Goal: Task Accomplishment & Management: Complete application form

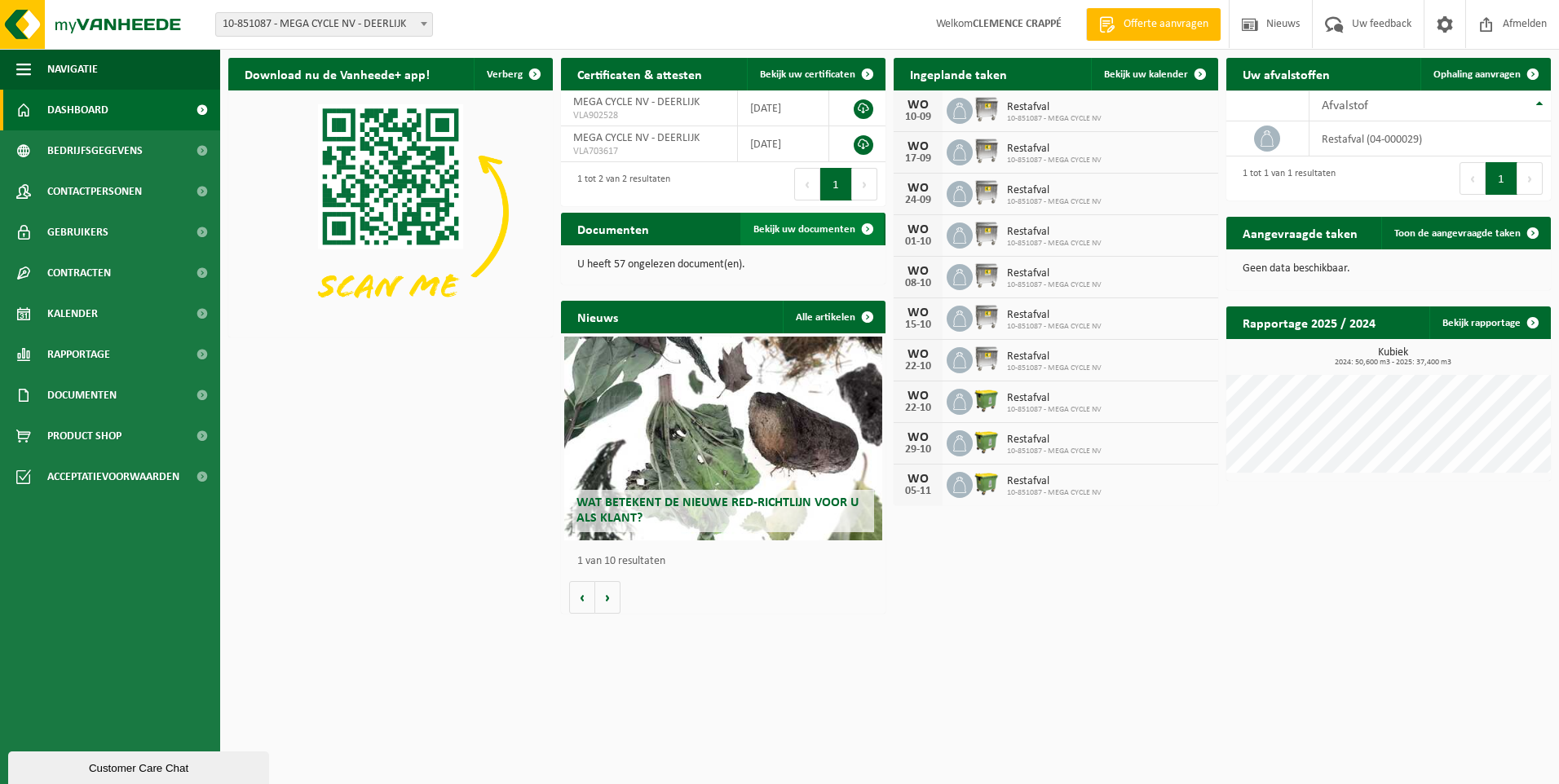
click at [811, 231] on span "Bekijk uw documenten" at bounding box center [804, 229] width 102 height 11
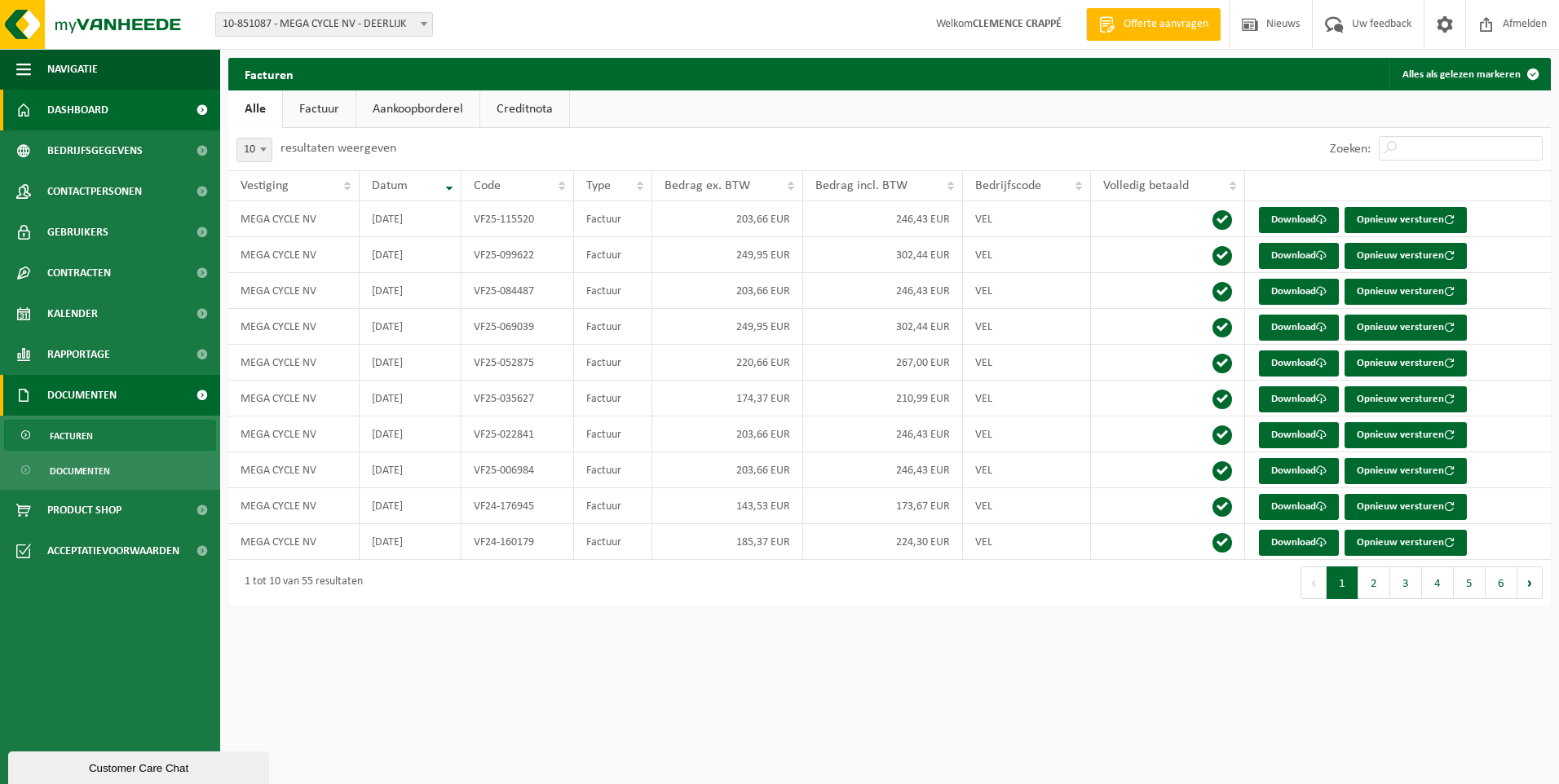
click at [135, 117] on link "Dashboard" at bounding box center [110, 110] width 220 height 41
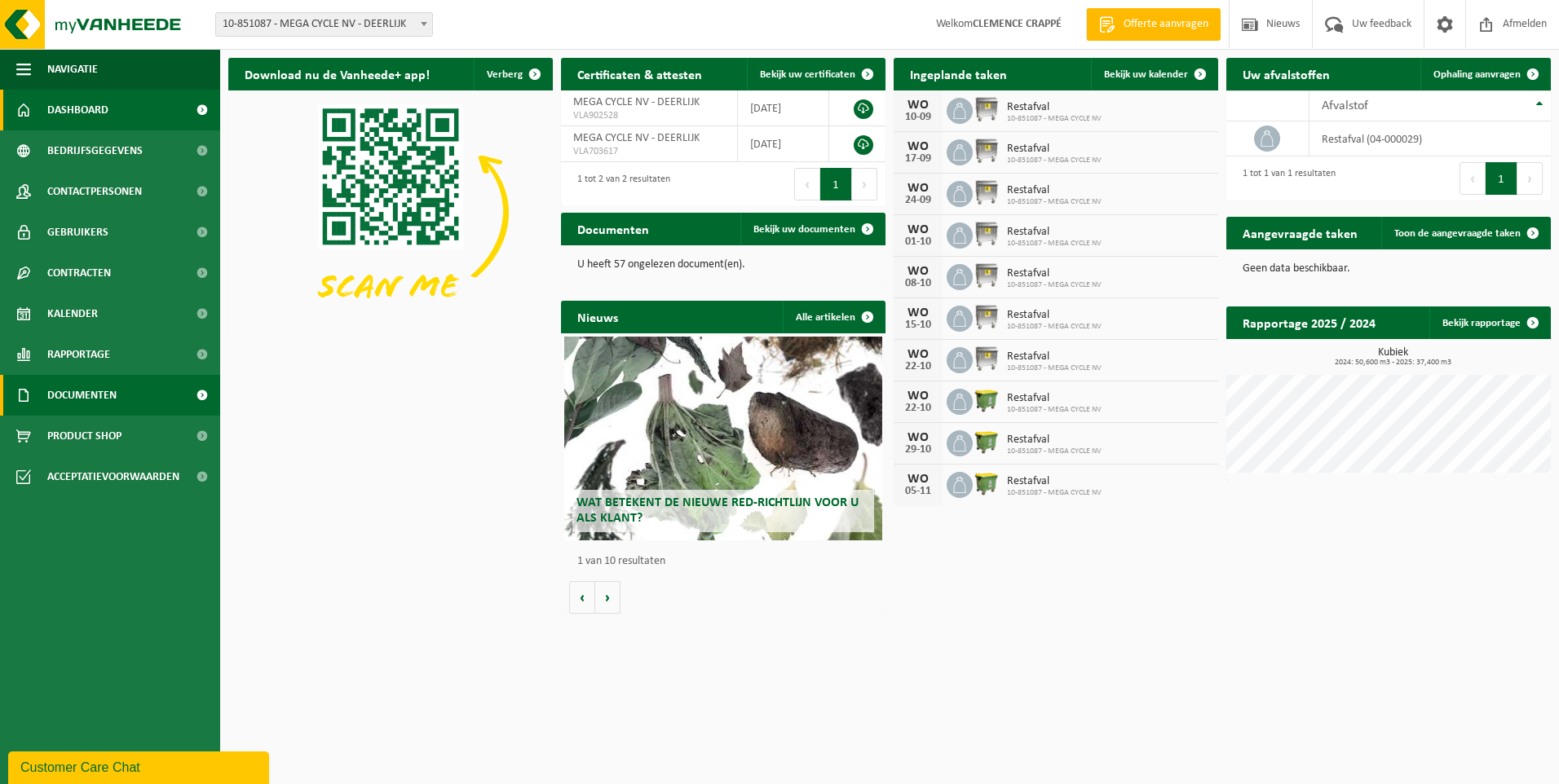
click at [98, 393] on span "Documenten" at bounding box center [82, 395] width 69 height 41
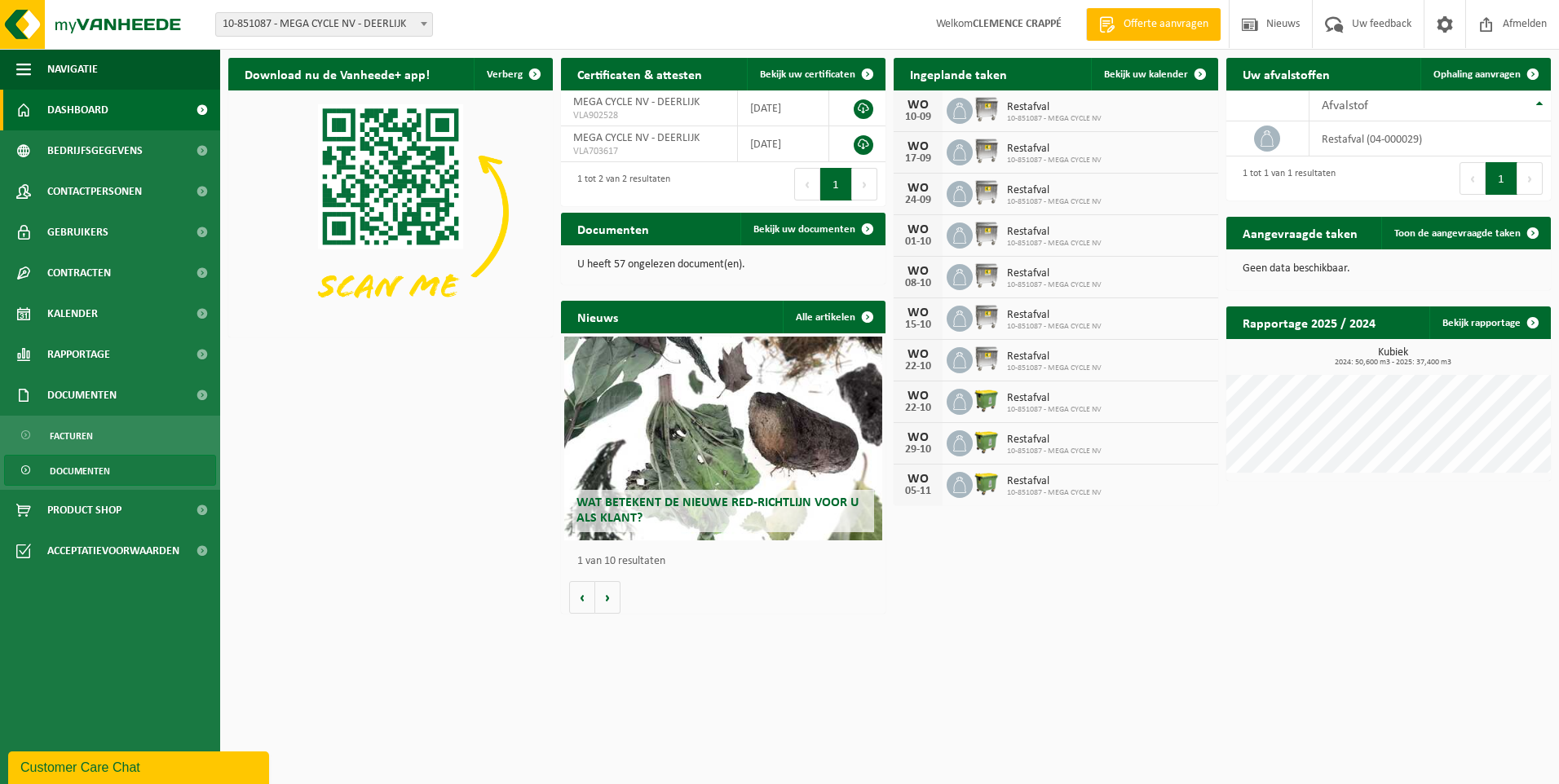
click at [86, 472] on span "Documenten" at bounding box center [80, 471] width 60 height 31
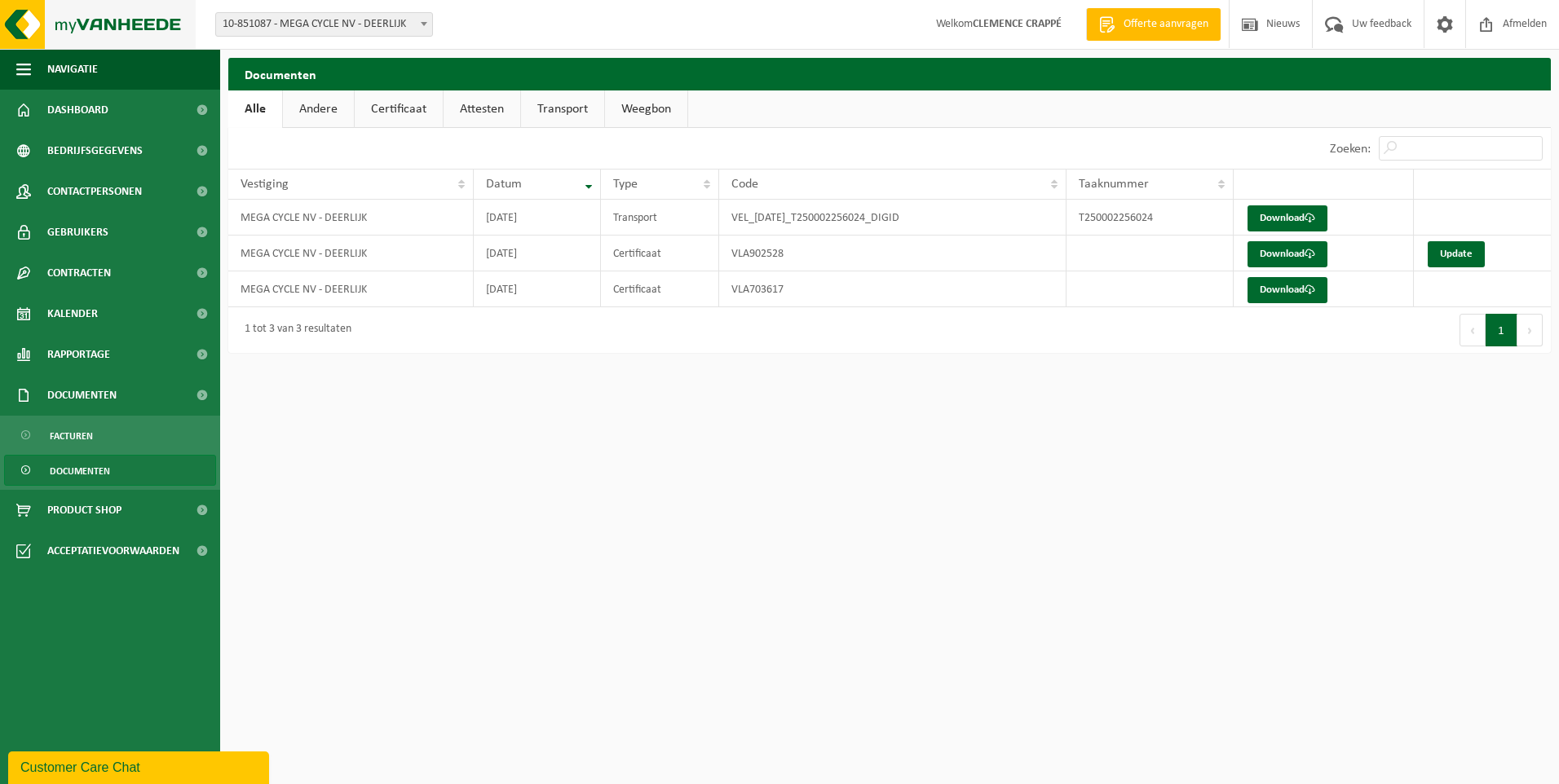
click at [162, 23] on img at bounding box center [98, 25] width 196 height 49
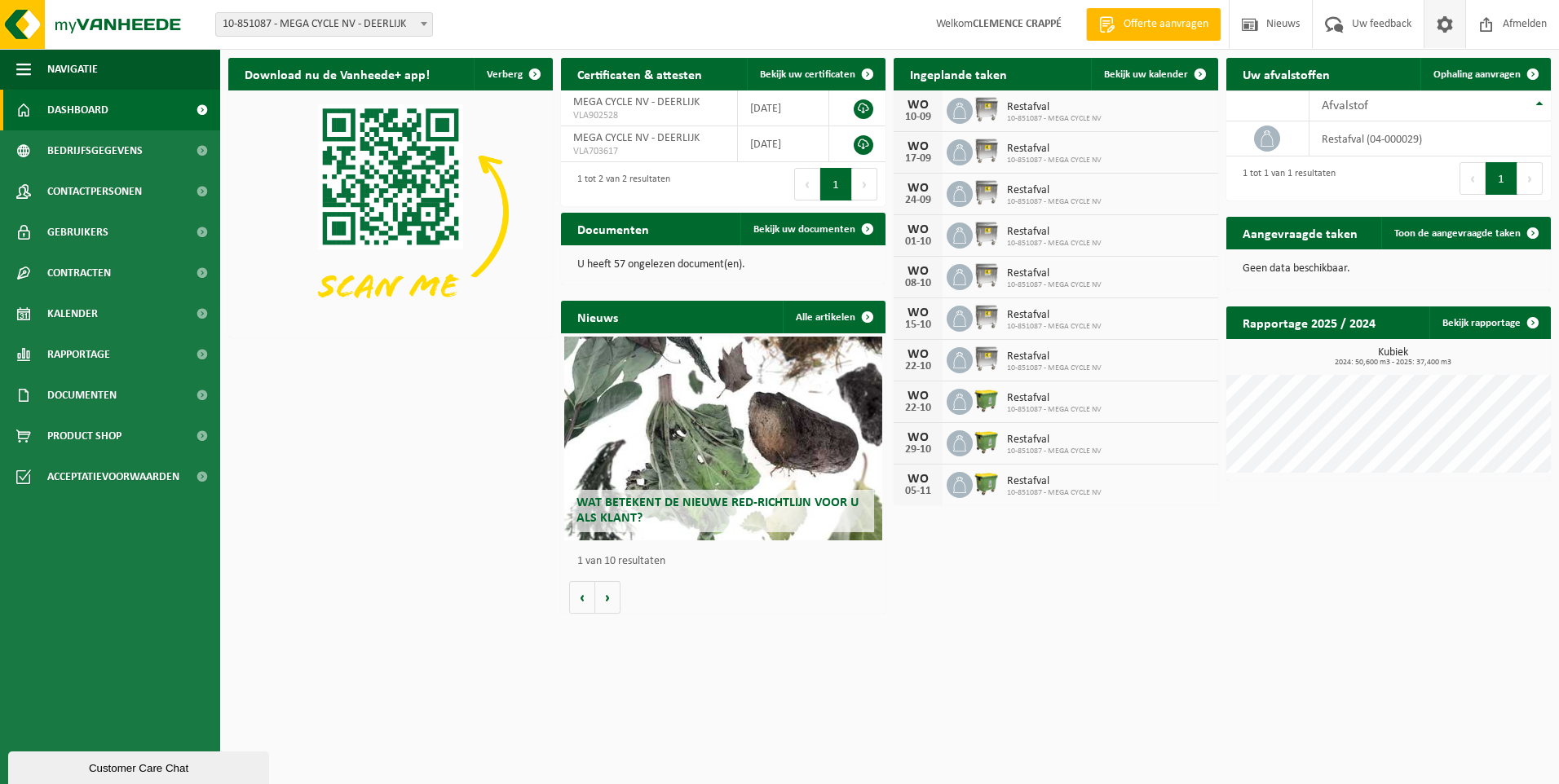
click at [1440, 21] on span at bounding box center [1445, 24] width 25 height 48
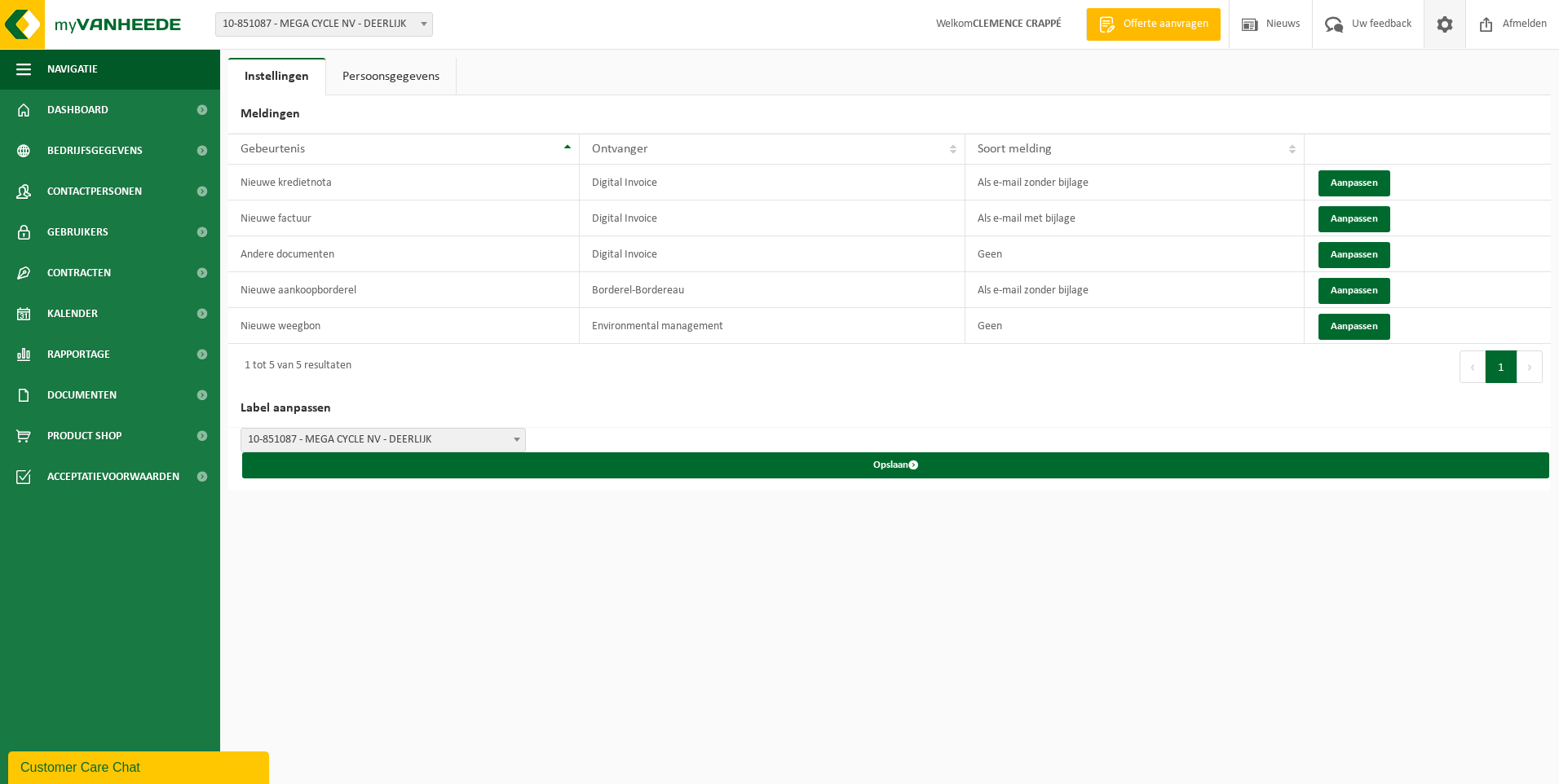
click at [1444, 33] on span at bounding box center [1445, 24] width 25 height 48
click at [419, 70] on link "Persoonsgegevens" at bounding box center [391, 76] width 130 height 37
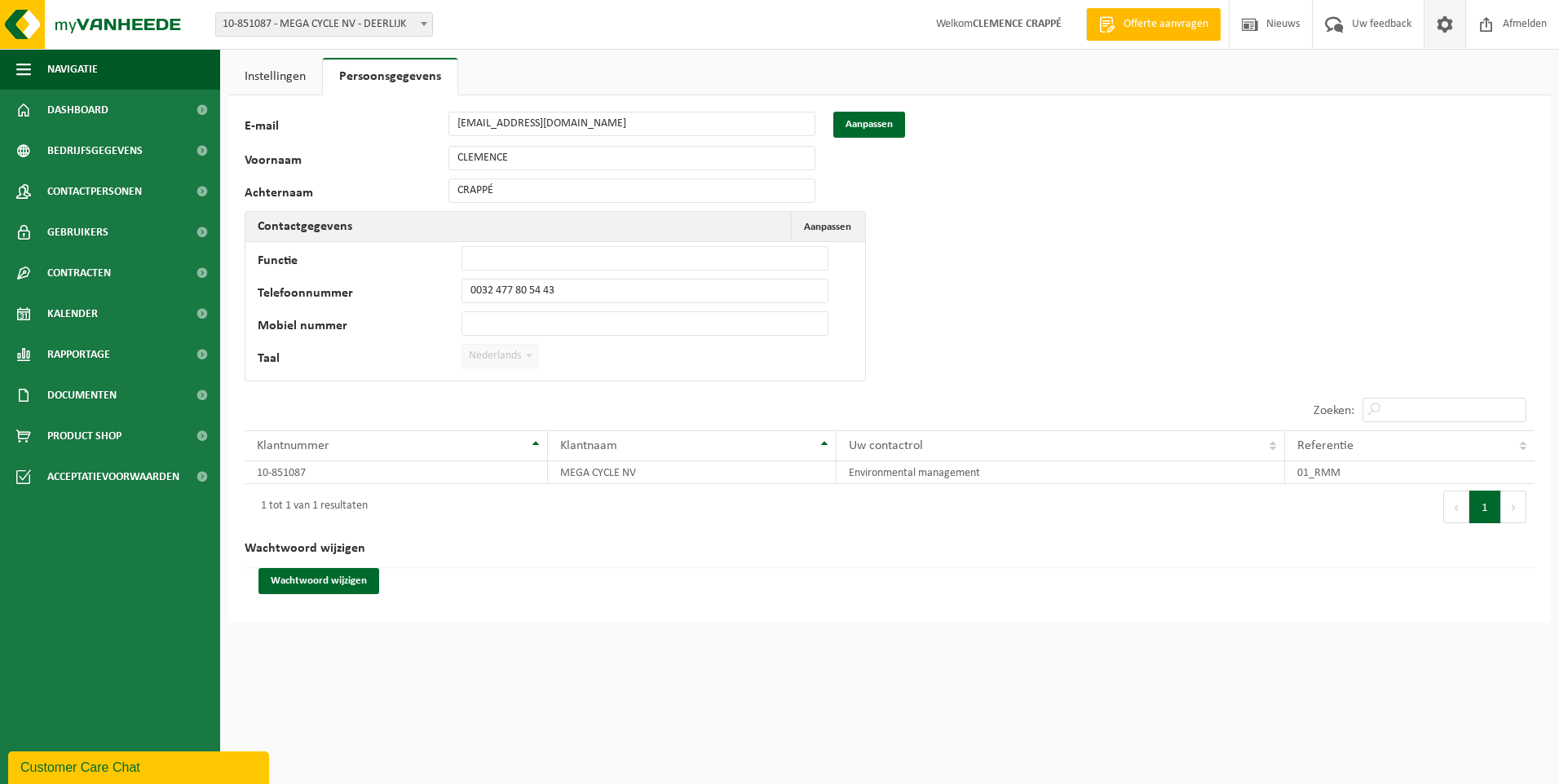
click at [288, 71] on link "Instellingen" at bounding box center [275, 76] width 94 height 37
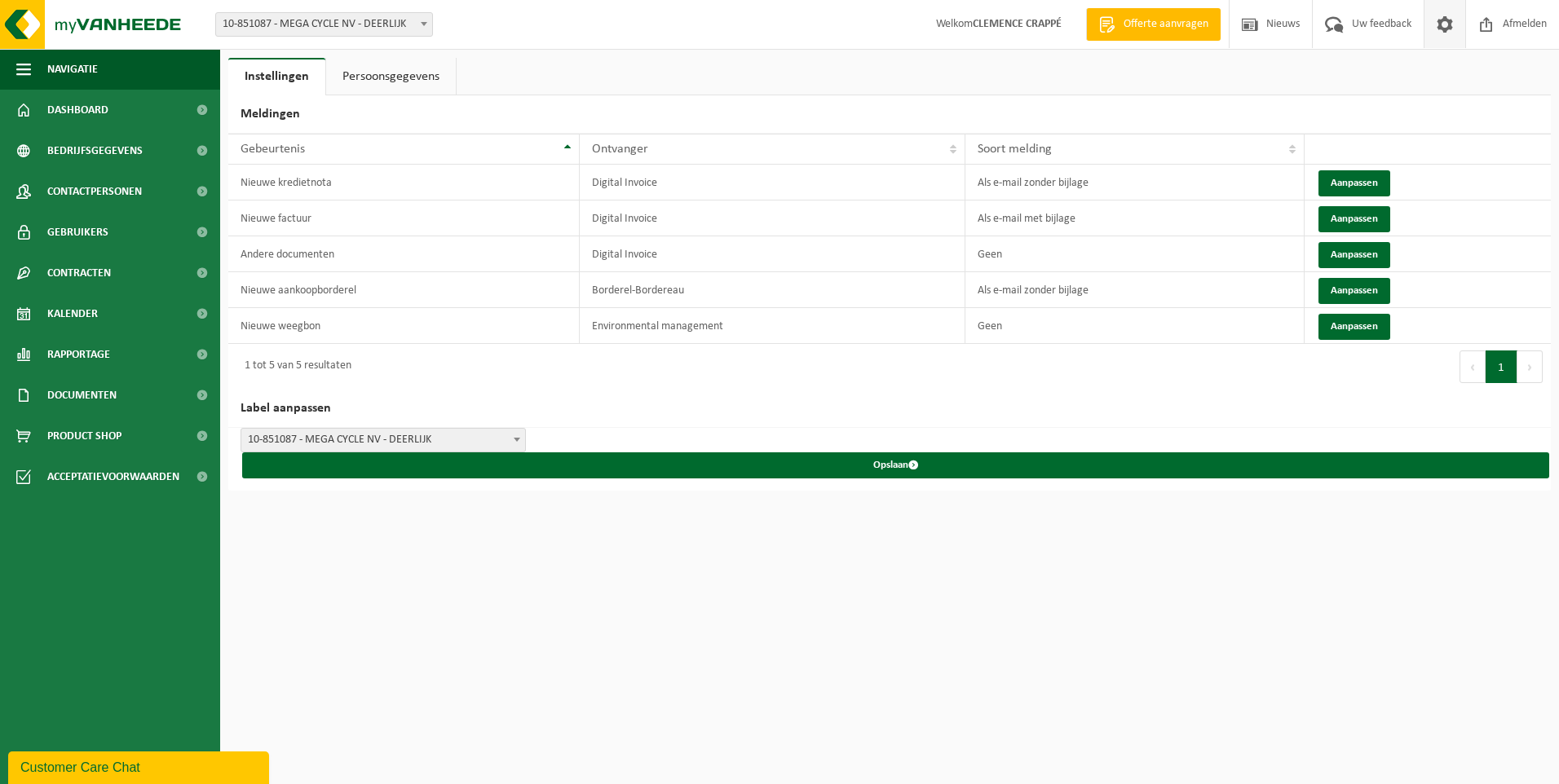
click at [166, 766] on div "Customer Care Chat" at bounding box center [138, 768] width 237 height 19
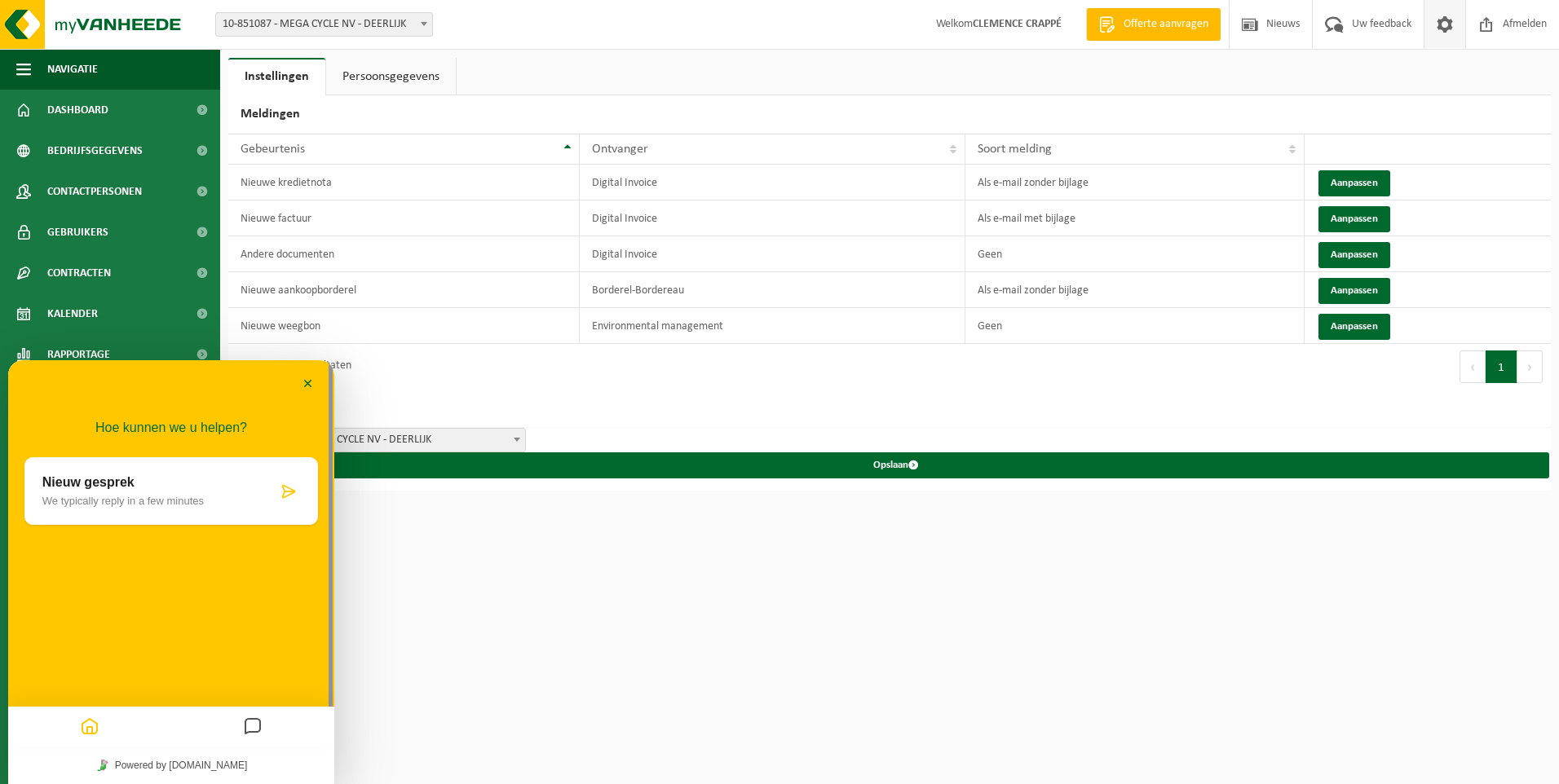
click at [259, 726] on icon "Messages" at bounding box center [252, 727] width 19 height 32
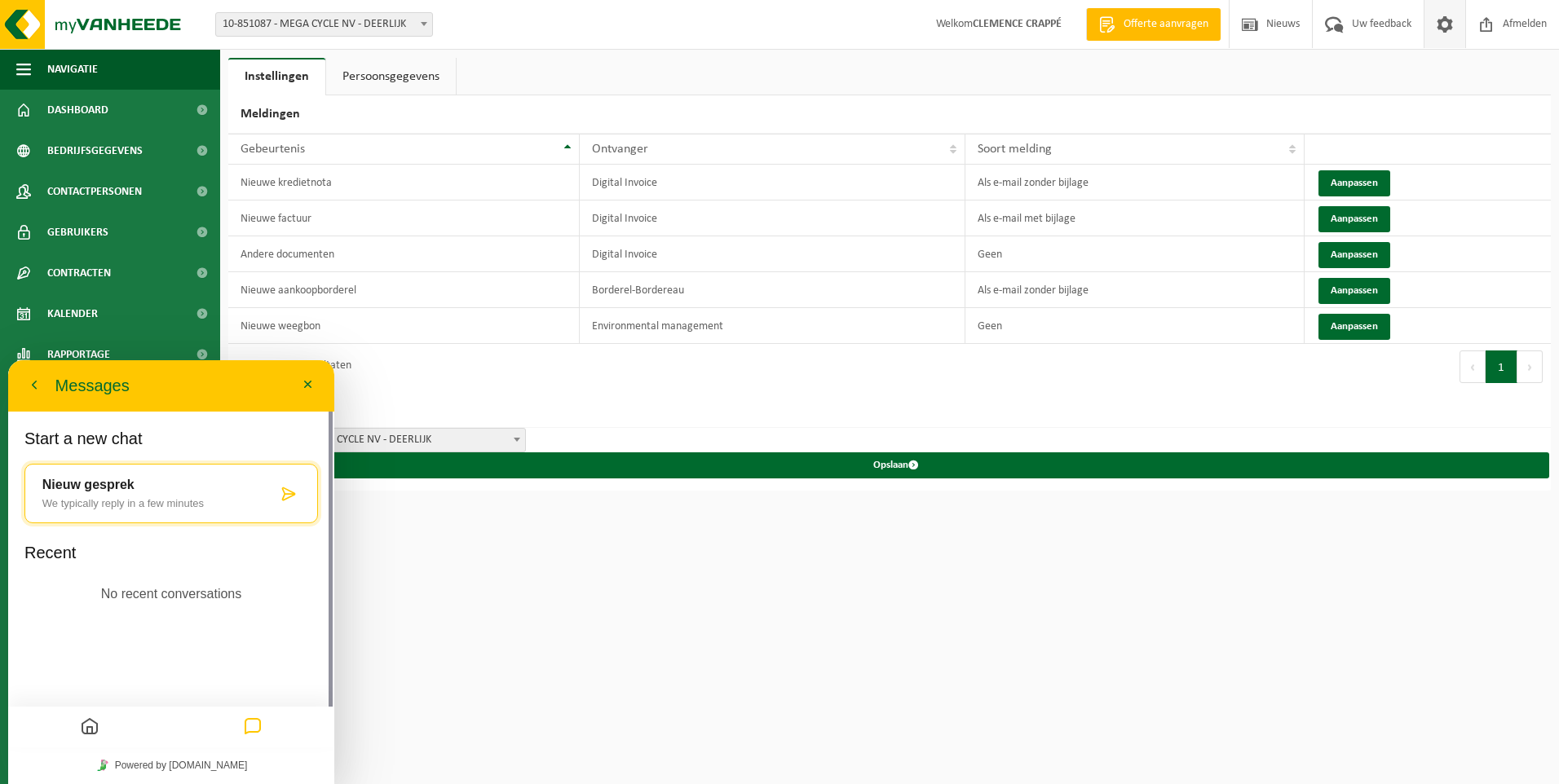
click at [168, 598] on p "No recent conversations" at bounding box center [172, 594] width 141 height 21
click at [168, 597] on p "No recent conversations" at bounding box center [172, 594] width 141 height 21
click at [143, 633] on div "Start a new chat Nieuw gesprek We typically reply in a few minutes Recent No re…" at bounding box center [171, 550] width 326 height 282
click at [99, 726] on icon "Home" at bounding box center [89, 727] width 19 height 32
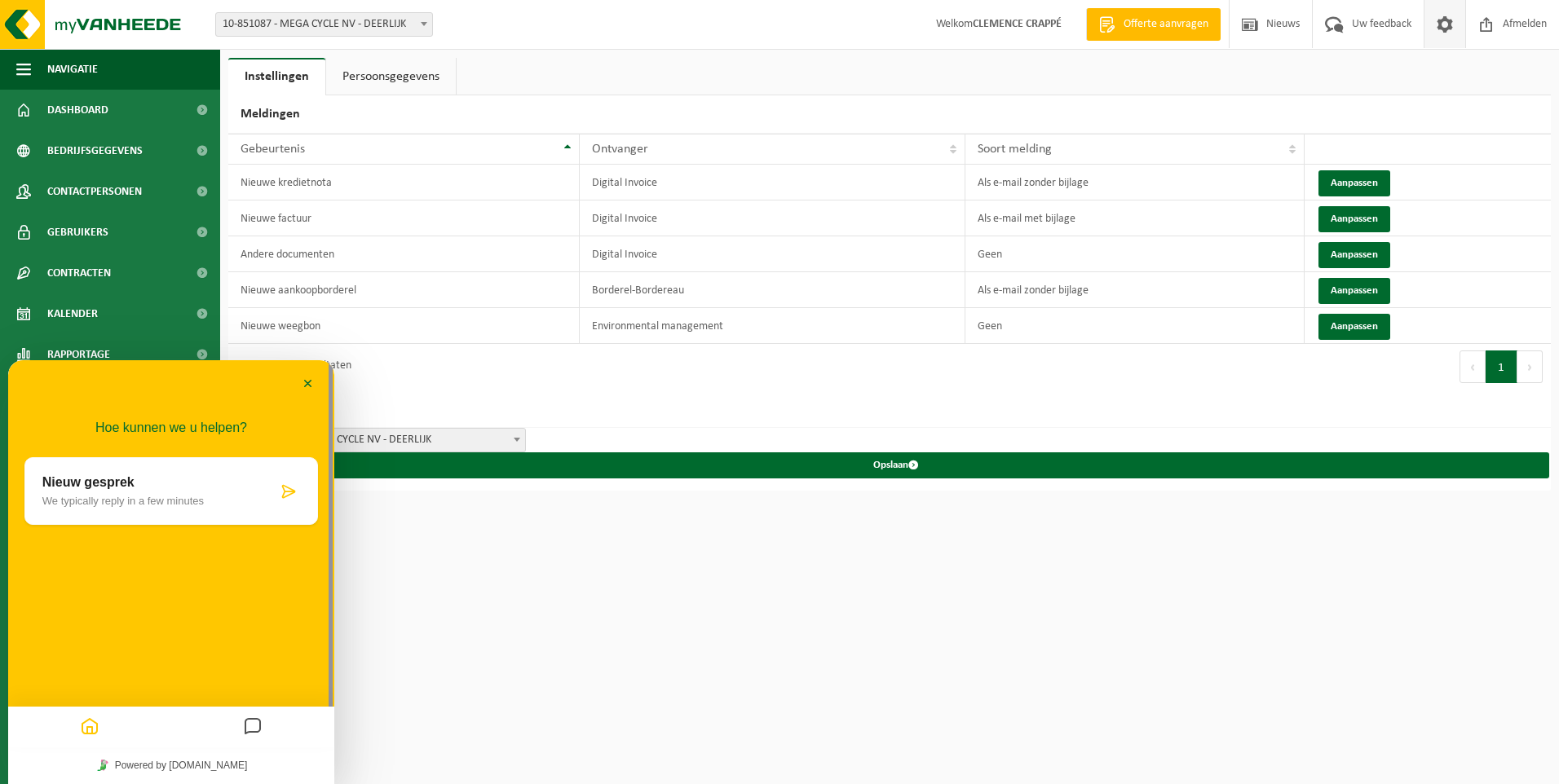
click at [214, 495] on p "We typically reply in a few minutes" at bounding box center [159, 501] width 235 height 12
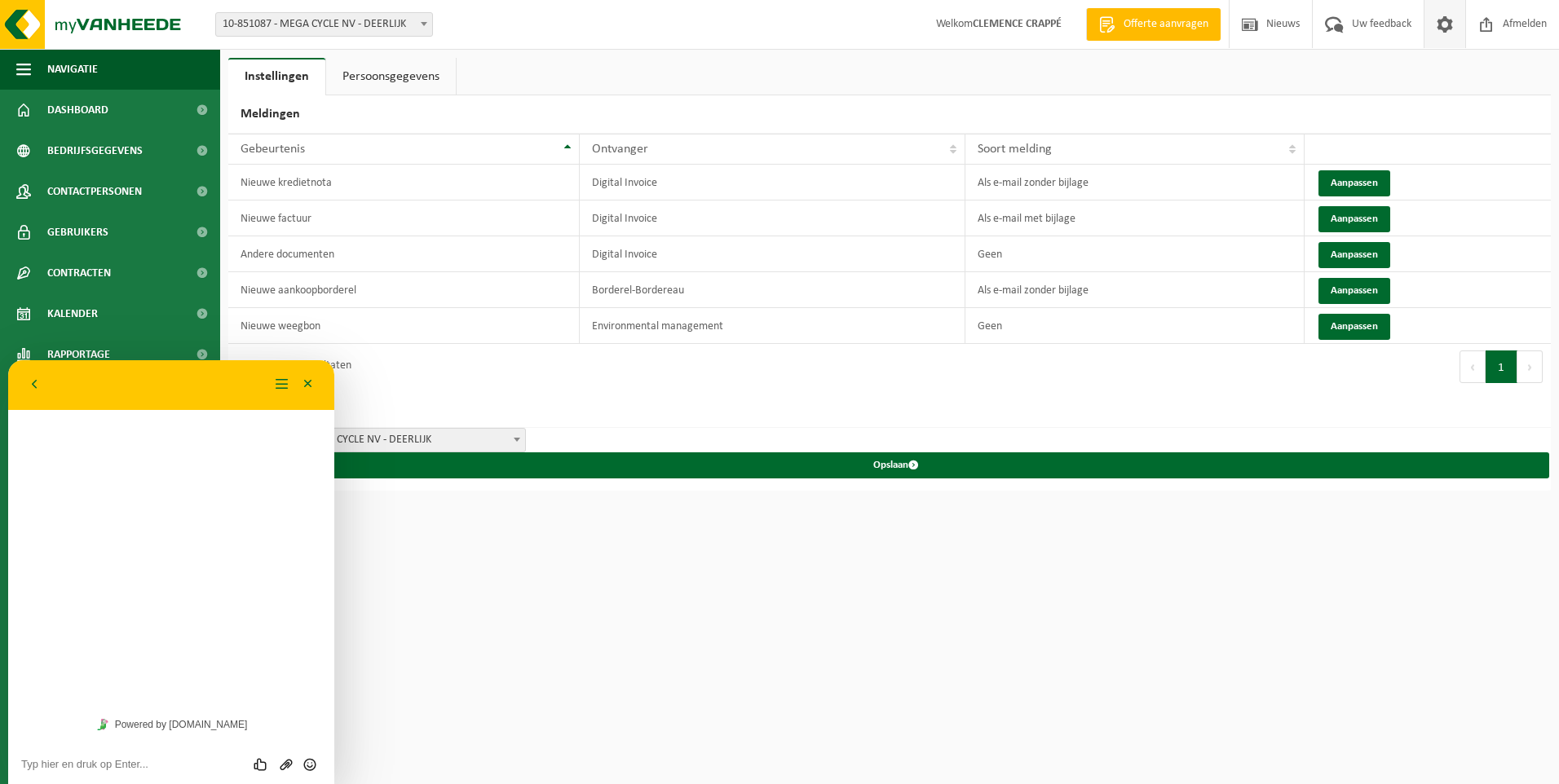
click at [118, 757] on div "Beoordeel deze chat Upload bestand Emoji invoeren" at bounding box center [171, 764] width 300 height 15
click at [95, 768] on textarea at bounding box center [171, 765] width 300 height 13
type textarea "g"
type textarea "Goeiemorgen, [PERSON_NAME] ontvingen [PERSON_NAME] aangaande de Vlarema overeen…"
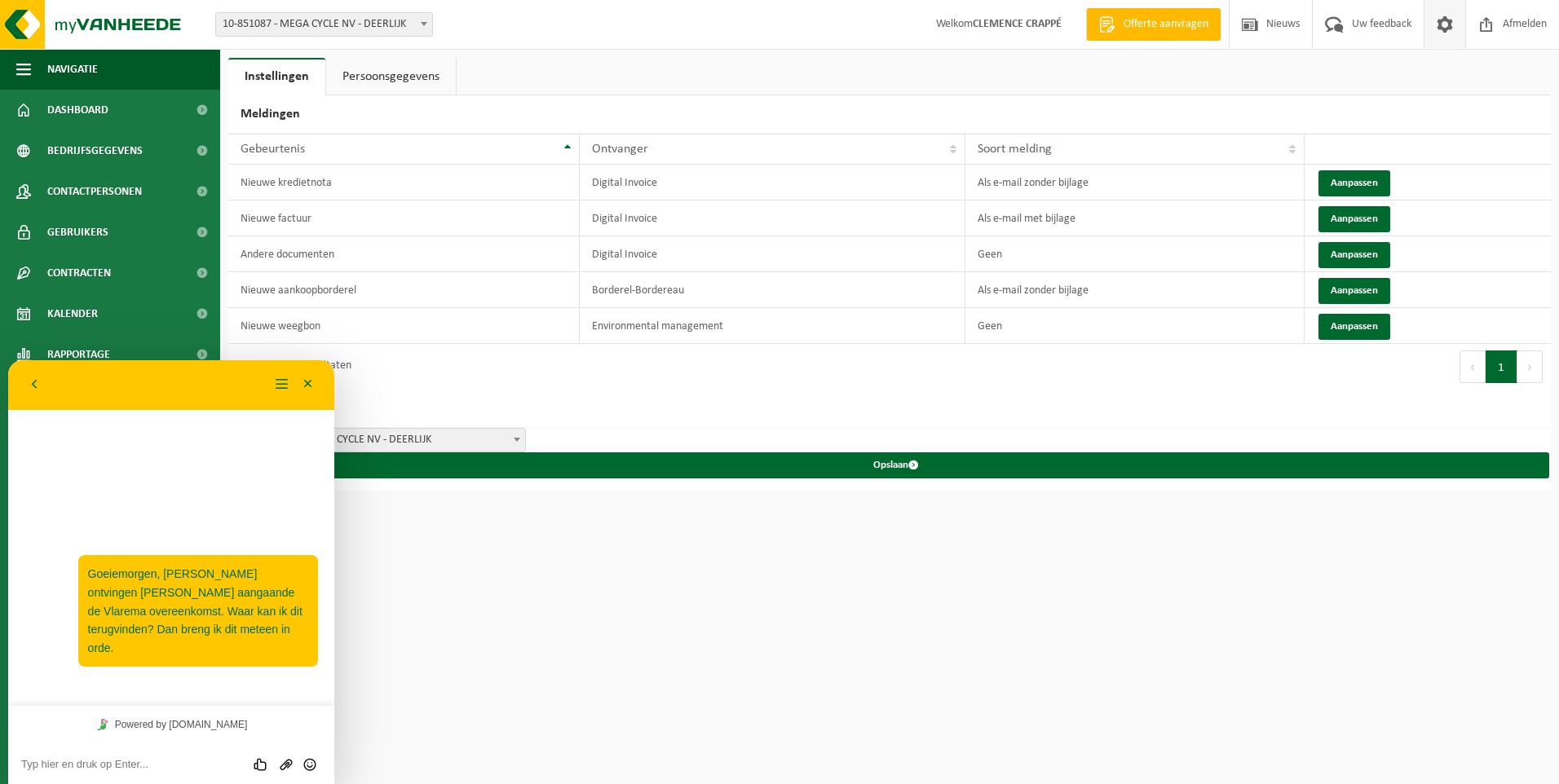
click at [405, 573] on html "Vestiging: 10-851087 - MEGA CYCLE NV - DEERLIJK 10-851087 - MEGA CYCLE NV - DEE…" at bounding box center [780, 392] width 1559 height 784
click at [158, 383] on div "Terug" at bounding box center [144, 385] width 248 height 25
click at [419, 580] on html "Vestiging: 10-851087 - MEGA CYCLE NV - DEERLIJK 10-851087 - MEGA CYCLE NV - DEE…" at bounding box center [780, 392] width 1559 height 784
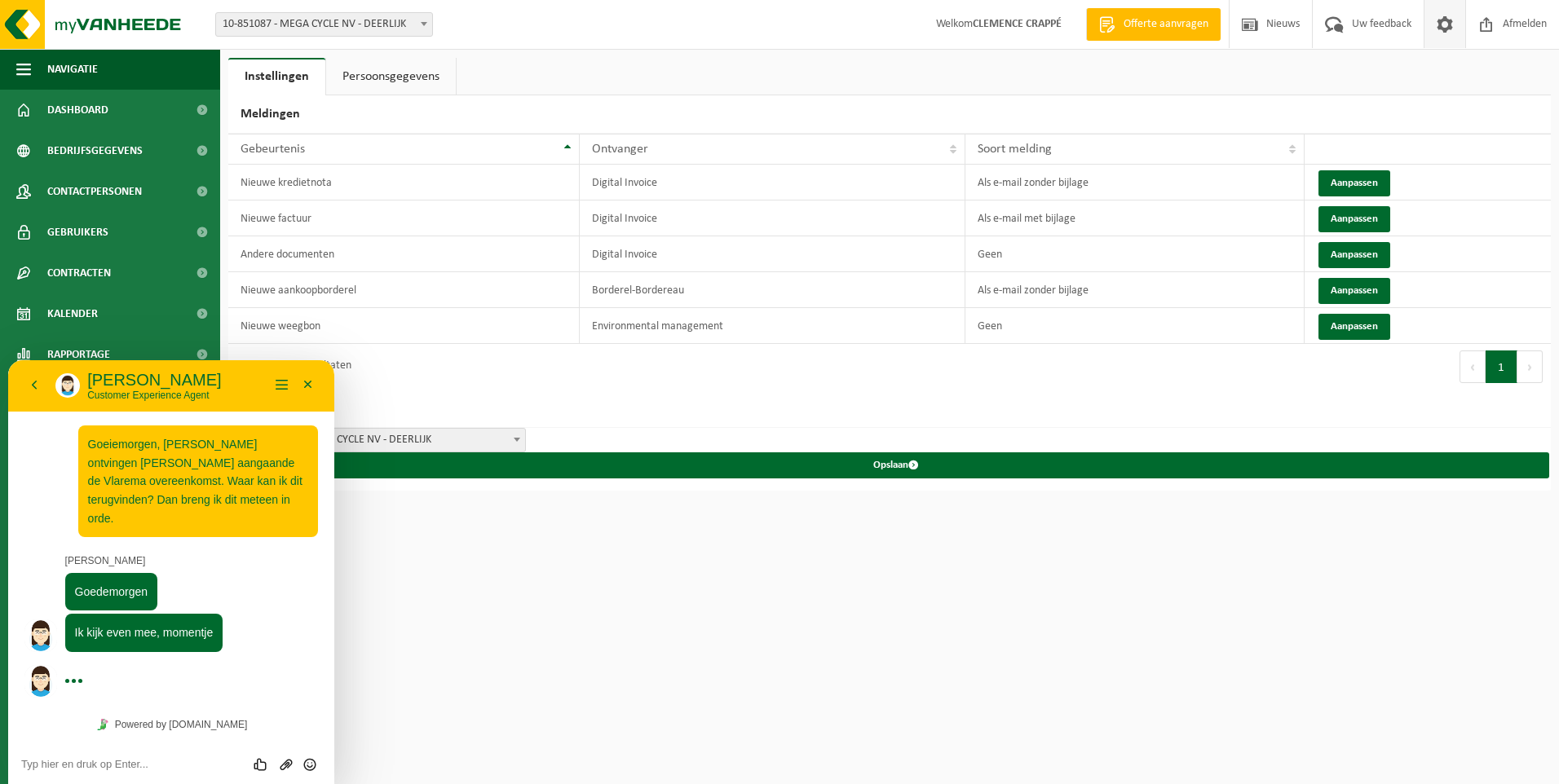
click at [278, 588] on div at bounding box center [186, 592] width 260 height 38
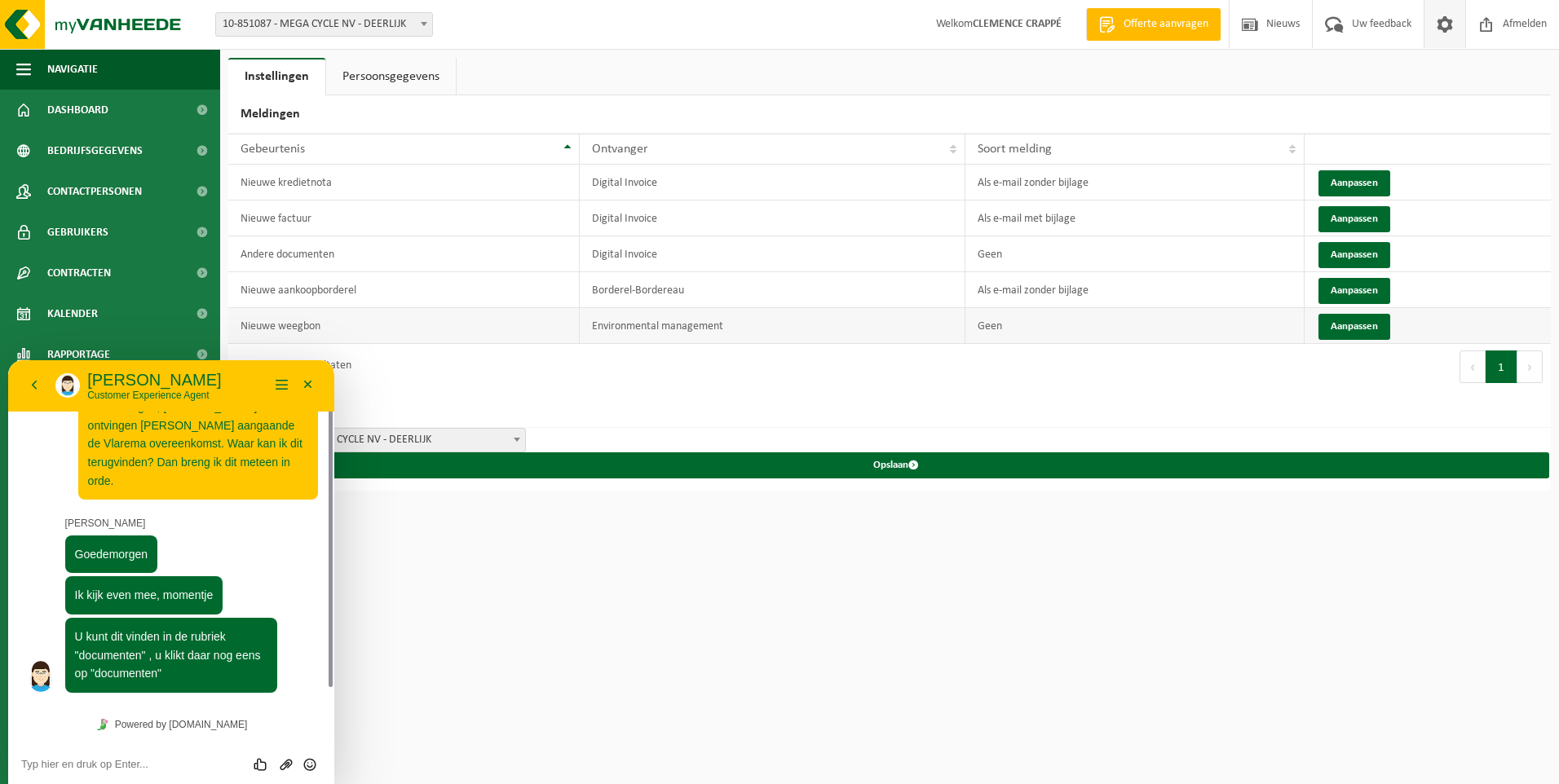
scroll to position [19, 0]
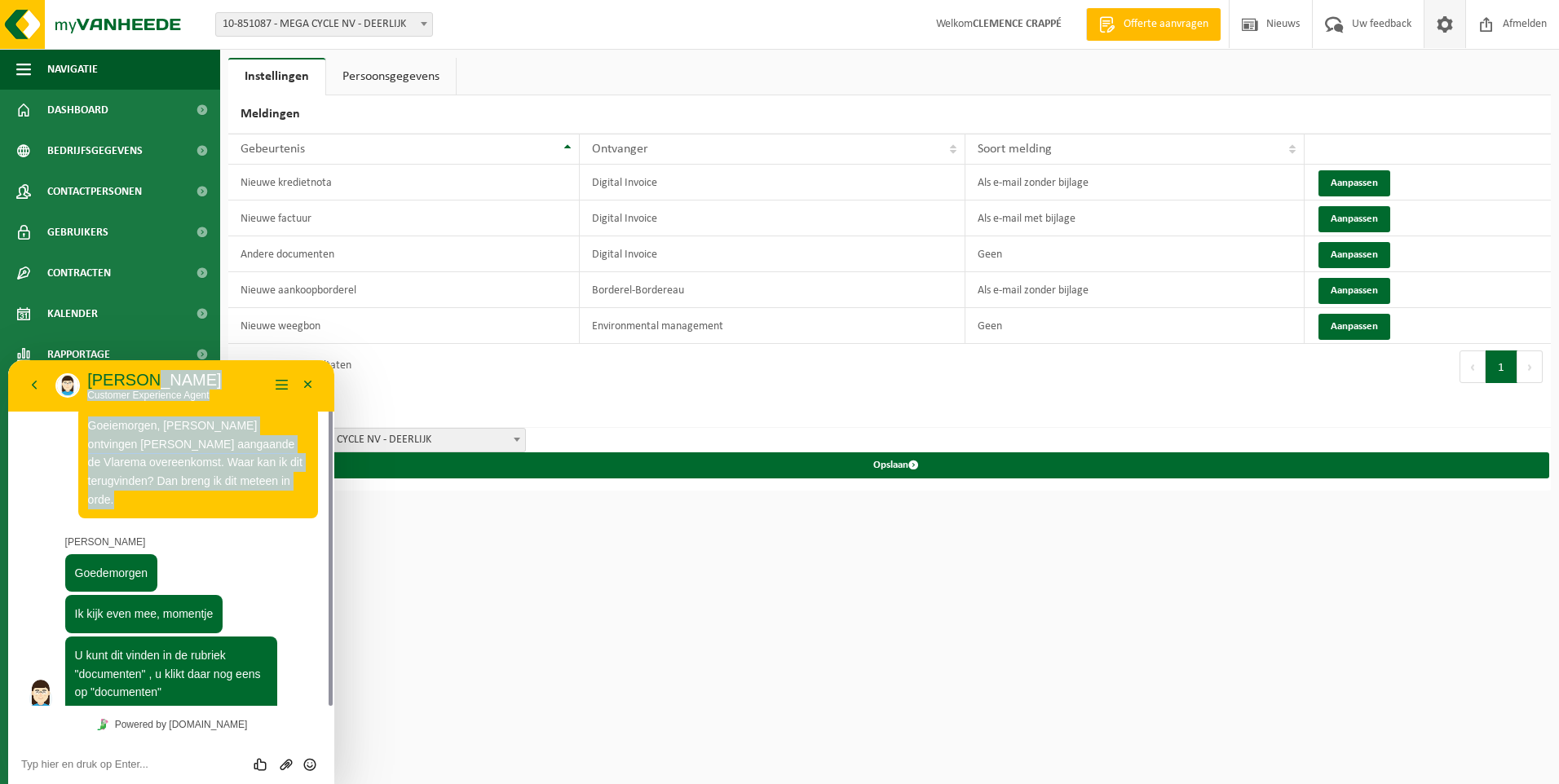
drag, startPoint x: 242, startPoint y: 382, endPoint x: 482, endPoint y: 409, distance: 241.5
click at [334, 409] on html "Terug Sarah Sarah Customer Experience Agent Menu Minimaliseer Terug Powered by …" at bounding box center [171, 572] width 326 height 424
click at [202, 375] on p "Sarah" at bounding box center [177, 379] width 182 height 19
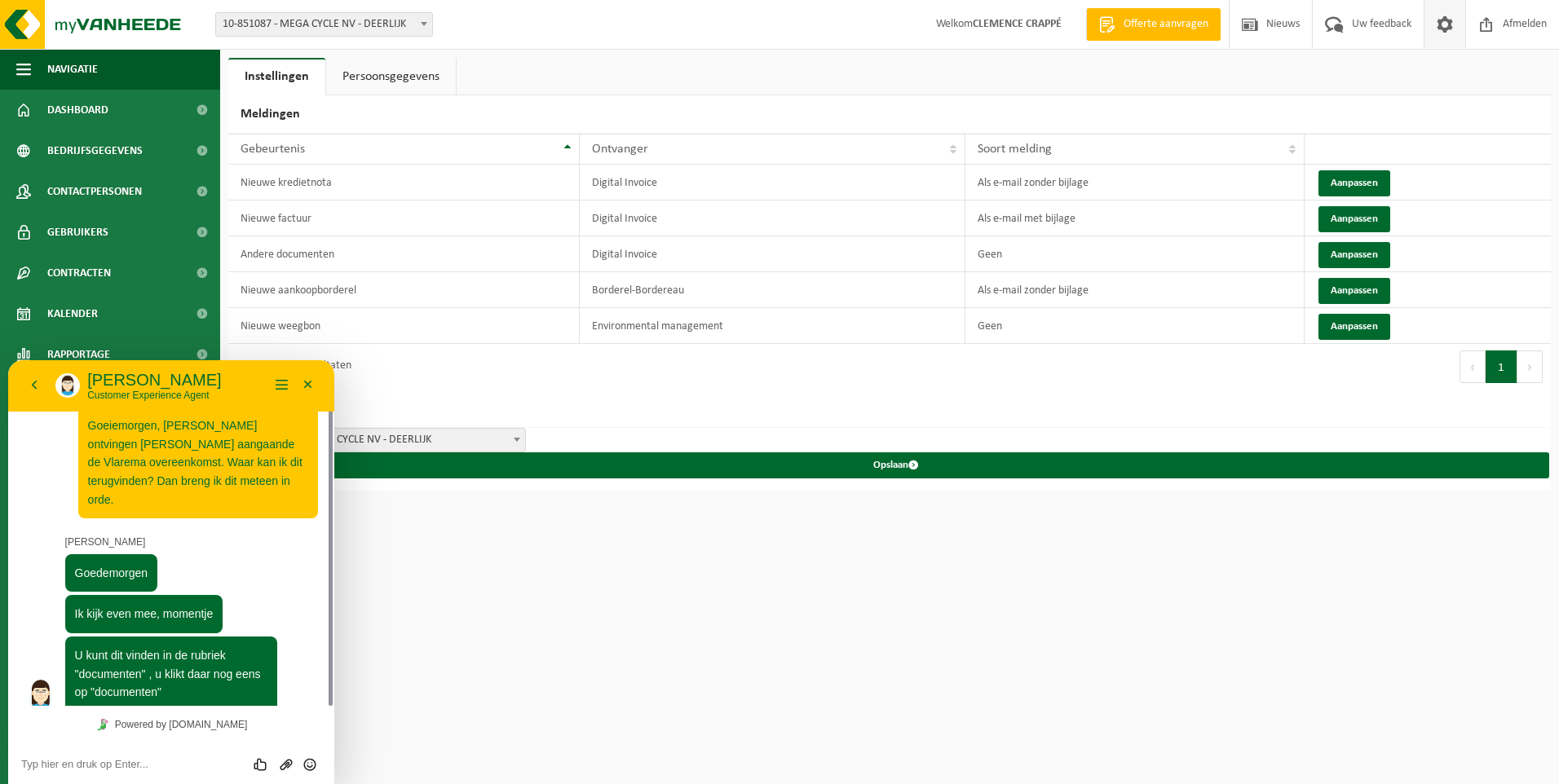
scroll to position [0, 0]
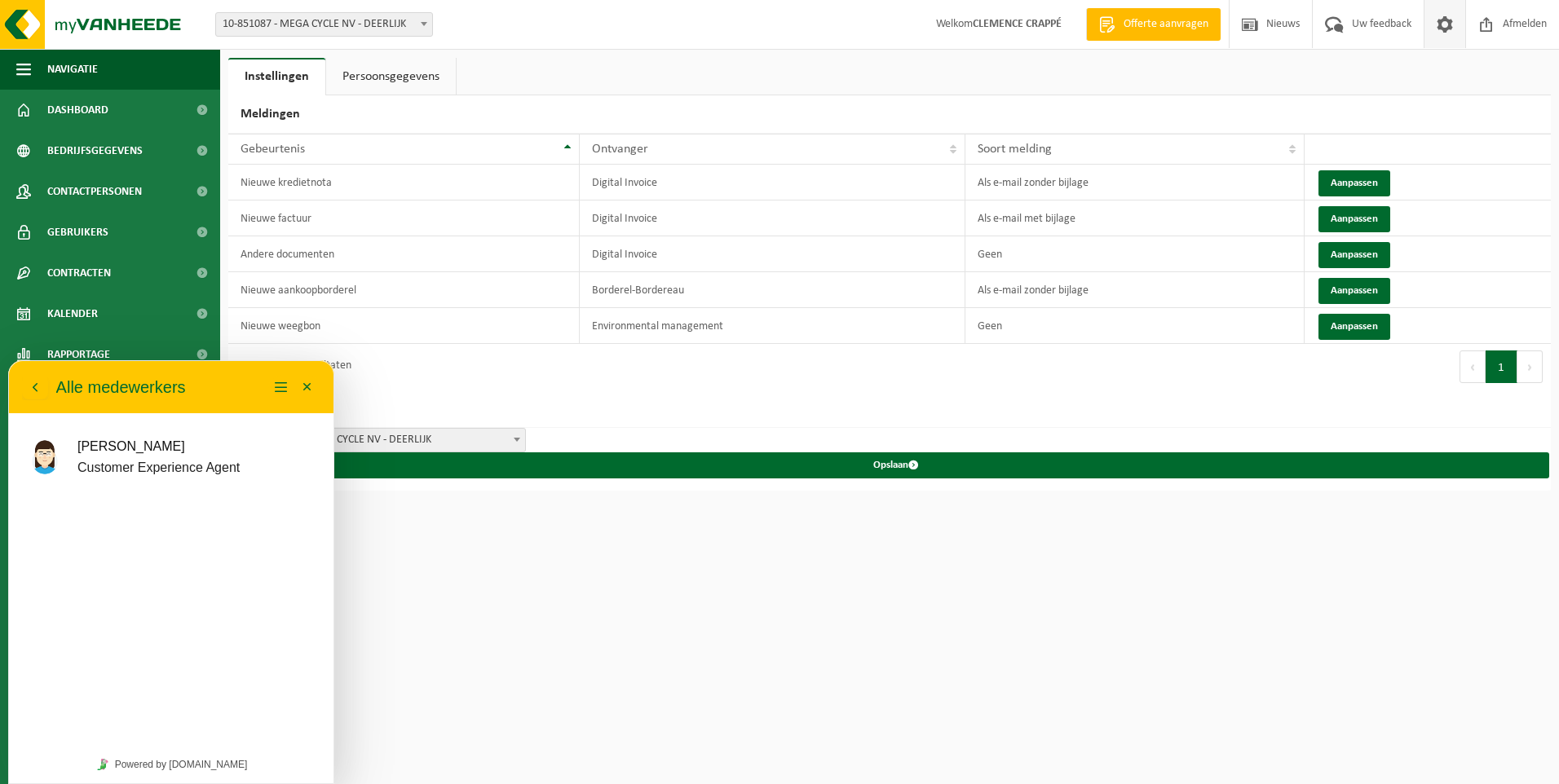
click at [163, 448] on p "Sarah" at bounding box center [159, 446] width 163 height 21
click at [139, 455] on p "Sarah" at bounding box center [159, 446] width 163 height 21
click at [27, 388] on icon "button" at bounding box center [35, 387] width 15 height 19
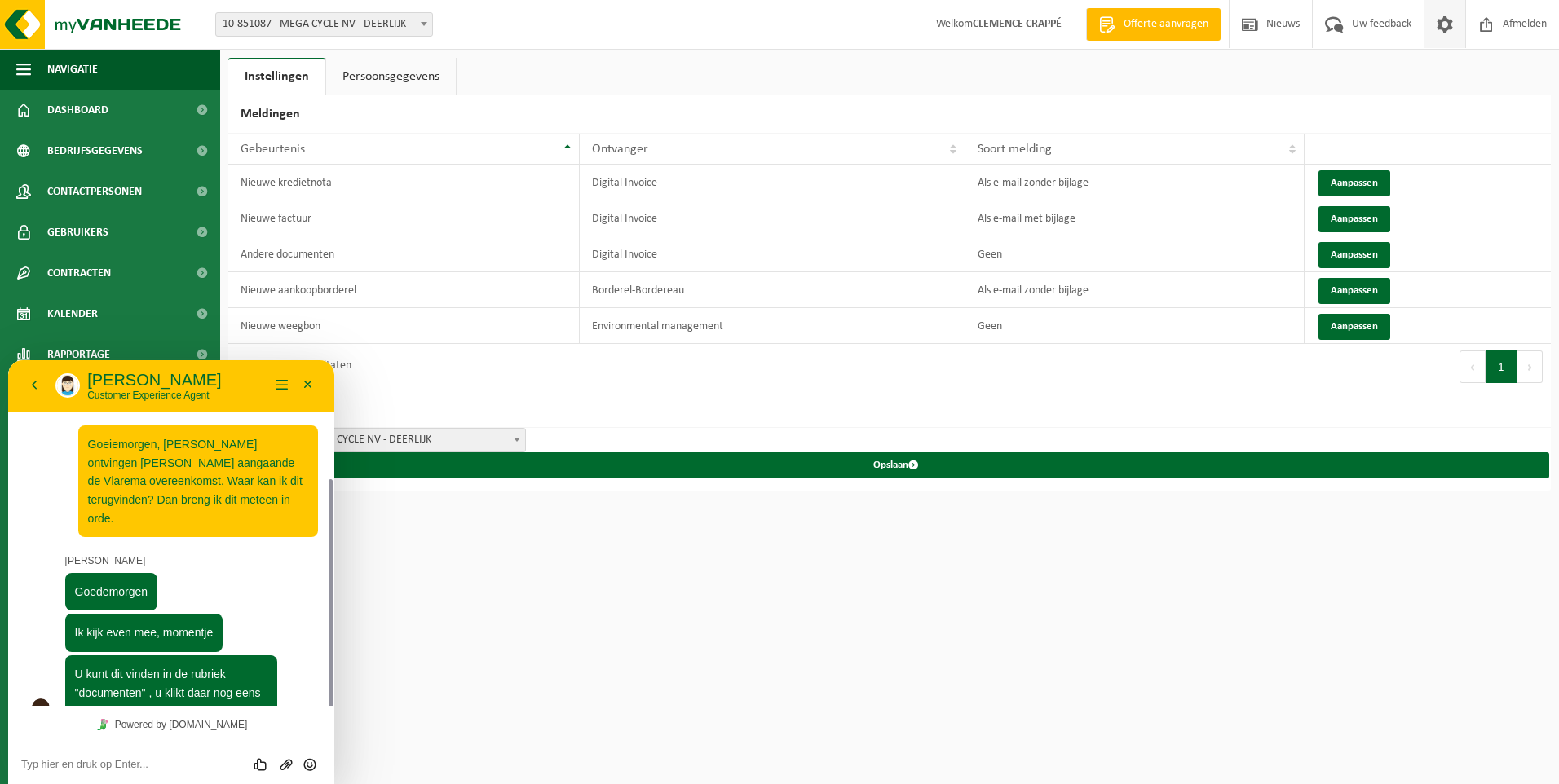
scroll to position [64, 0]
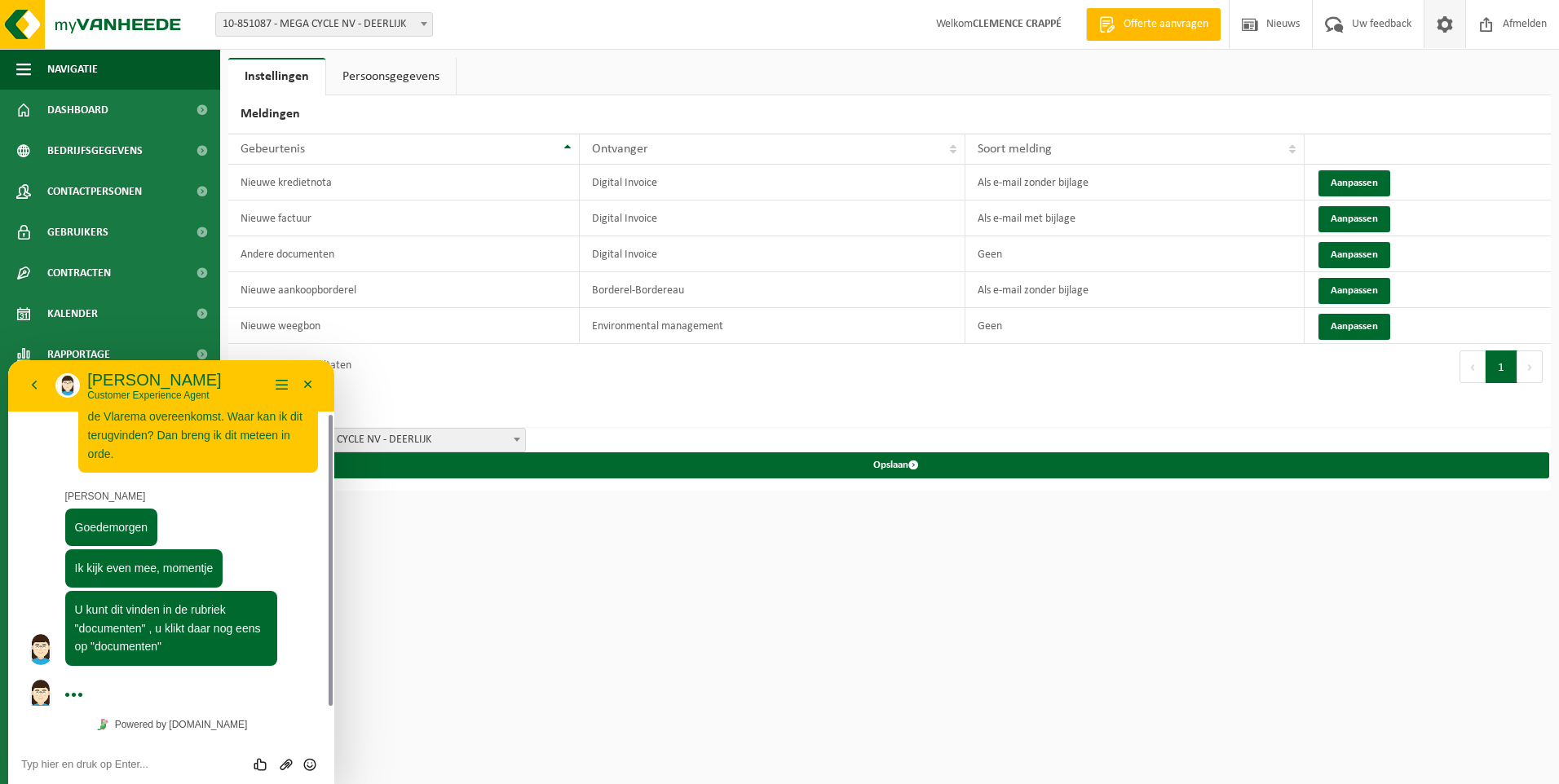
drag, startPoint x: 332, startPoint y: 636, endPoint x: 387, endPoint y: 1012, distance: 380.0
click at [334, 649] on div at bounding box center [327, 533] width 12 height 345
click at [464, 648] on html "Vestiging: 10-851087 - MEGA CYCLE NV - DEERLIJK 10-851087 - MEGA CYCLE NV - DEE…" at bounding box center [780, 392] width 1559 height 784
click at [114, 65] on button "Navigatie" at bounding box center [110, 69] width 220 height 41
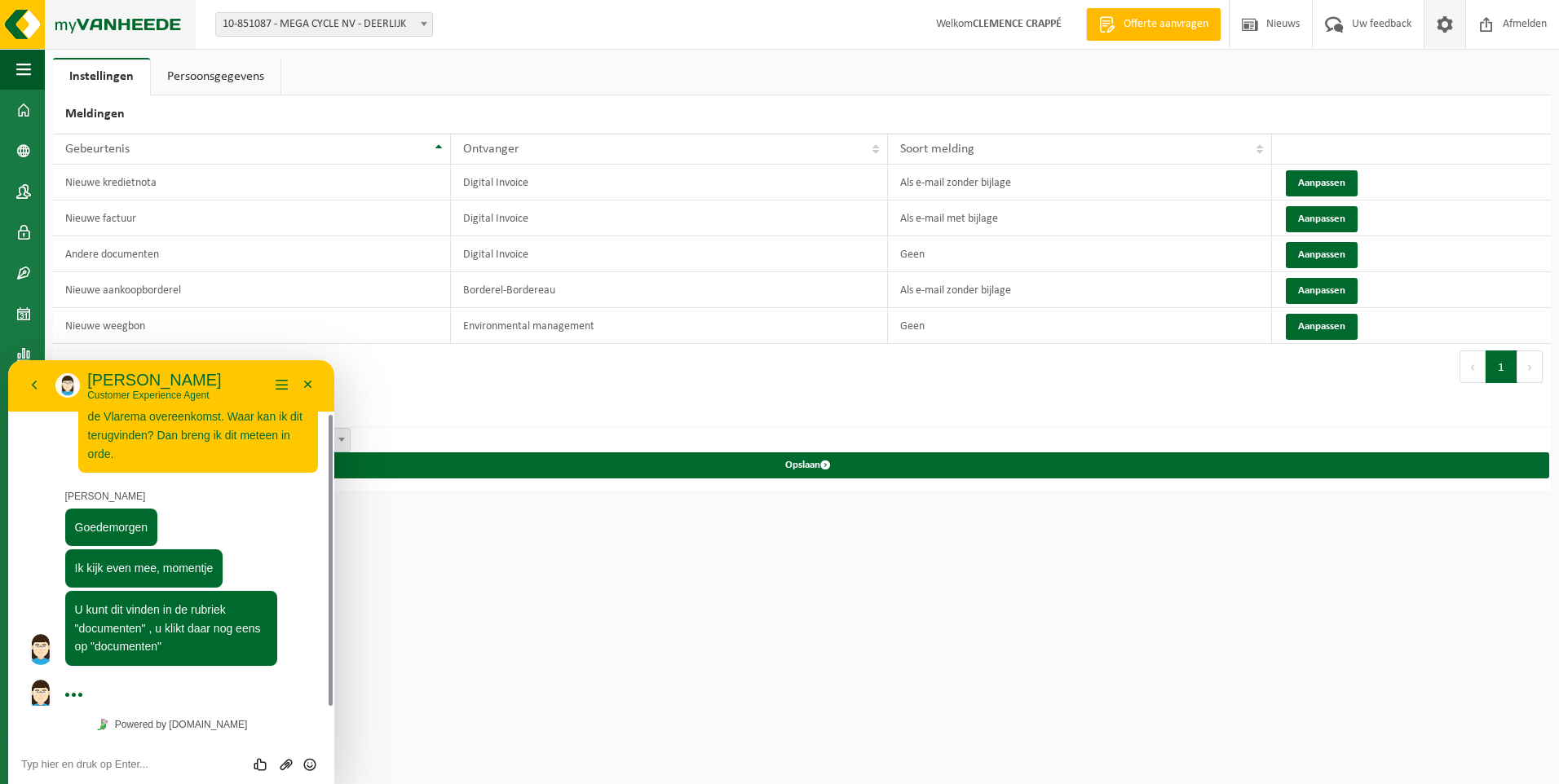
click at [120, 23] on img at bounding box center [98, 25] width 196 height 49
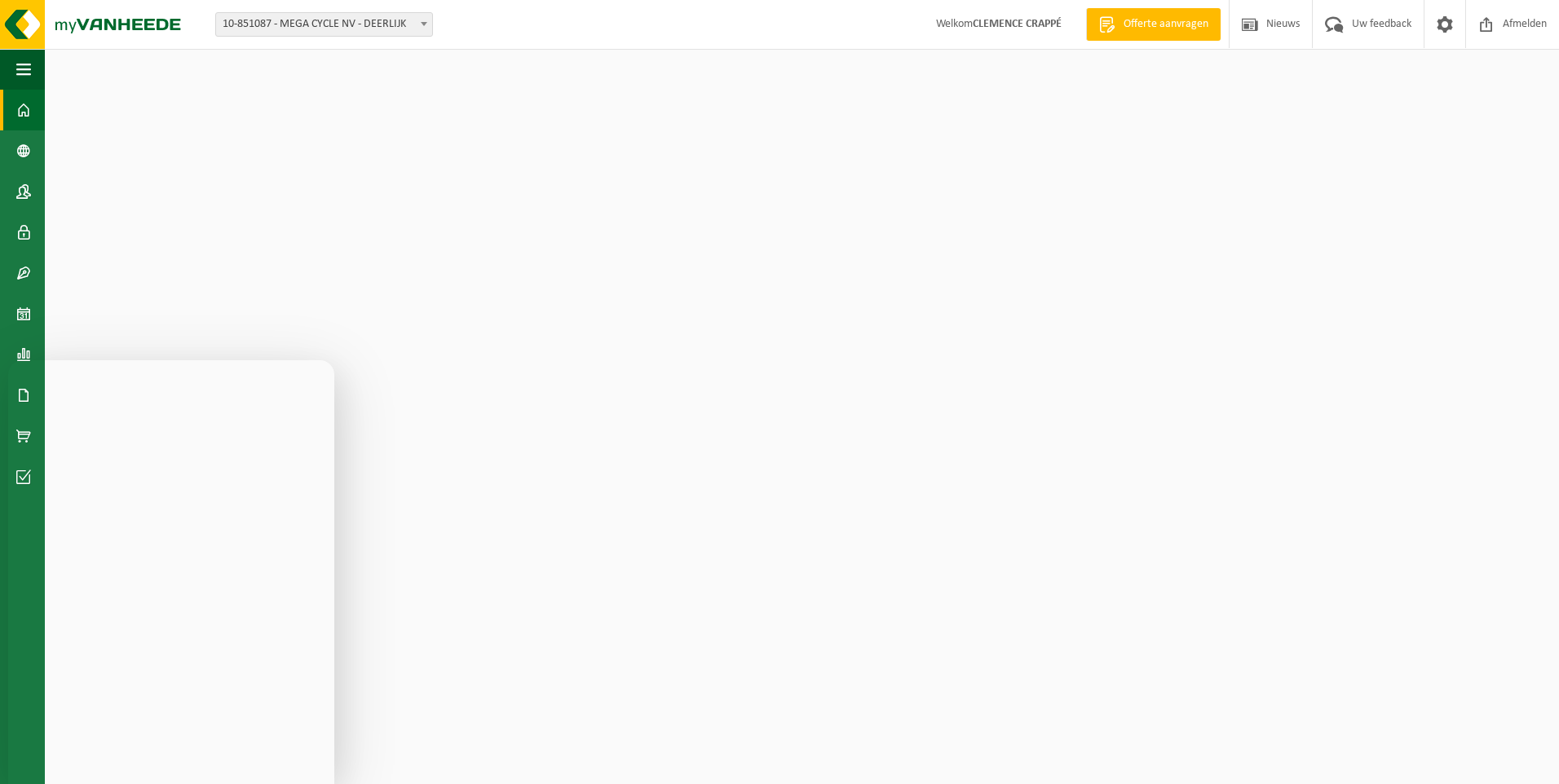
scroll to position [19, 0]
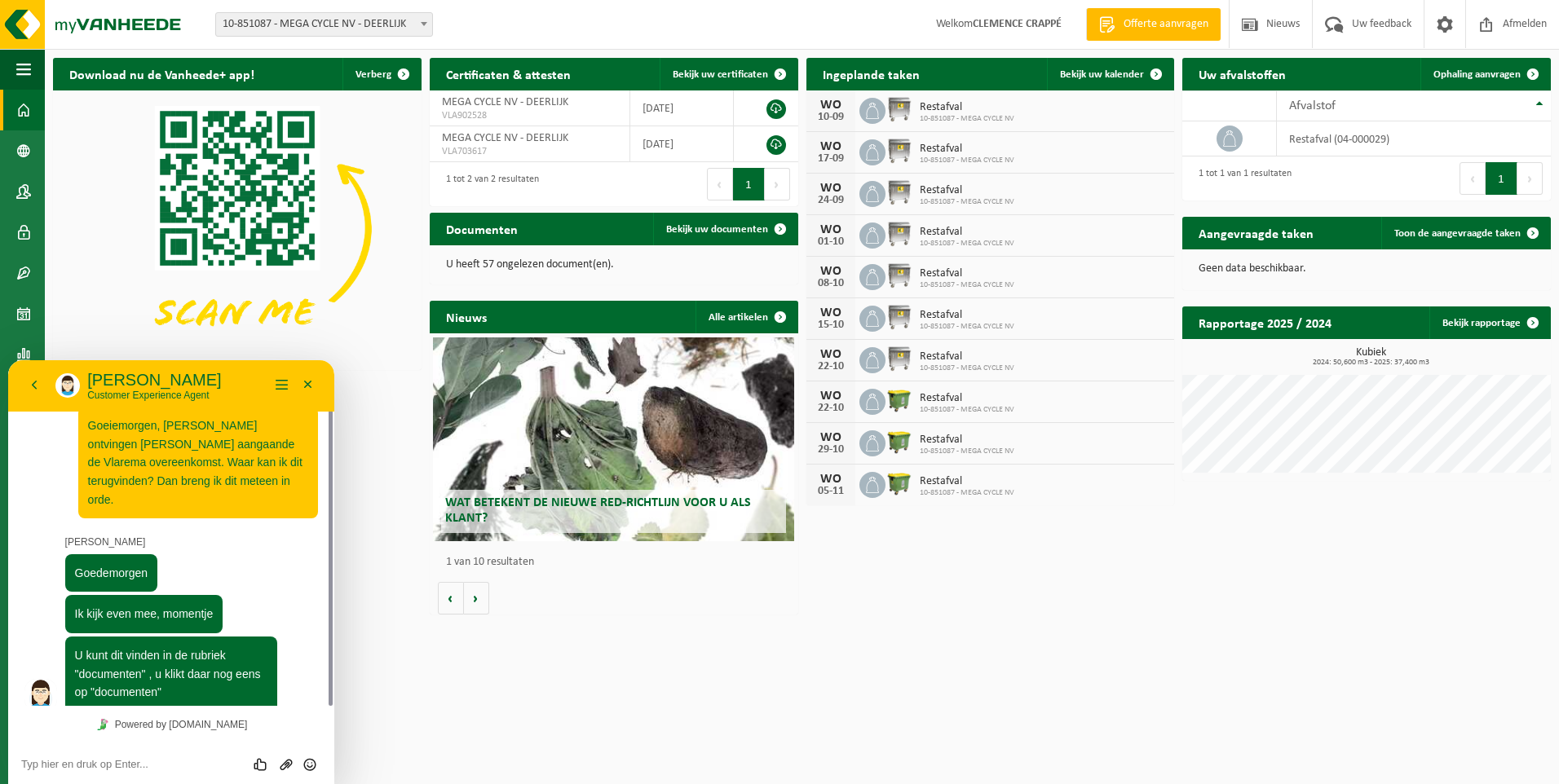
click at [448, 660] on html "Vestiging: 10-851087 - MEGA CYCLE NV - DEERLIJK 10-851087 - MEGA CYCLE NV - DEE…" at bounding box center [780, 392] width 1559 height 784
click at [281, 386] on button "Menu" at bounding box center [281, 386] width 27 height 25
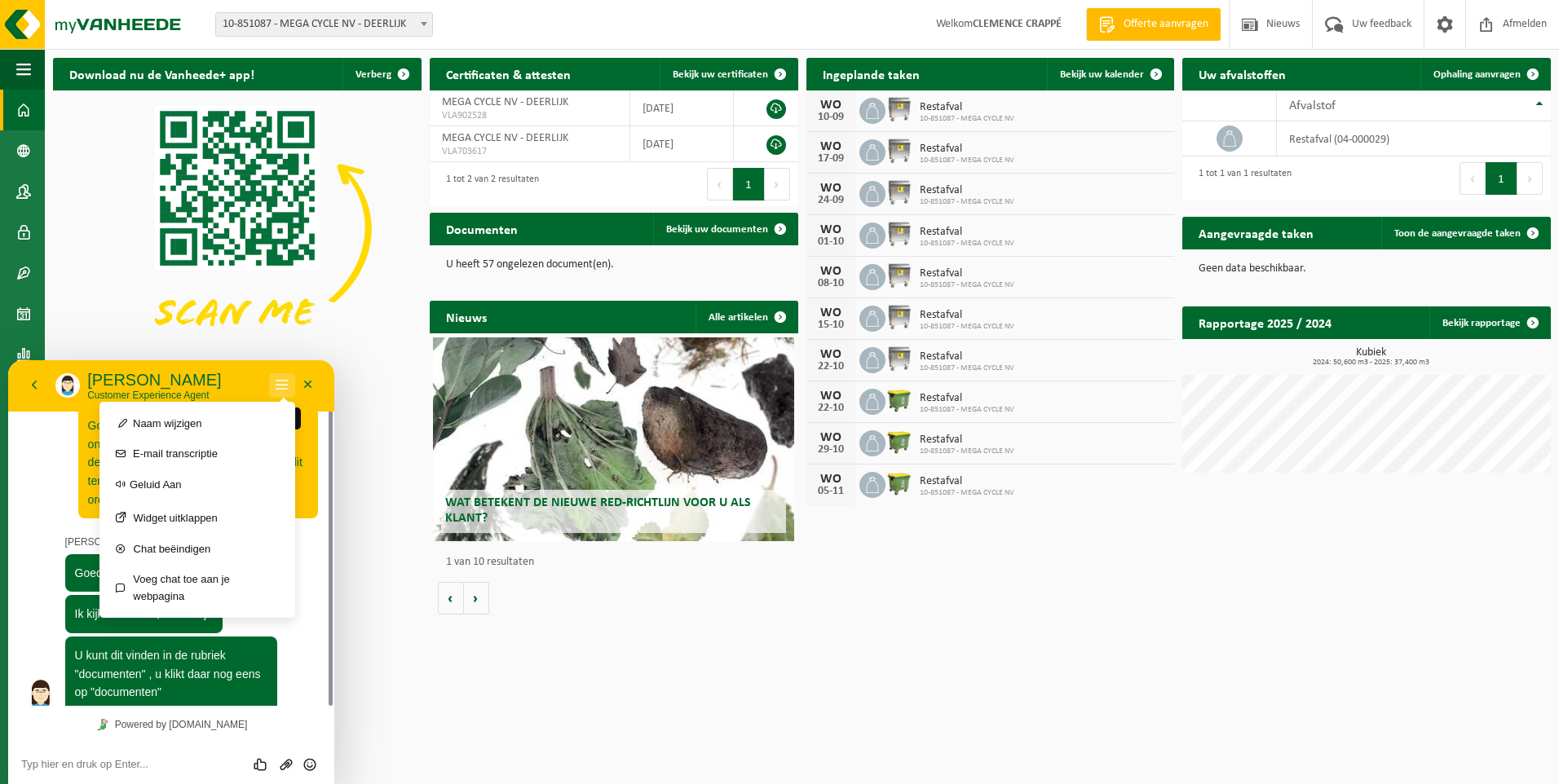
click at [281, 386] on button "Menu" at bounding box center [281, 386] width 27 height 25
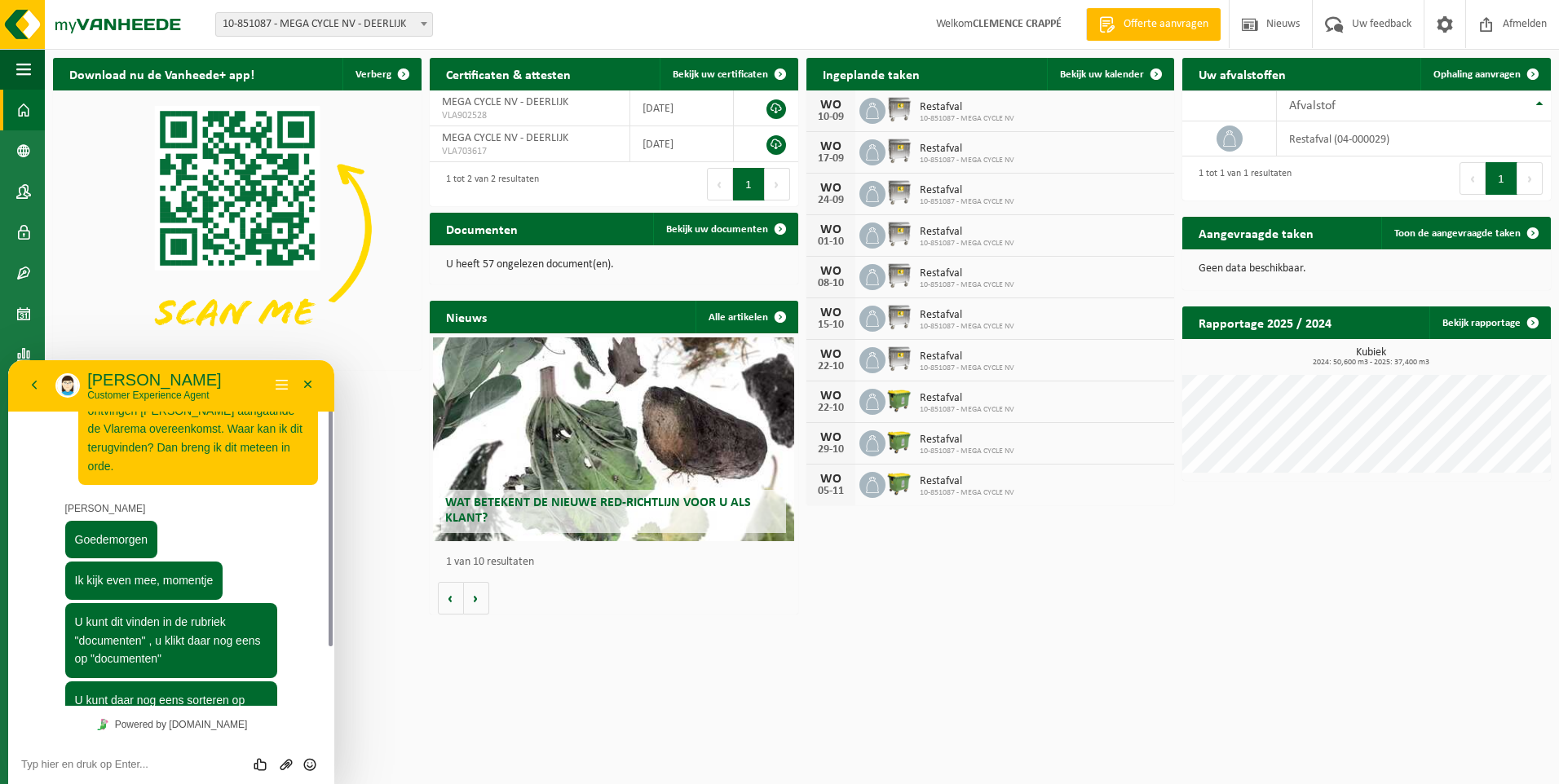
scroll to position [133, 0]
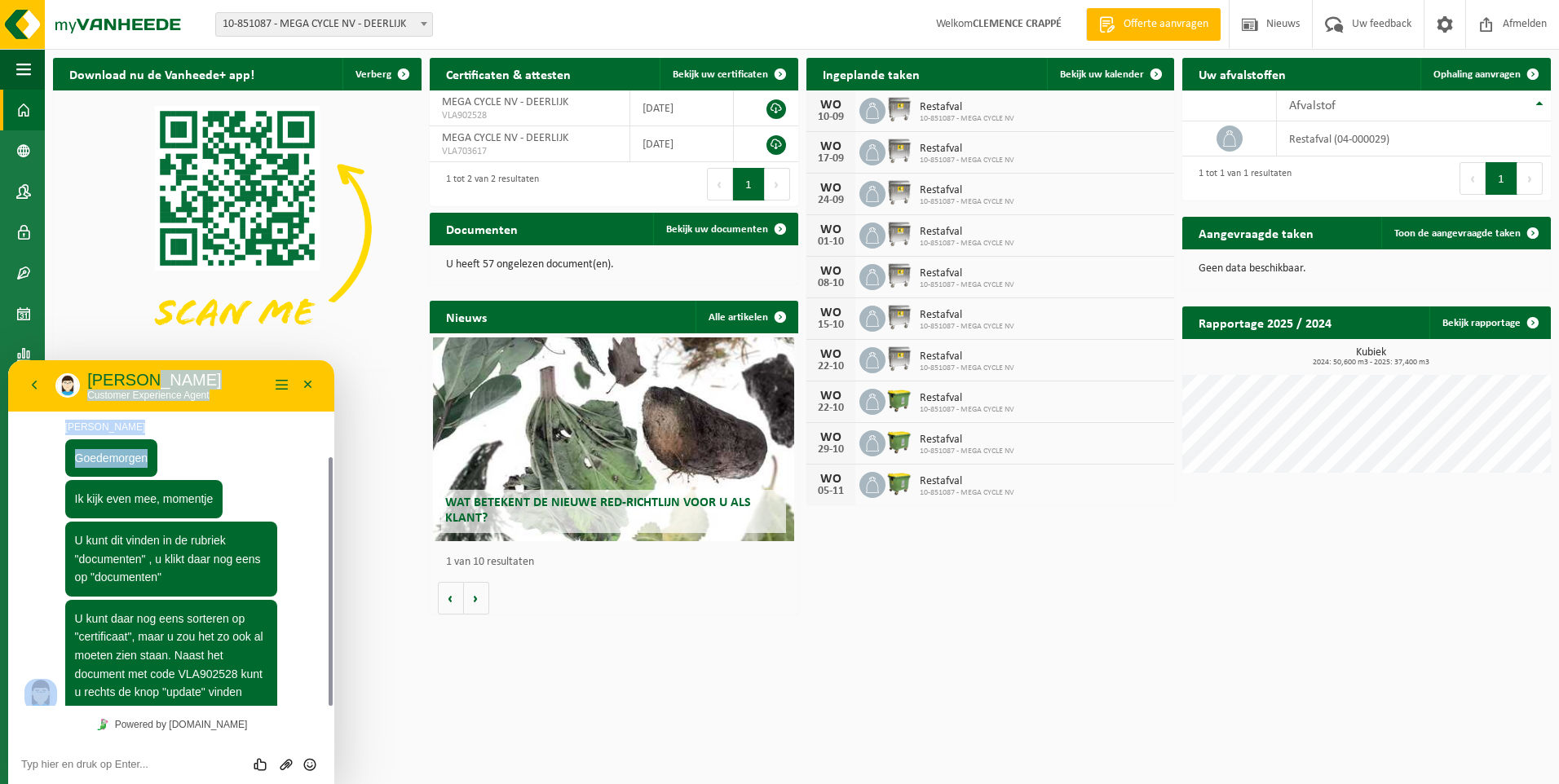
drag, startPoint x: 176, startPoint y: 375, endPoint x: 282, endPoint y: 433, distance: 120.8
click at [282, 433] on div "Terug Sarah Sarah Customer Experience Agent Menu Minimaliseer Terug Powered by …" at bounding box center [171, 572] width 326 height 424
drag, startPoint x: 282, startPoint y: 433, endPoint x: 257, endPoint y: 387, distance: 52.4
click at [257, 387] on p "[PERSON_NAME]" at bounding box center [177, 379] width 182 height 19
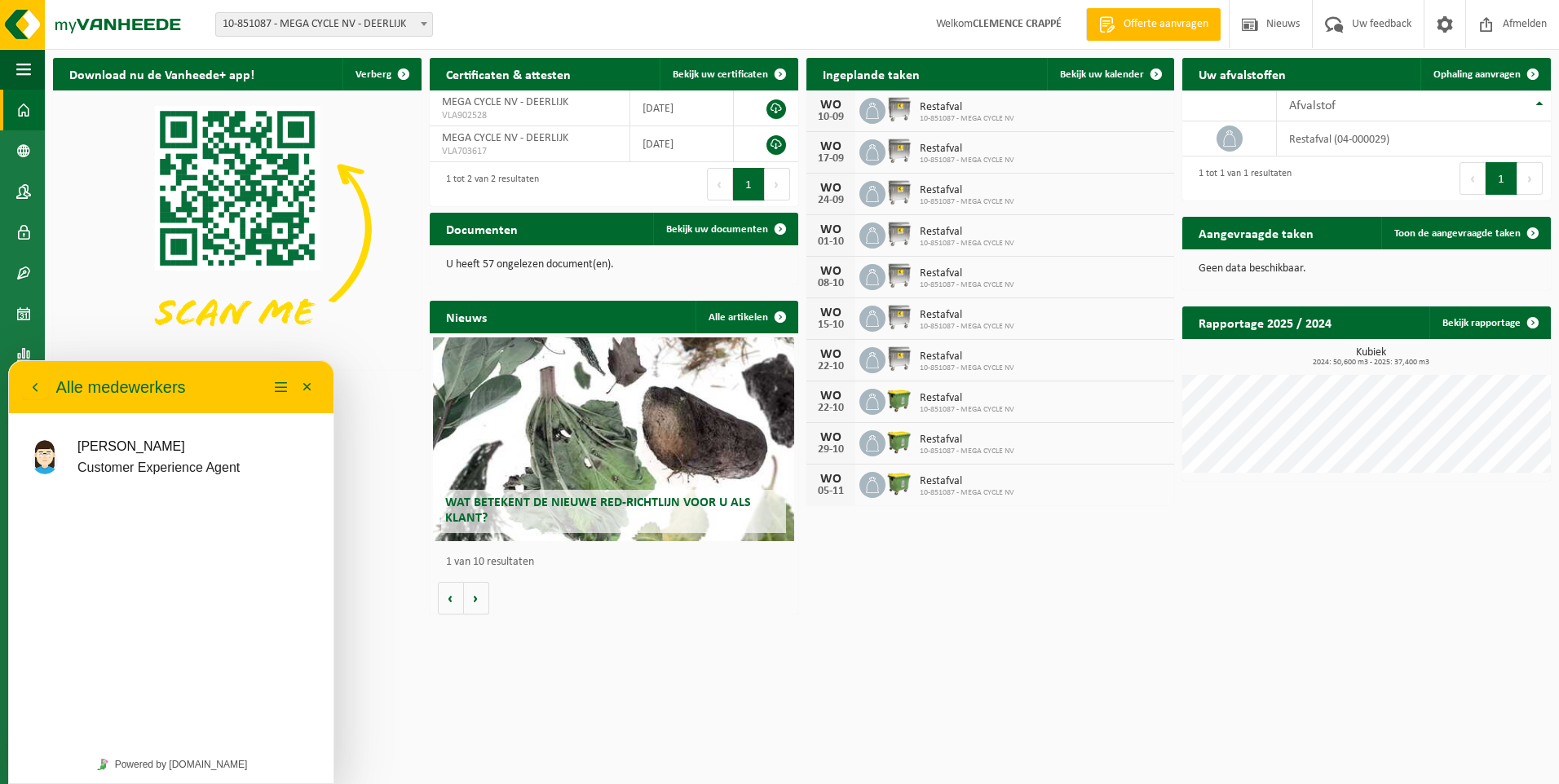
click at [257, 387] on div "Terug Alle medewerkers" at bounding box center [144, 387] width 246 height 26
click at [34, 387] on icon "button" at bounding box center [35, 387] width 15 height 19
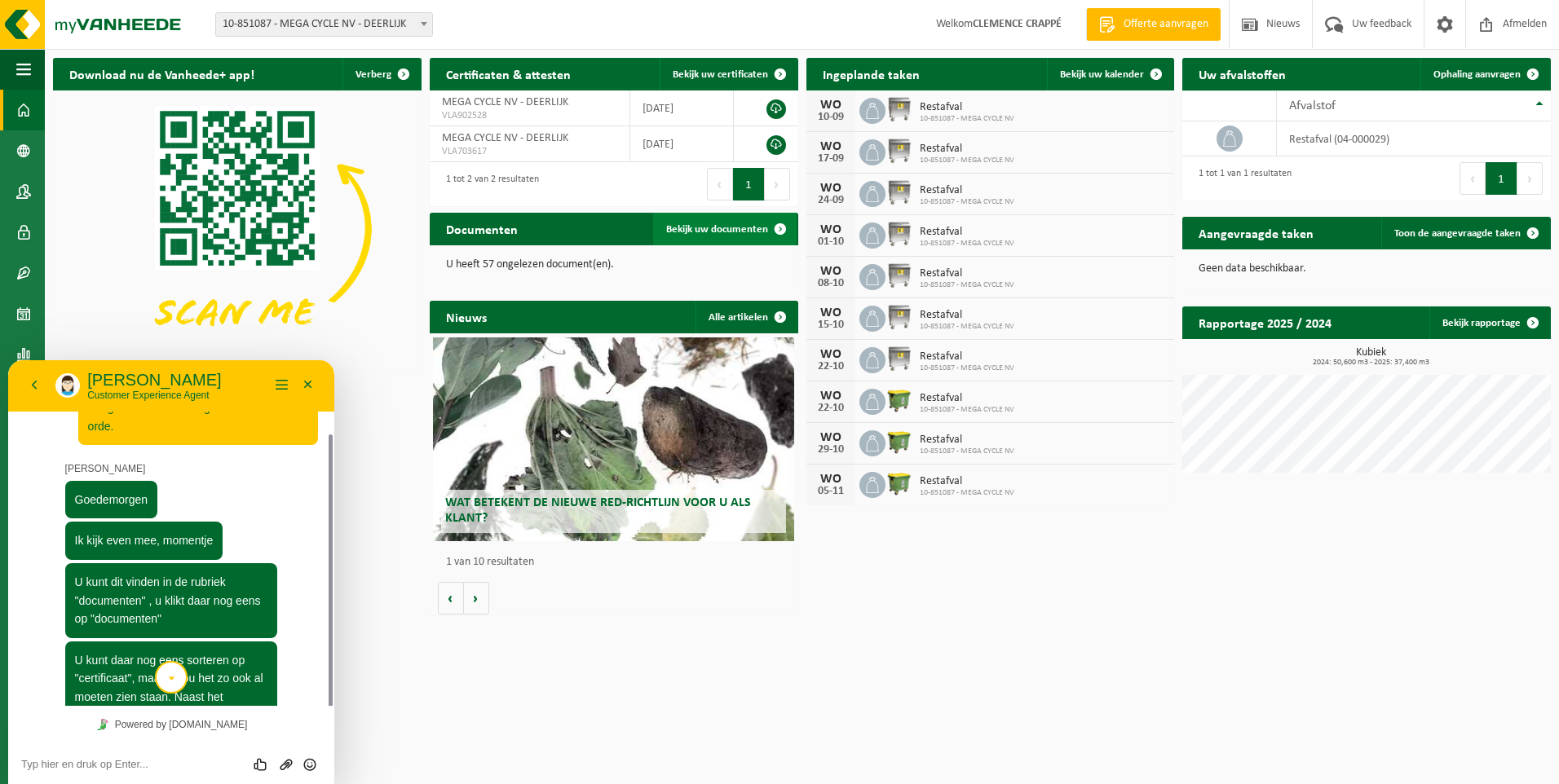
click at [741, 228] on span "Bekijk uw documenten" at bounding box center [717, 229] width 102 height 11
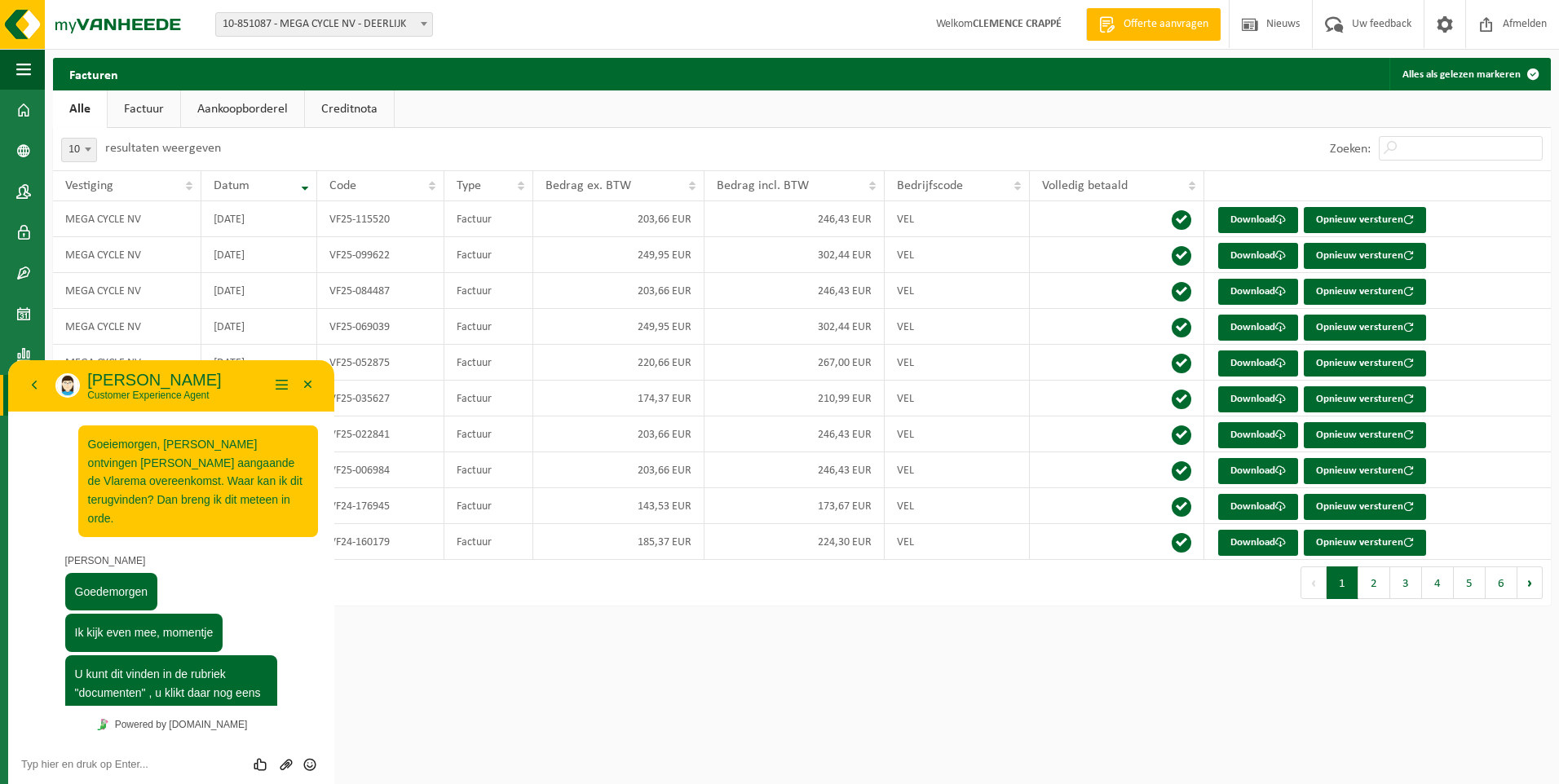
scroll to position [133, 0]
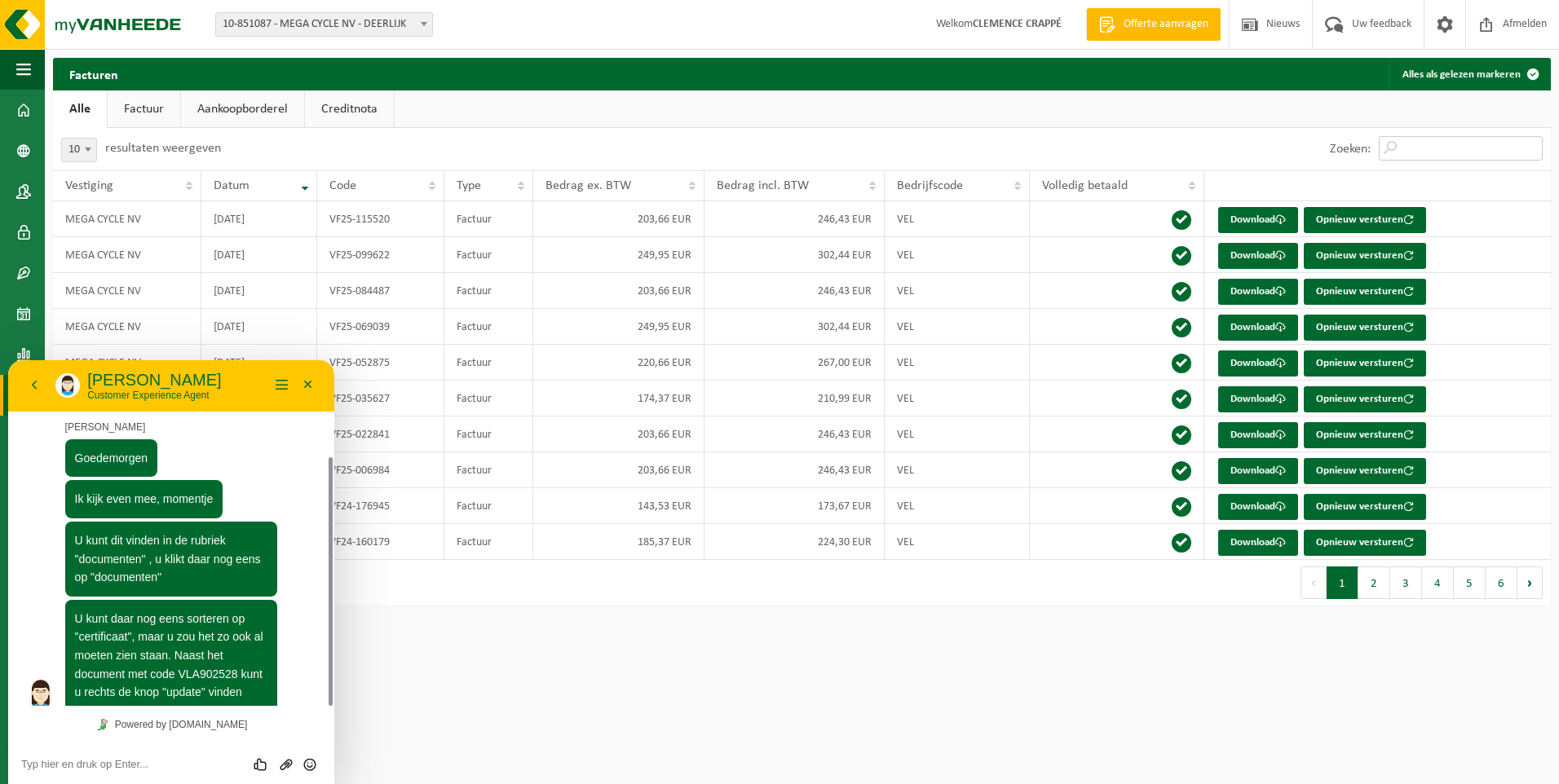
click at [1421, 146] on input "Zoeken:" at bounding box center [1460, 148] width 164 height 25
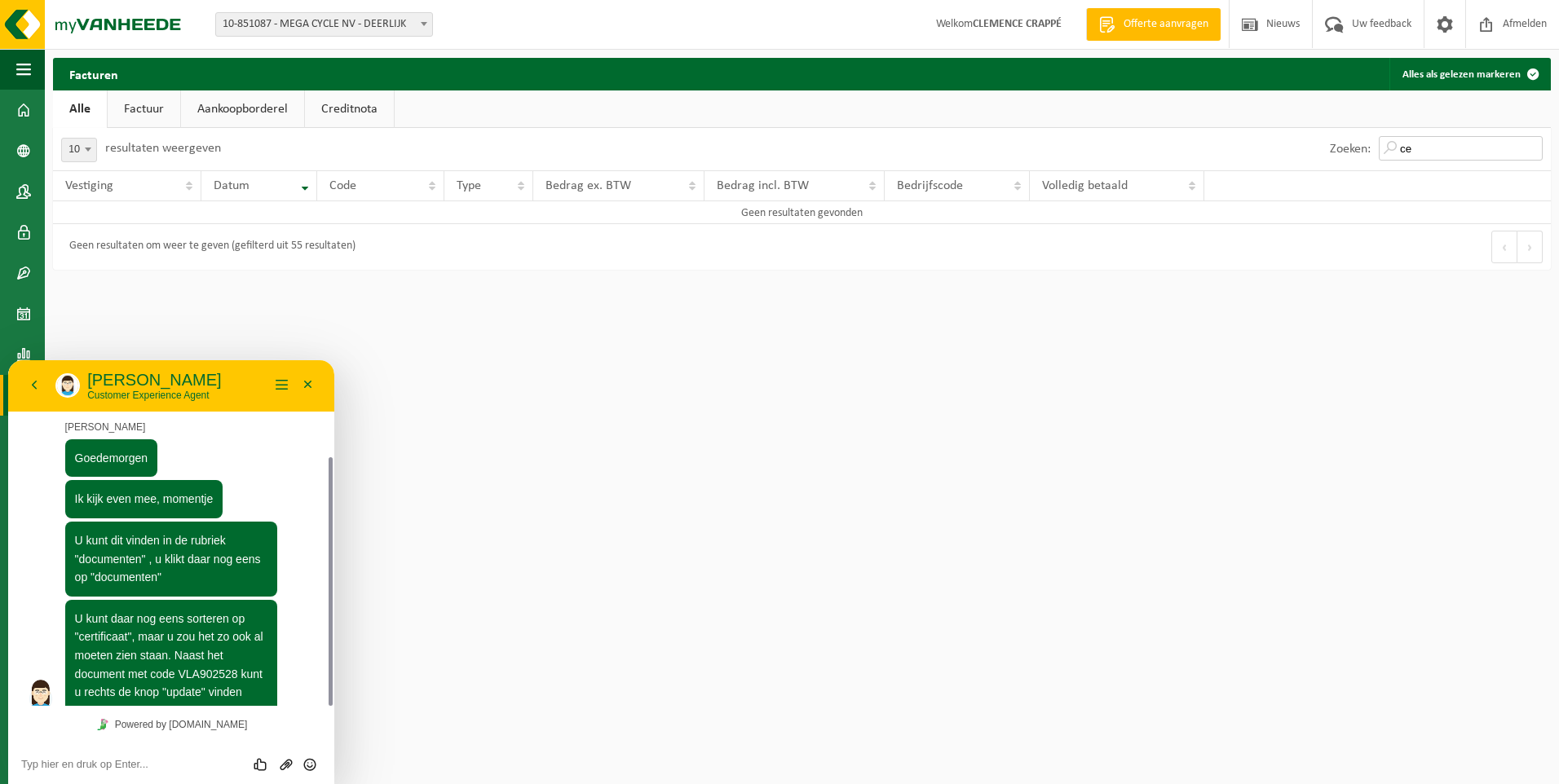
type input "c"
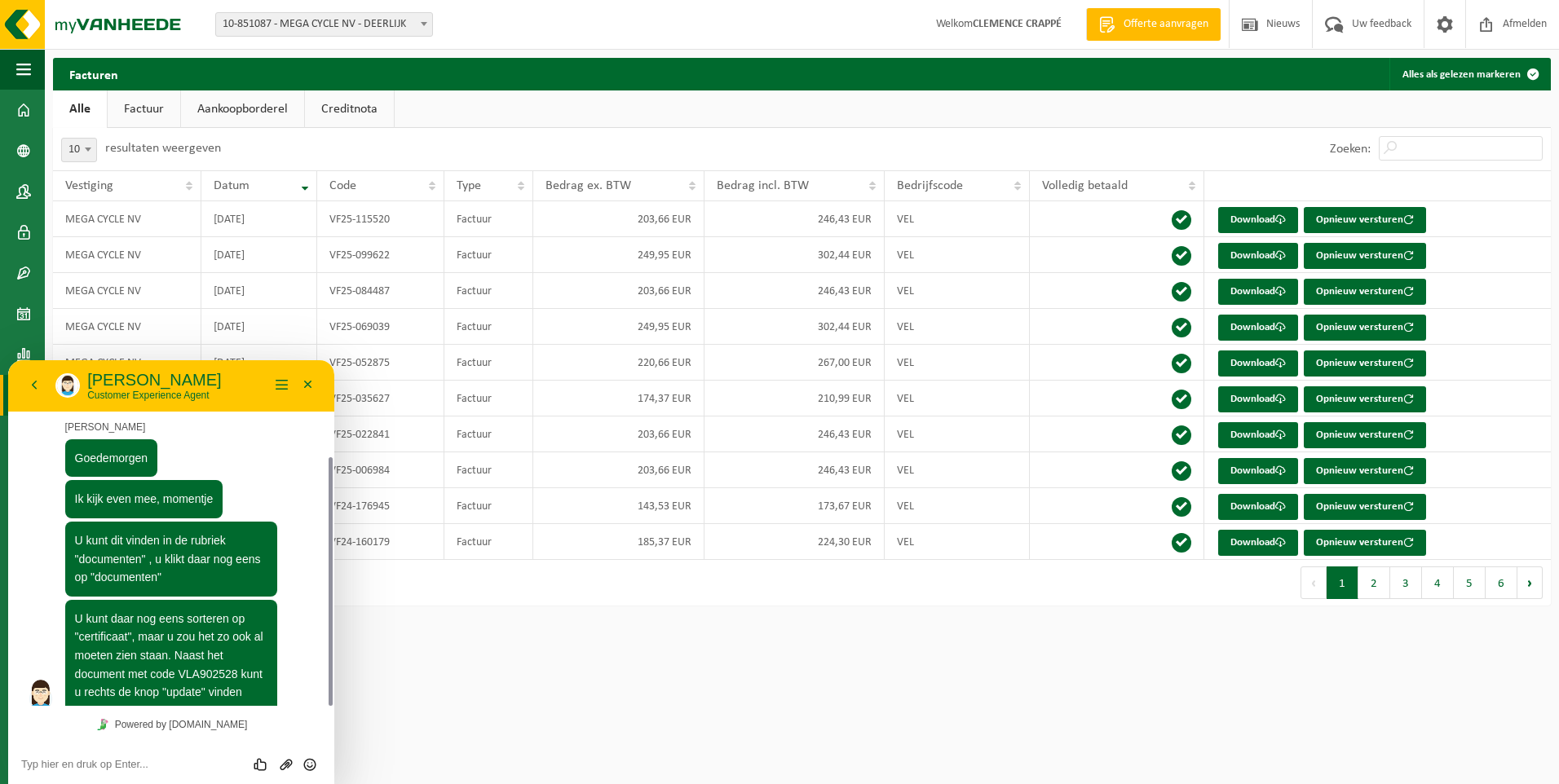
click at [146, 759] on textarea at bounding box center [171, 765] width 300 height 13
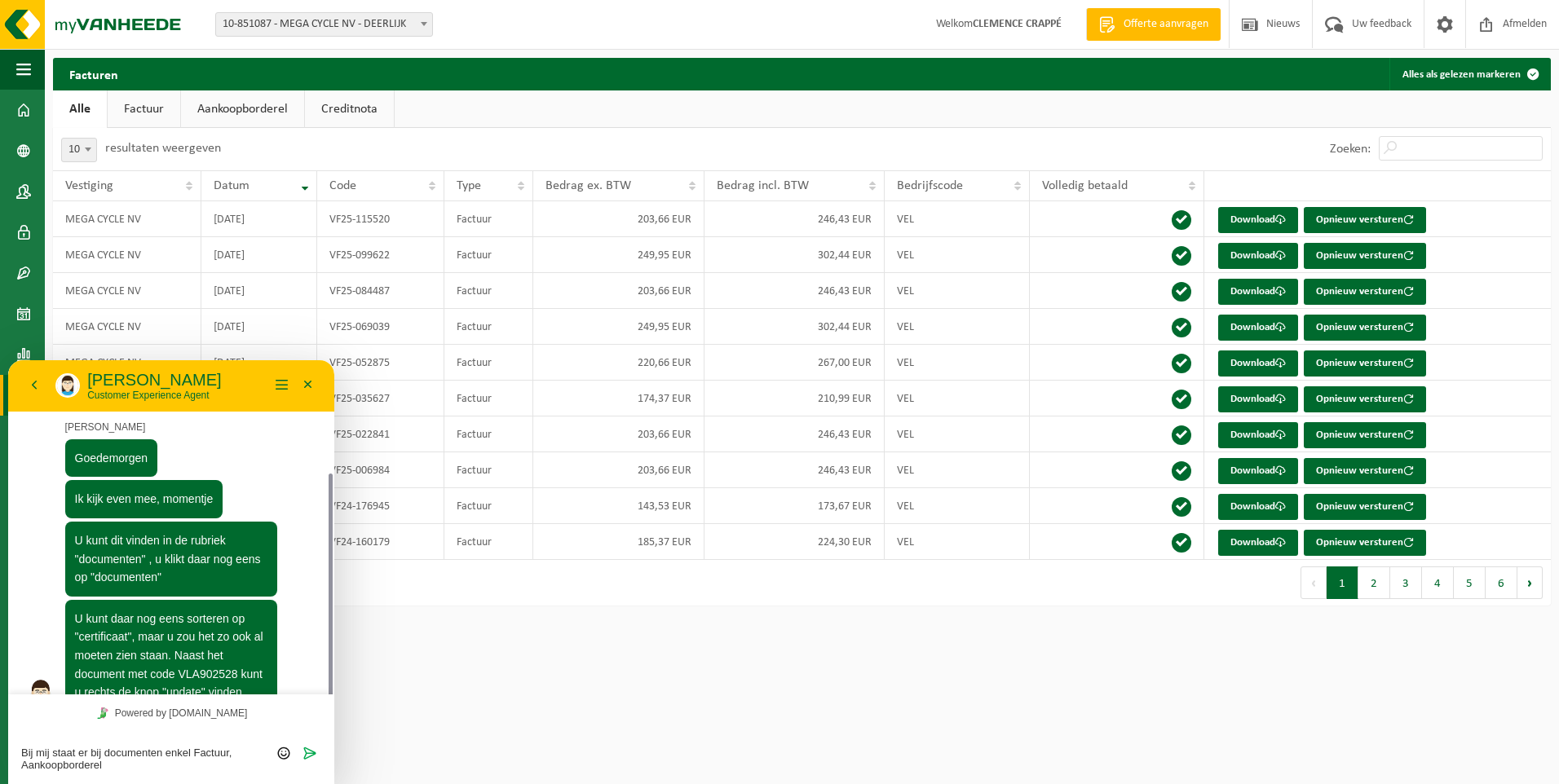
scroll to position [145, 0]
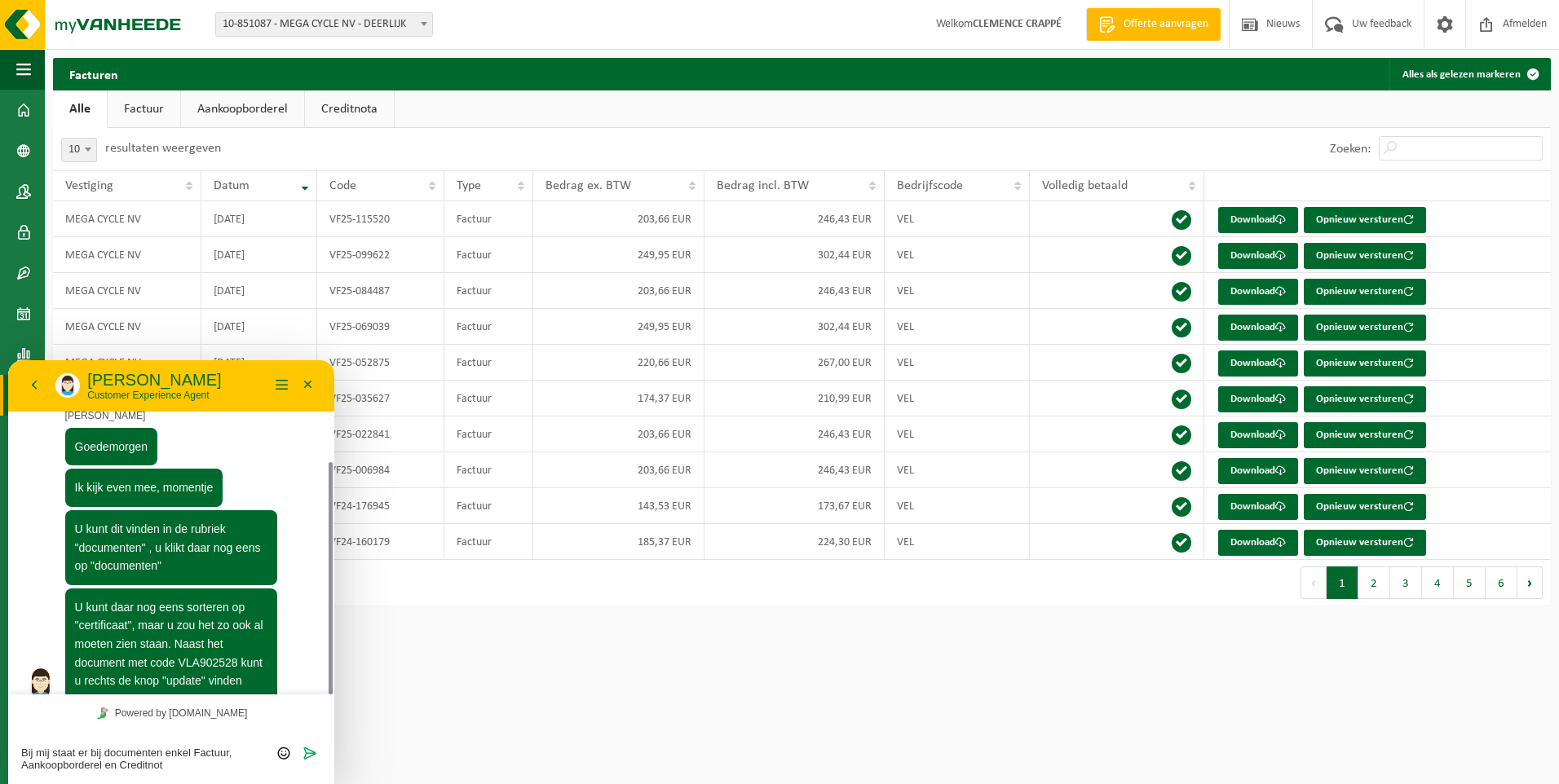
type textarea "Bij mij staat er bij documenten enkel Factuur, Aankoopborderel en Creditnota"
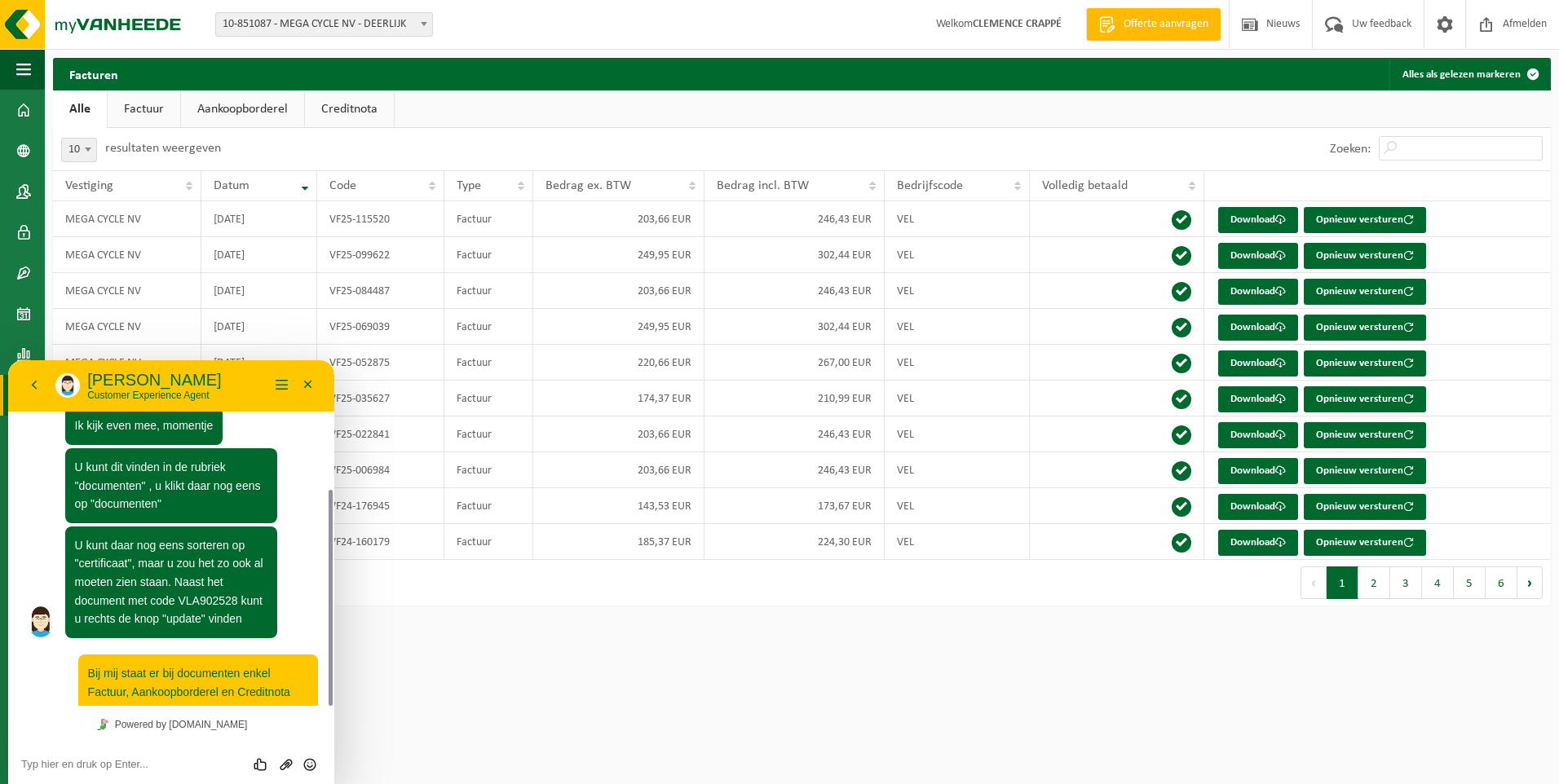
drag, startPoint x: 495, startPoint y: 679, endPoint x: 503, endPoint y: 712, distance: 34.0
click at [512, 676] on html "Vestiging: 10-851087 - MEGA CYCLE NV - DEERLIJK 10-851087 - MEGA CYCLE NV - DEE…" at bounding box center [780, 392] width 1559 height 784
click at [134, 17] on img at bounding box center [98, 25] width 196 height 49
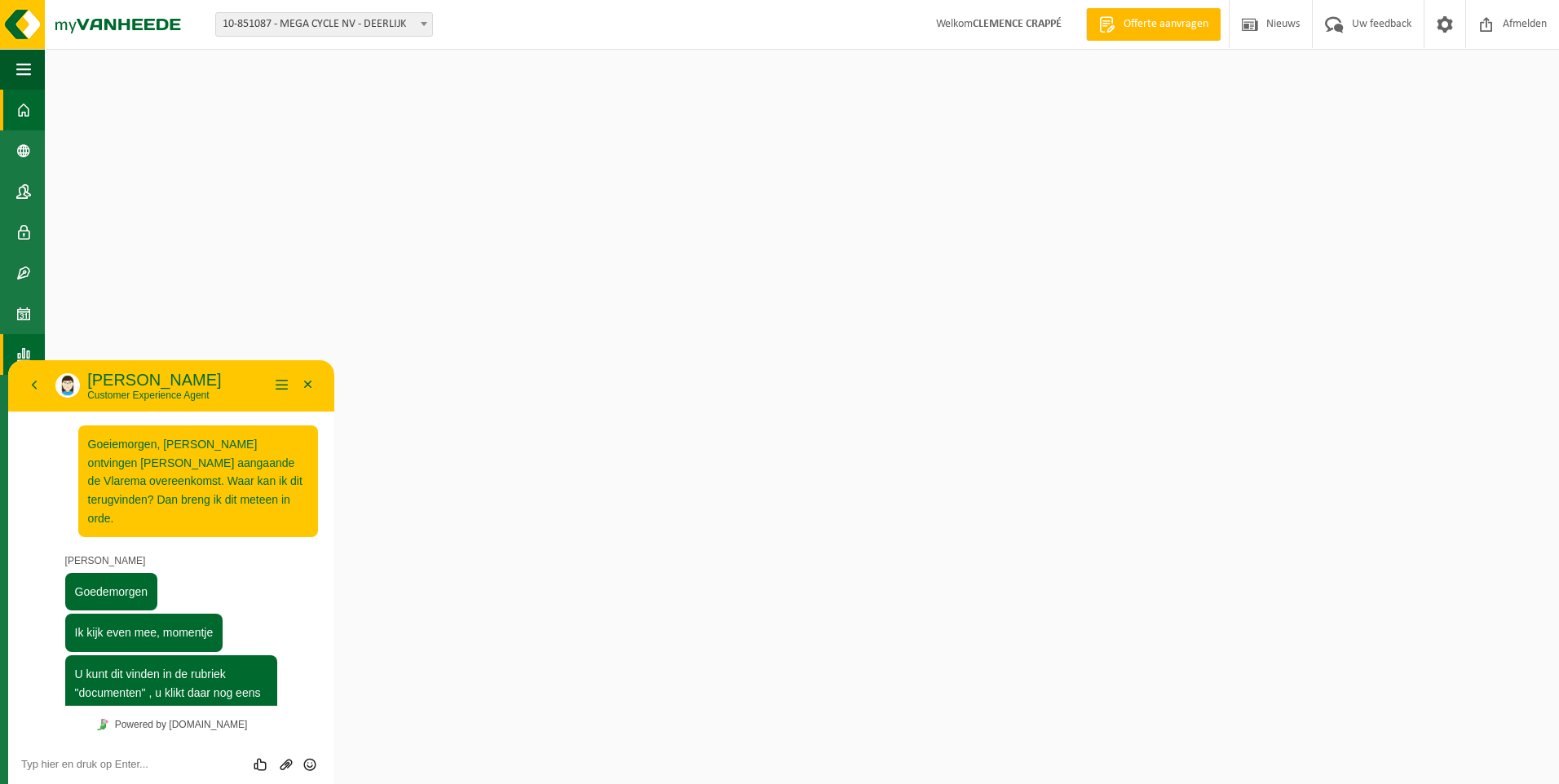
scroll to position [207, 0]
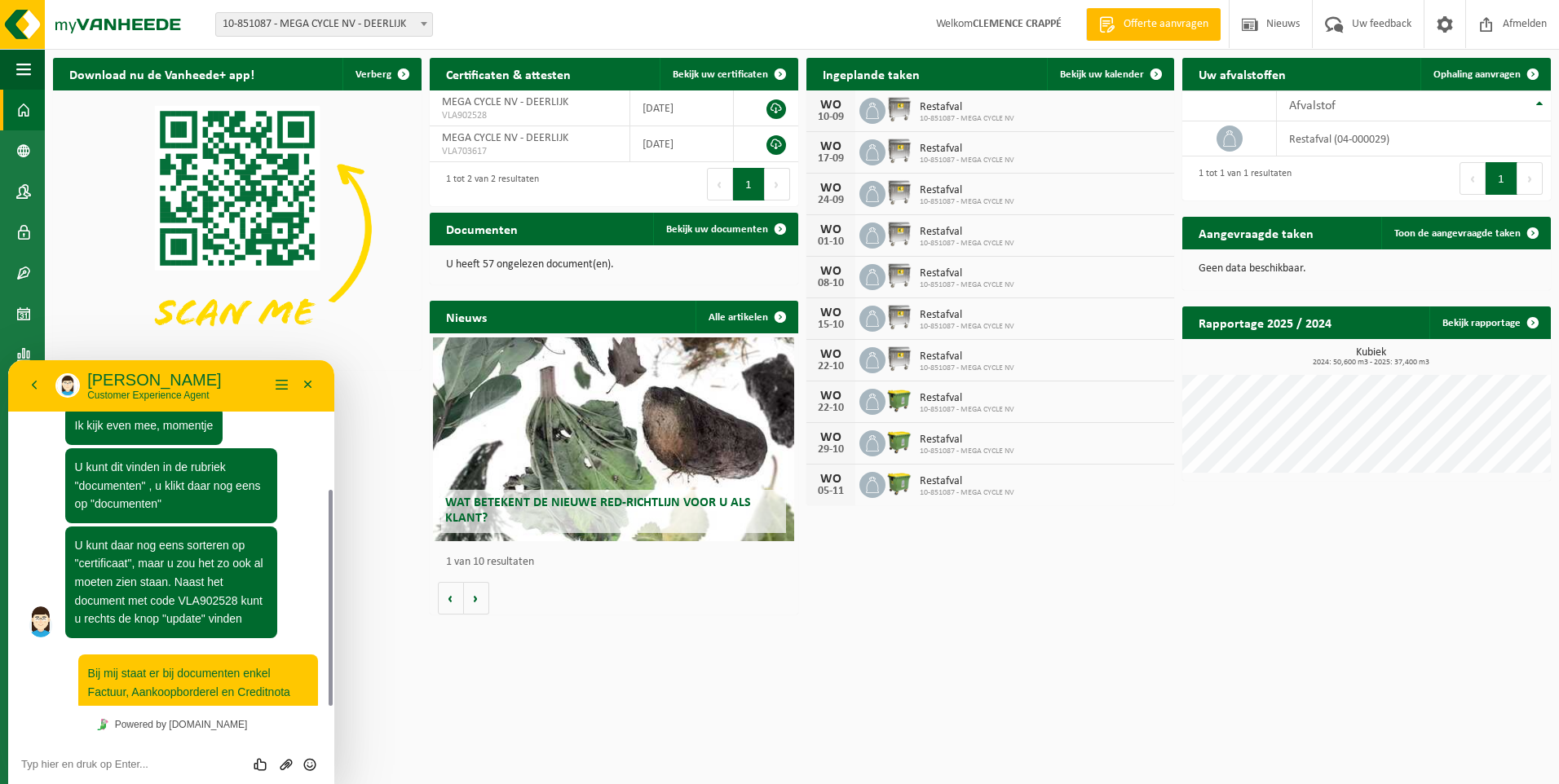
click at [388, 686] on html "Vestiging: 10-851087 - MEGA CYCLE NV - DEERLIJK 10-851087 - MEGA CYCLE NV - DEE…" at bounding box center [780, 392] width 1559 height 784
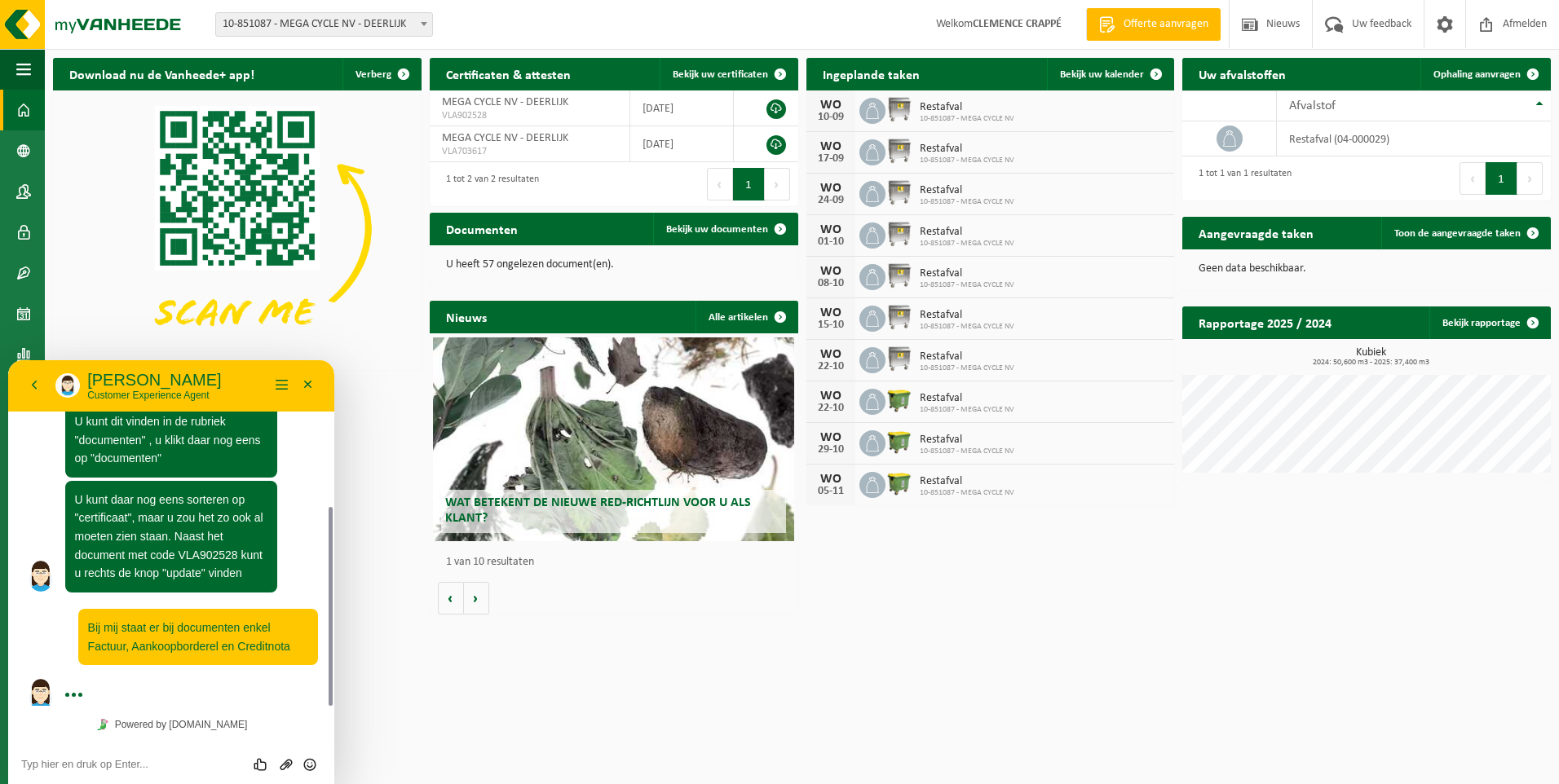
click at [182, 753] on div "Beoordeel deze chat Upload bestand Emoji invoeren" at bounding box center [171, 764] width 326 height 41
click at [158, 752] on div "Beoordeel deze chat Upload bestand Emoji invoeren" at bounding box center [171, 764] width 326 height 41
click at [125, 768] on textarea at bounding box center [171, 765] width 300 height 13
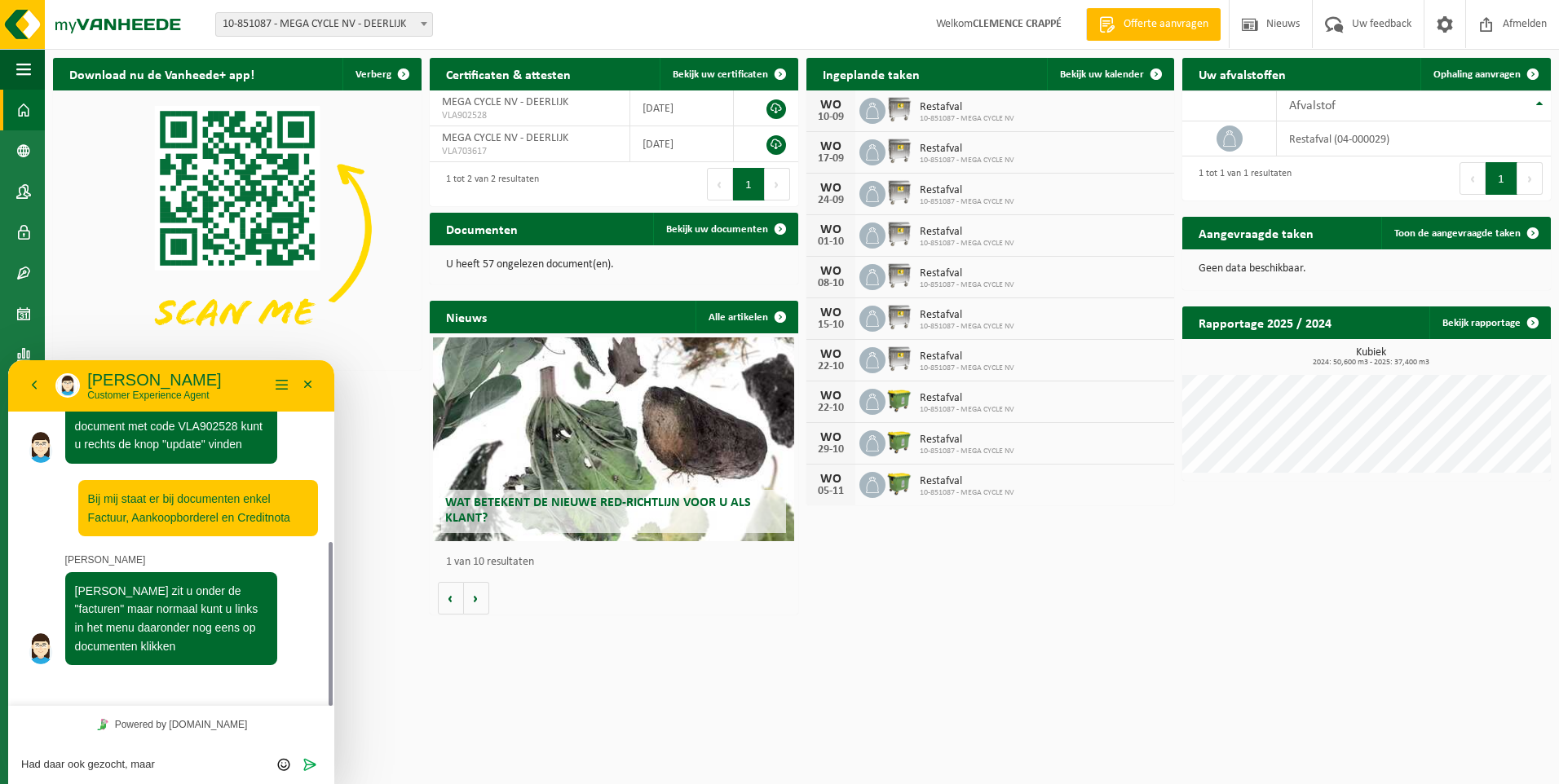
scroll to position [336, 0]
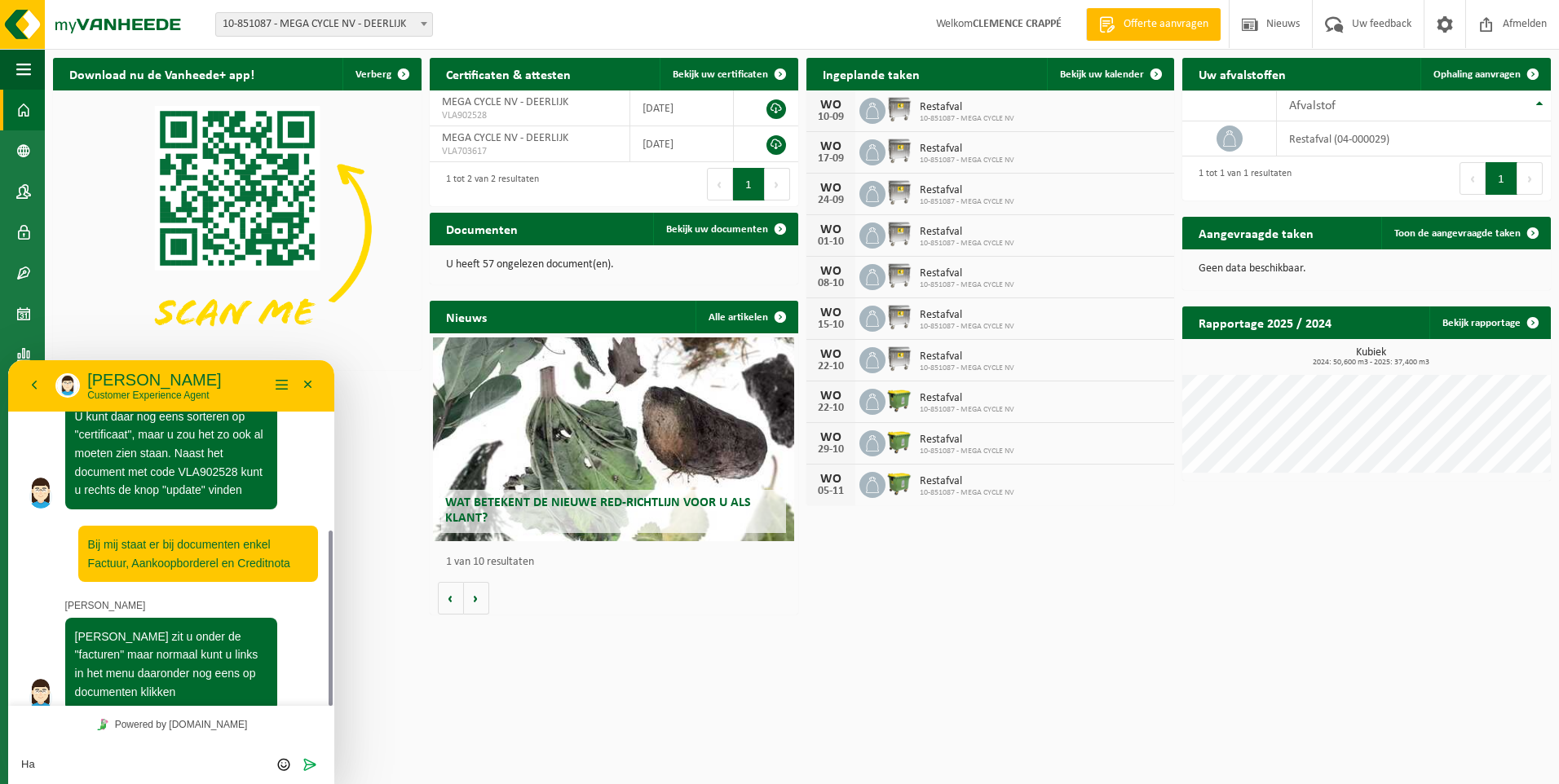
type textarea "H"
click at [99, 341] on img at bounding box center [237, 228] width 368 height 276
click at [30, 75] on span "button" at bounding box center [24, 69] width 15 height 41
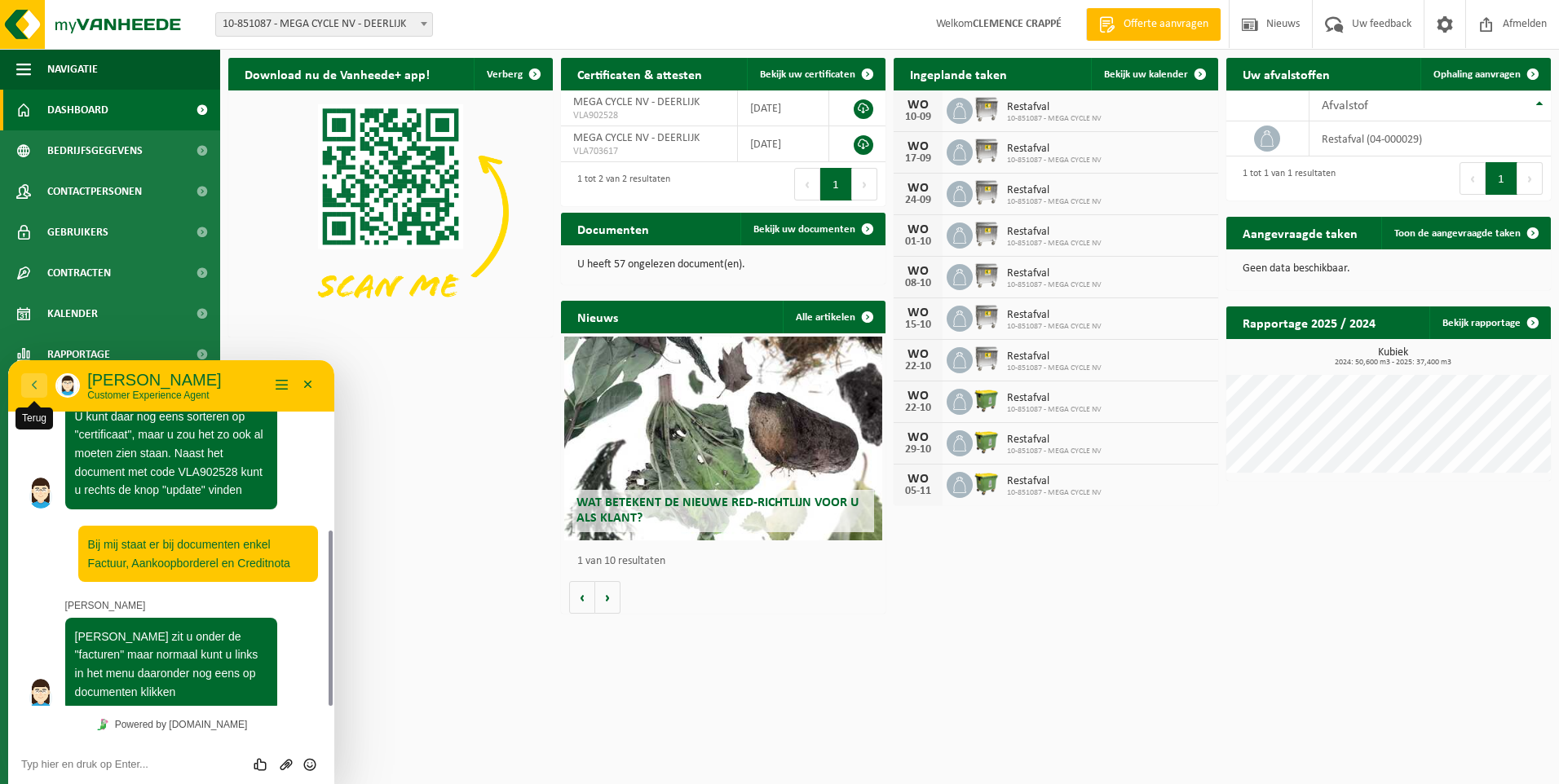
click at [34, 384] on button "Terug" at bounding box center [34, 386] width 27 height 25
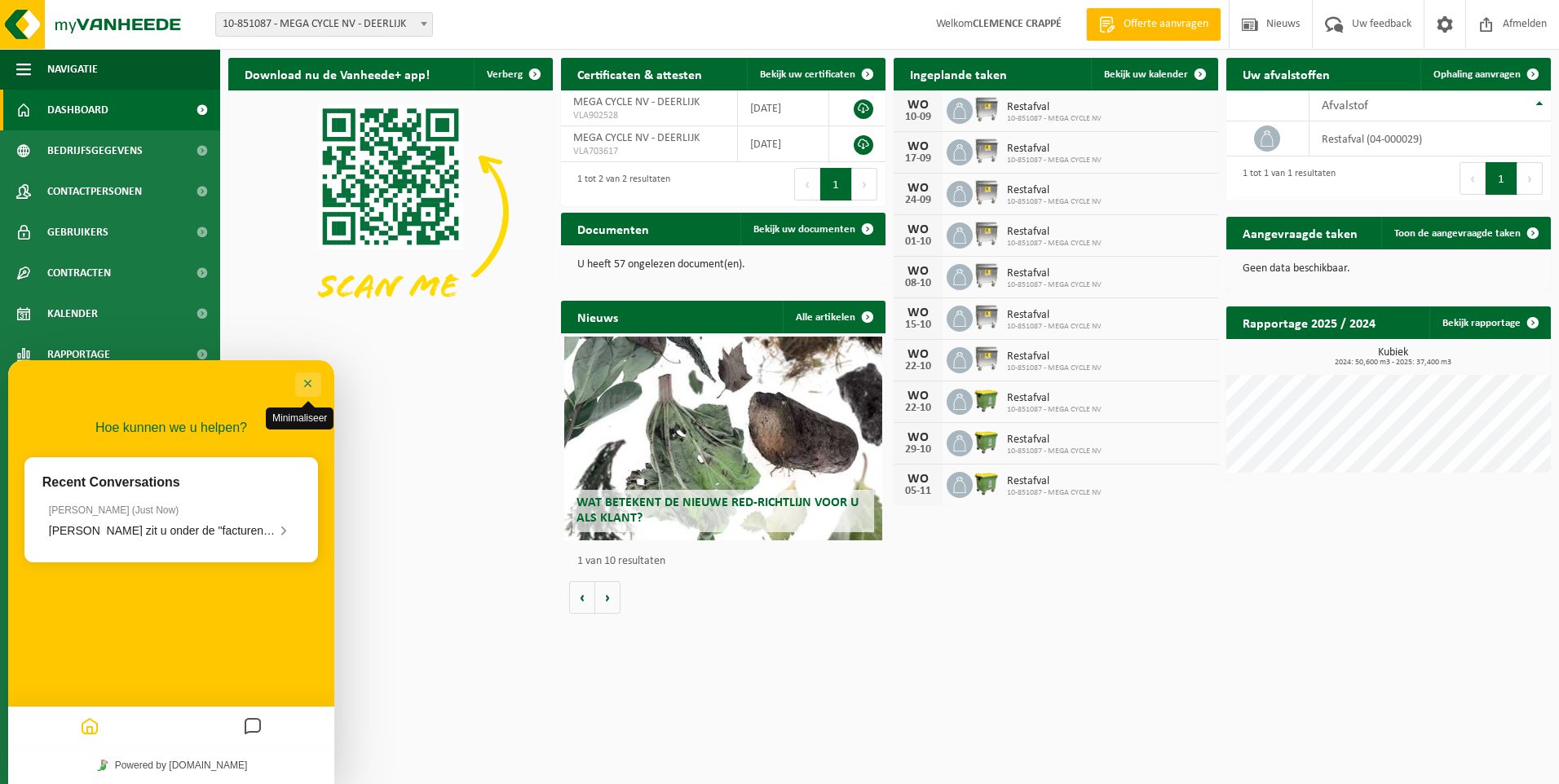
click at [304, 381] on button "Minimaliseer" at bounding box center [308, 385] width 27 height 25
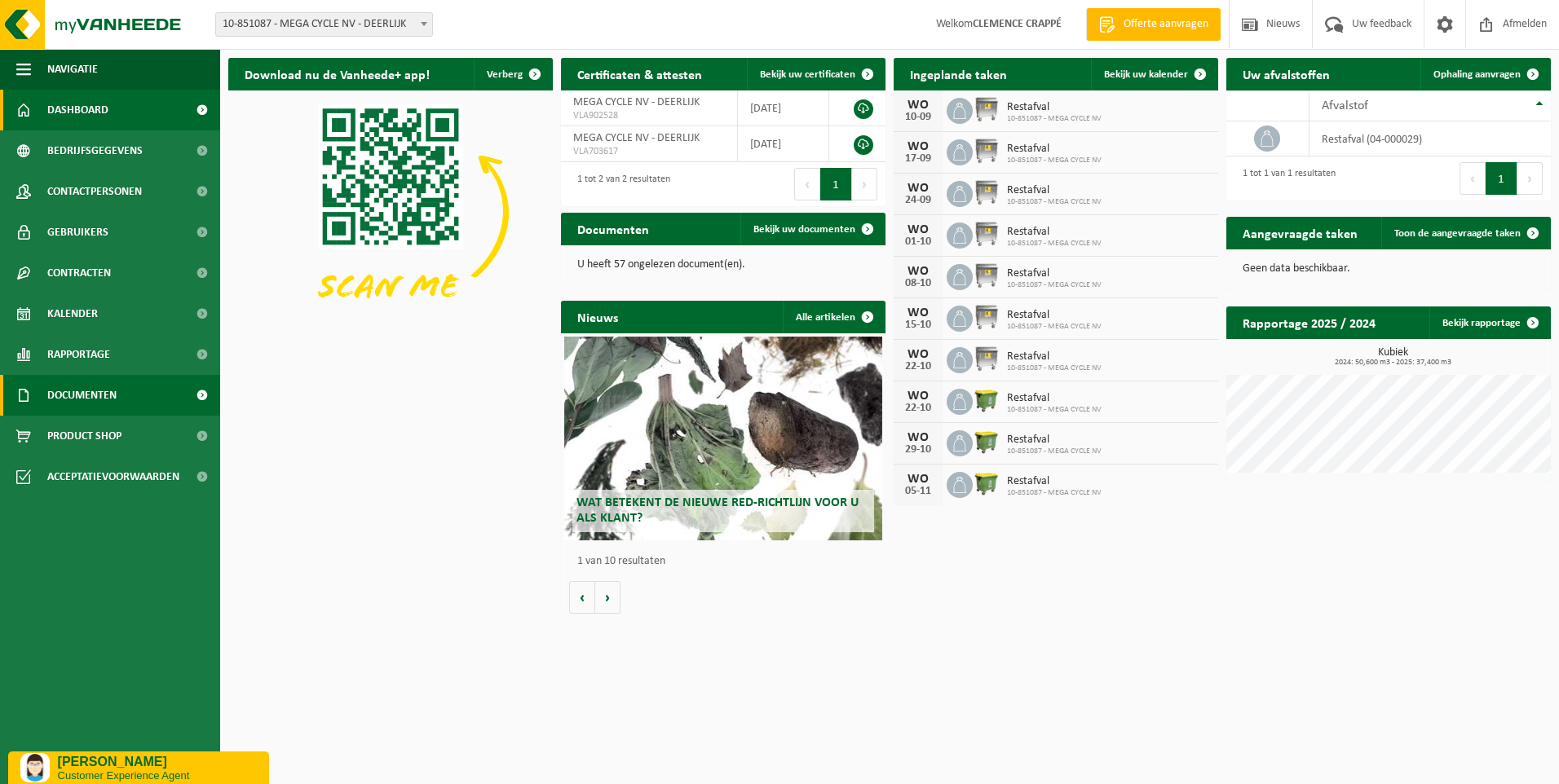
click at [172, 396] on link "Documenten" at bounding box center [110, 395] width 220 height 41
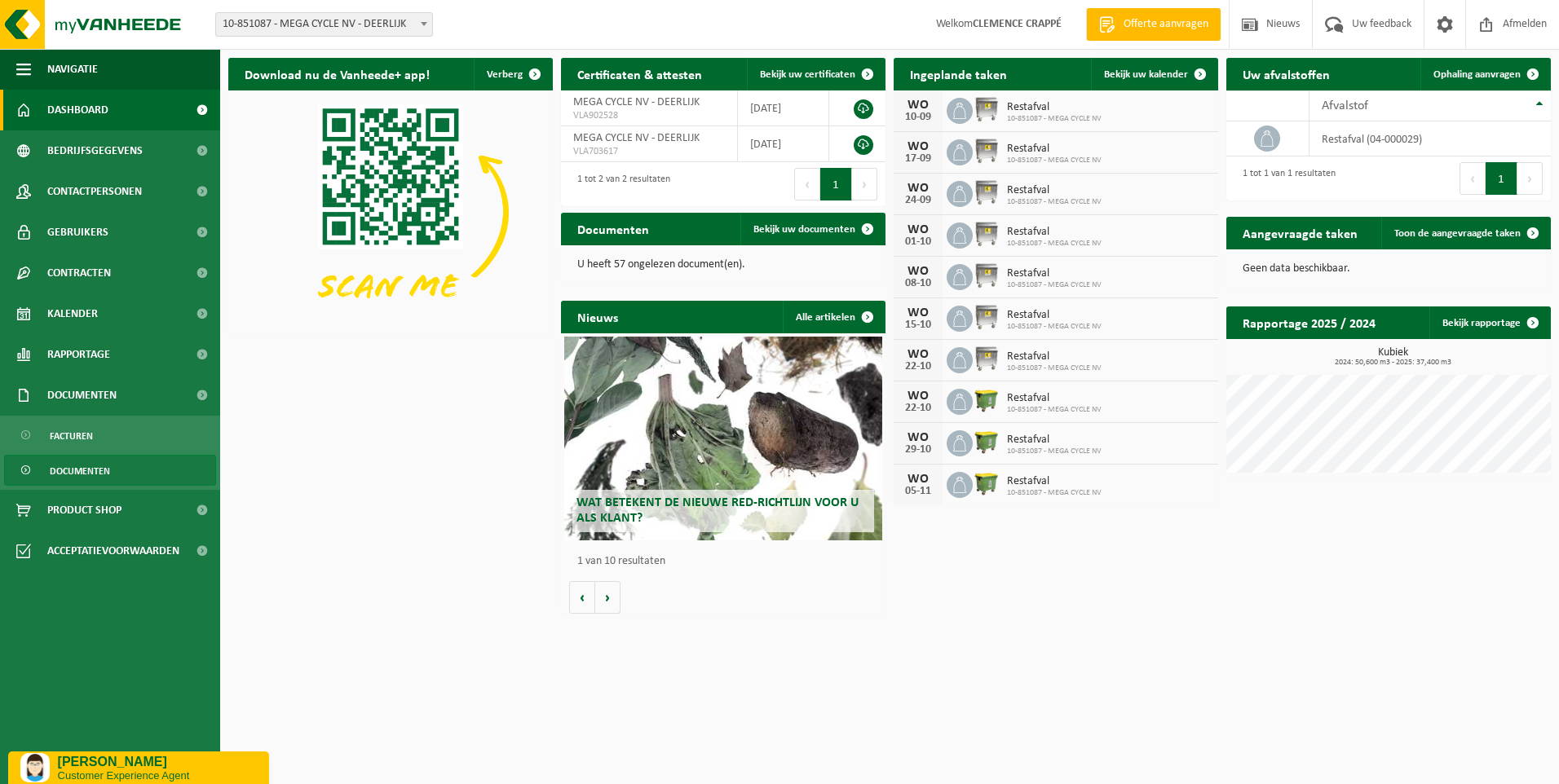
click at [72, 468] on span "Documenten" at bounding box center [80, 471] width 60 height 31
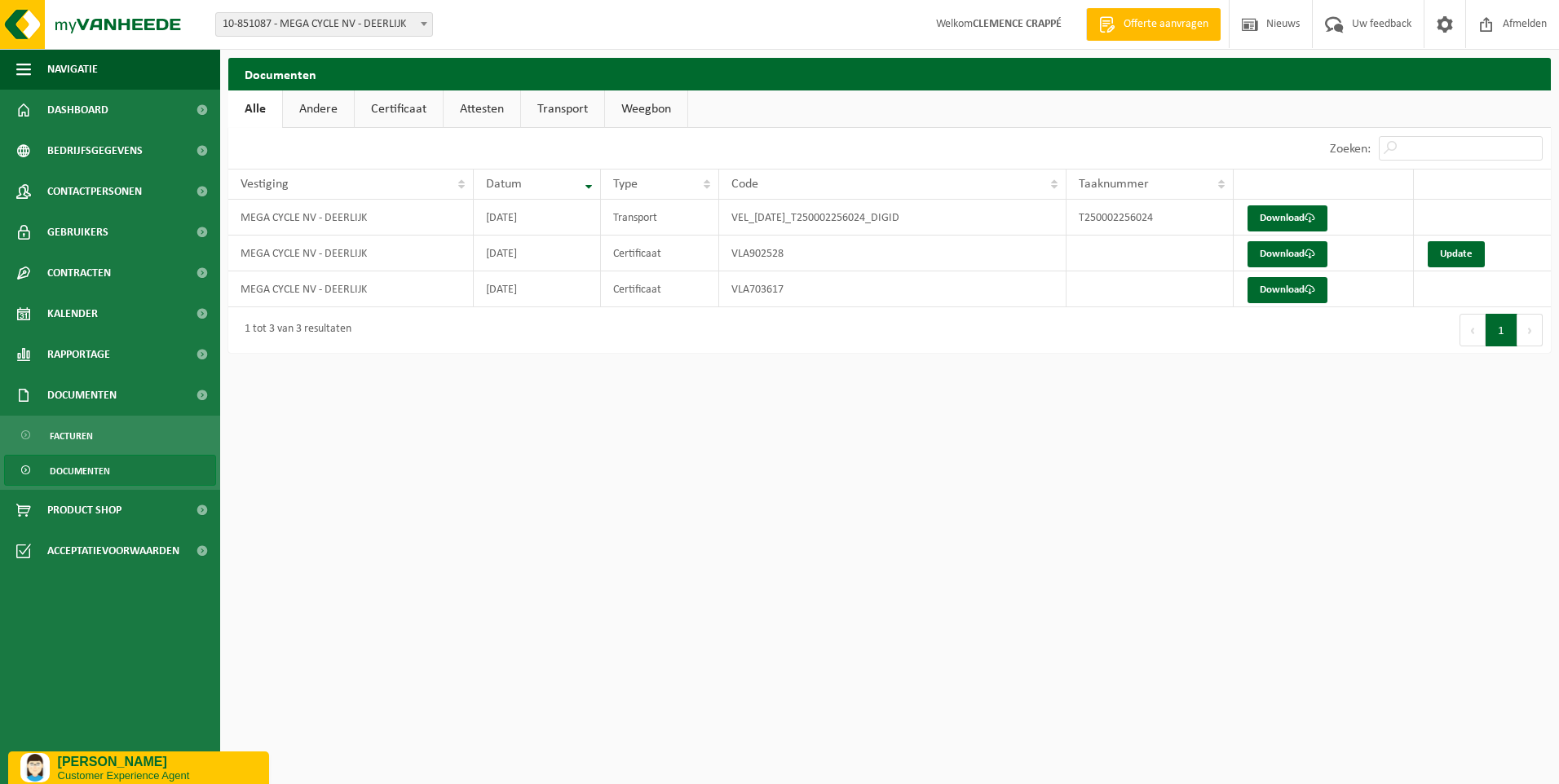
click at [390, 111] on link "Certificaat" at bounding box center [398, 109] width 88 height 37
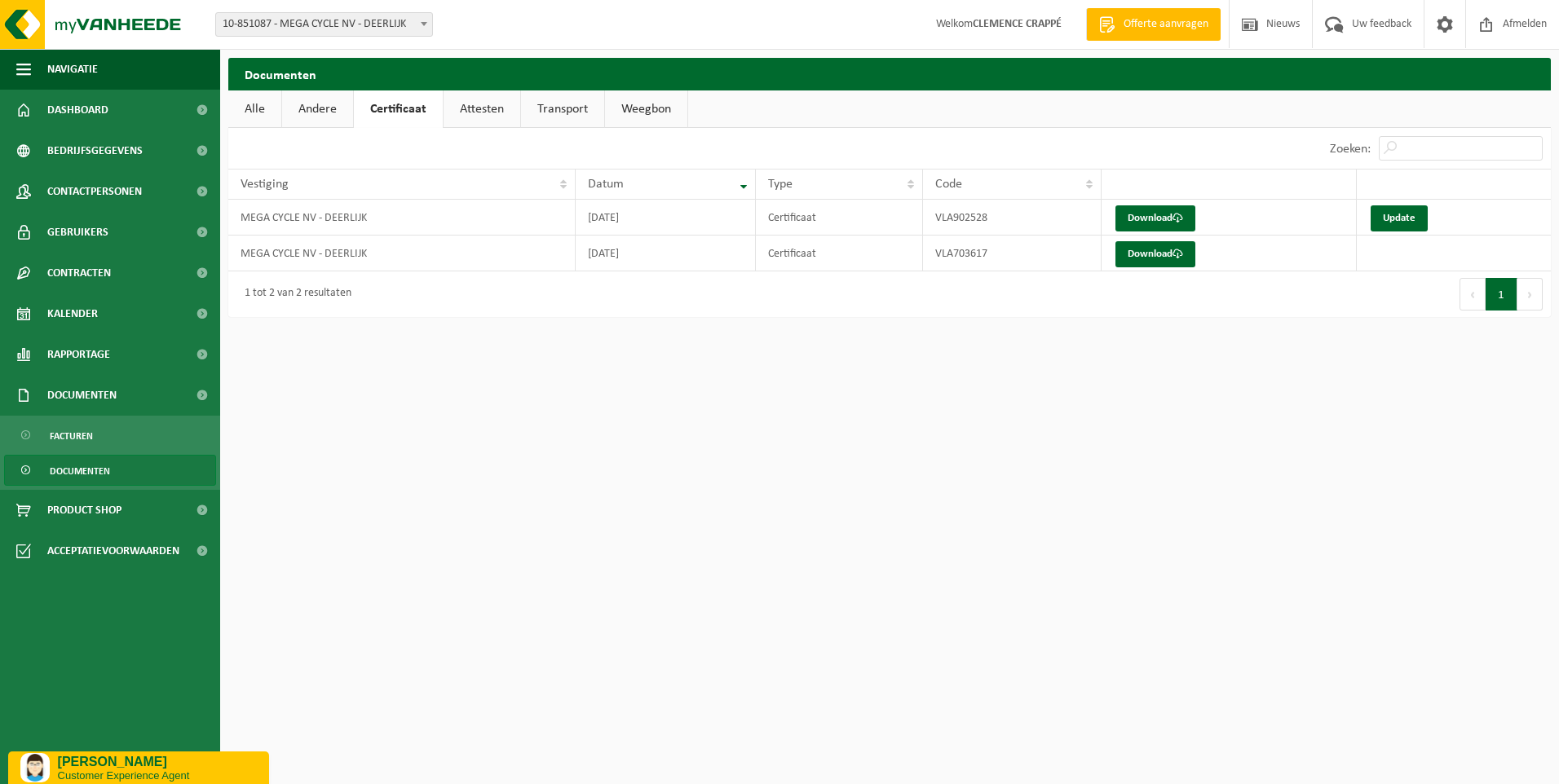
click at [184, 756] on p "[PERSON_NAME]" at bounding box center [157, 762] width 199 height 15
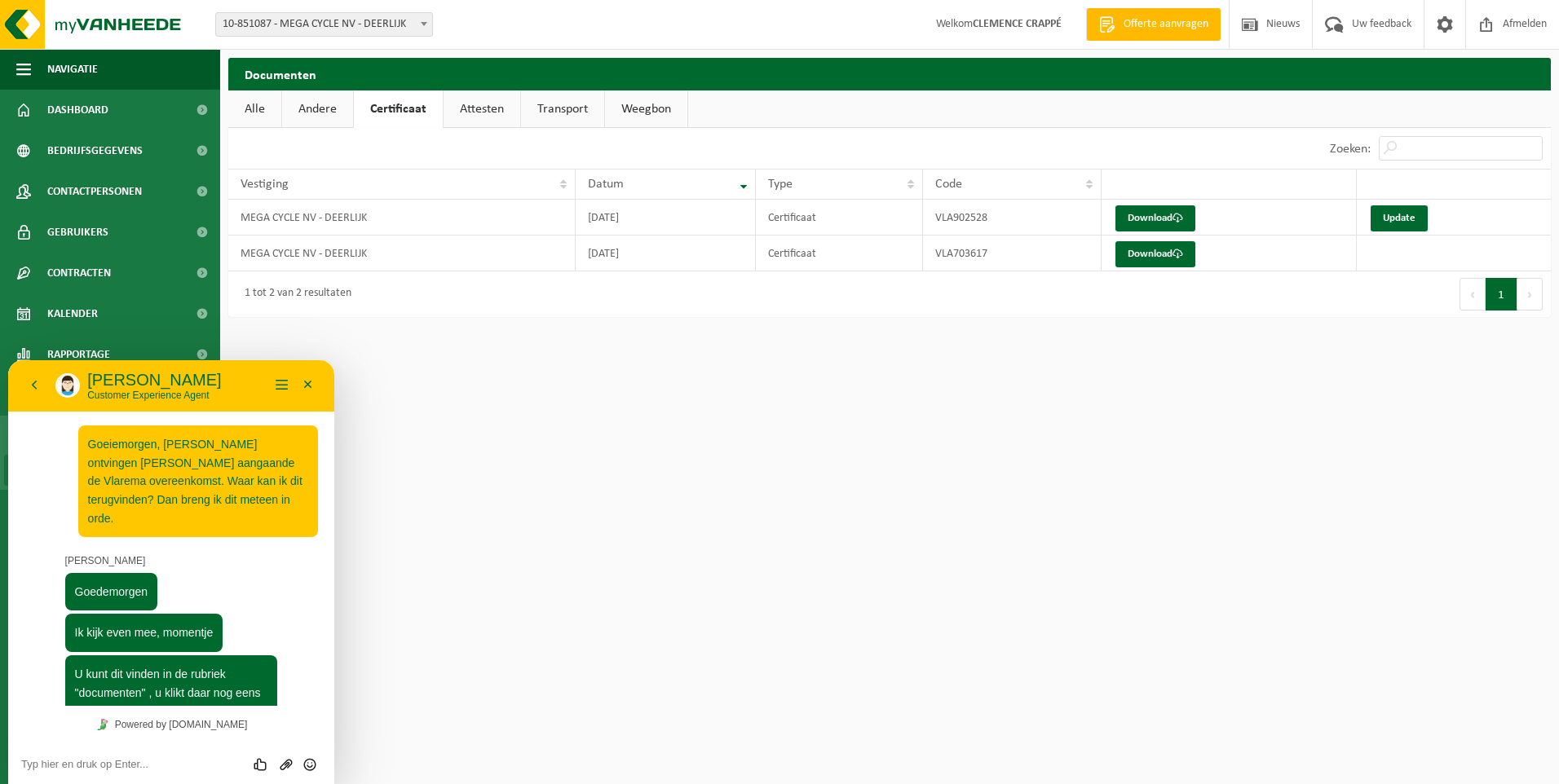
scroll to position [336, 0]
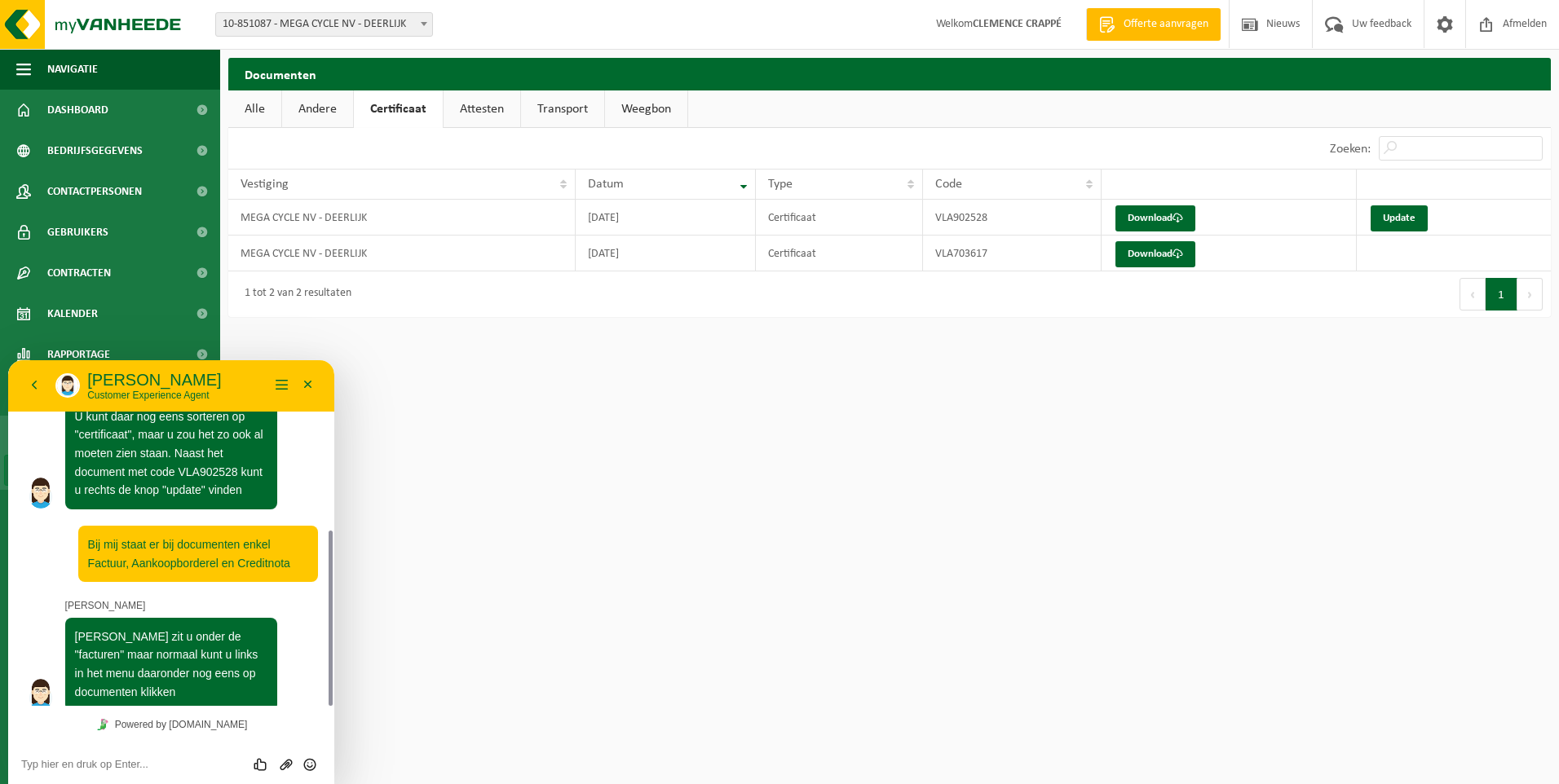
click at [205, 765] on textarea at bounding box center [171, 765] width 300 height 13
type textarea "aha! Super :)"
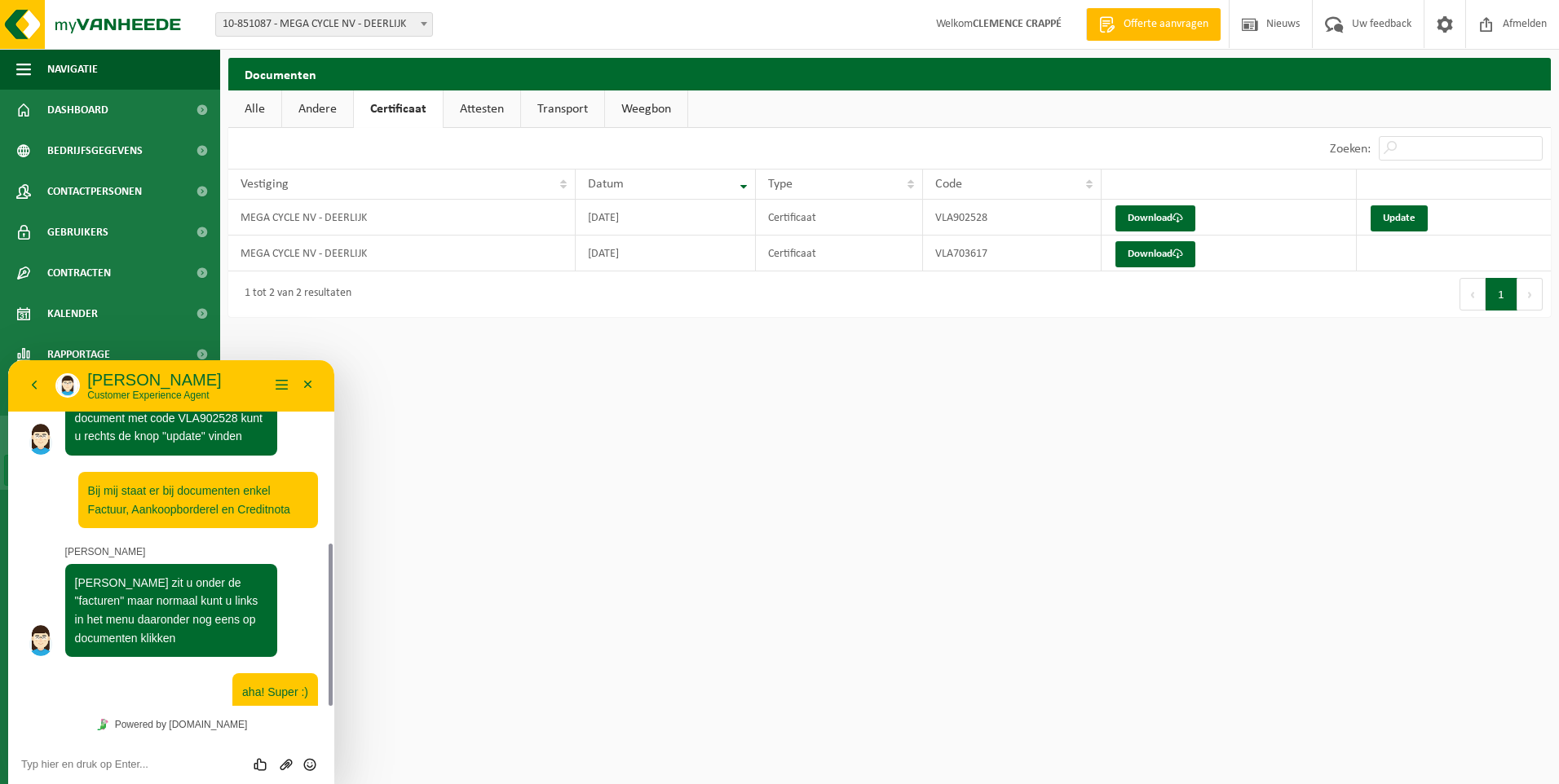
drag, startPoint x: 328, startPoint y: 586, endPoint x: 332, endPoint y: 544, distance: 42.2
click at [332, 546] on div at bounding box center [327, 533] width 12 height 345
drag, startPoint x: 333, startPoint y: 553, endPoint x: 323, endPoint y: 515, distance: 39.3
click at [323, 515] on div at bounding box center [327, 533] width 12 height 345
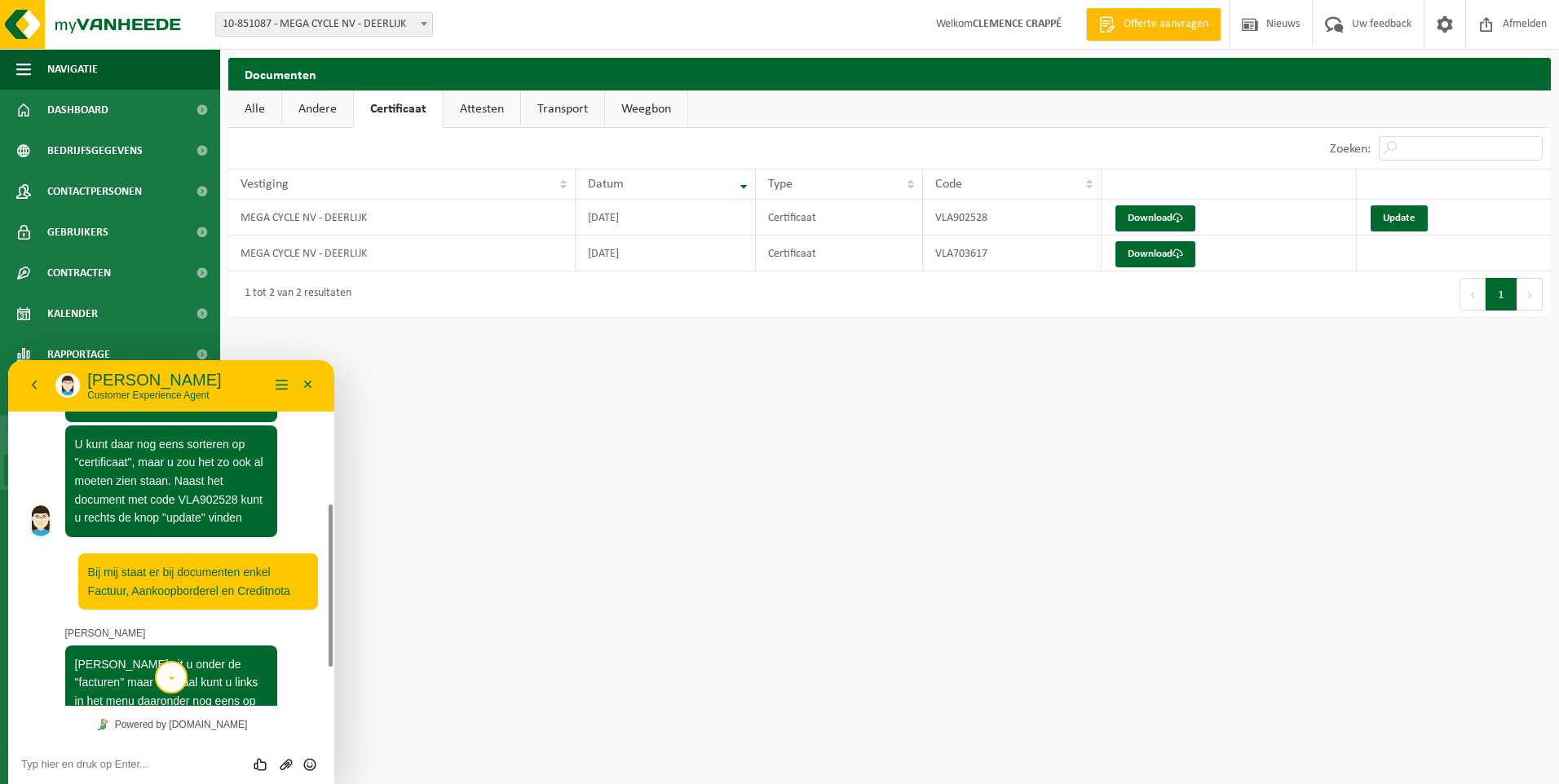
drag, startPoint x: 330, startPoint y: 522, endPoint x: 324, endPoint y: 461, distance: 61.3
click at [324, 462] on div at bounding box center [327, 533] width 12 height 345
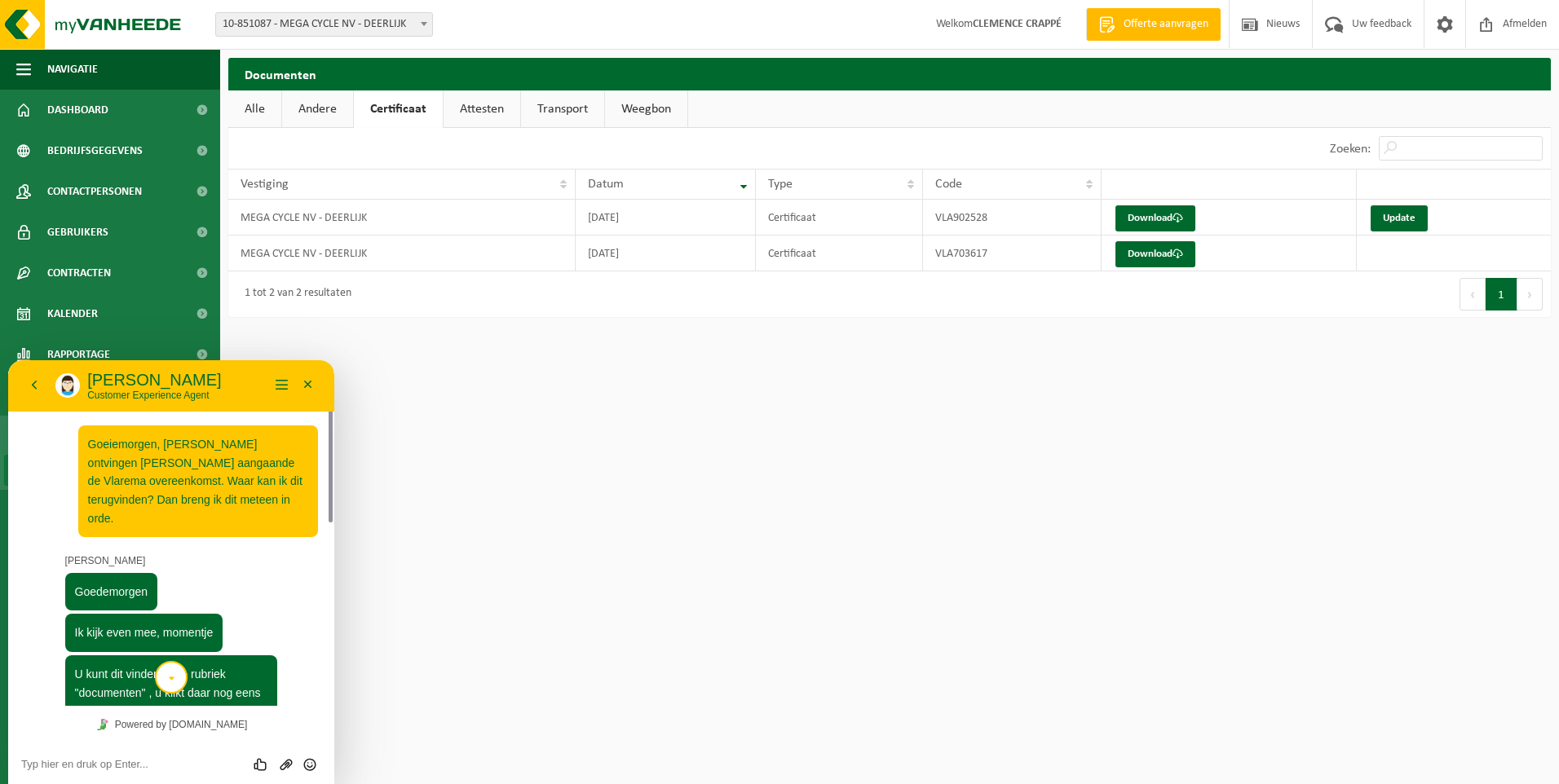
click at [329, 465] on div at bounding box center [327, 533] width 12 height 345
drag, startPoint x: 329, startPoint y: 469, endPoint x: 324, endPoint y: 552, distance: 83.2
click at [325, 551] on div at bounding box center [327, 533] width 12 height 345
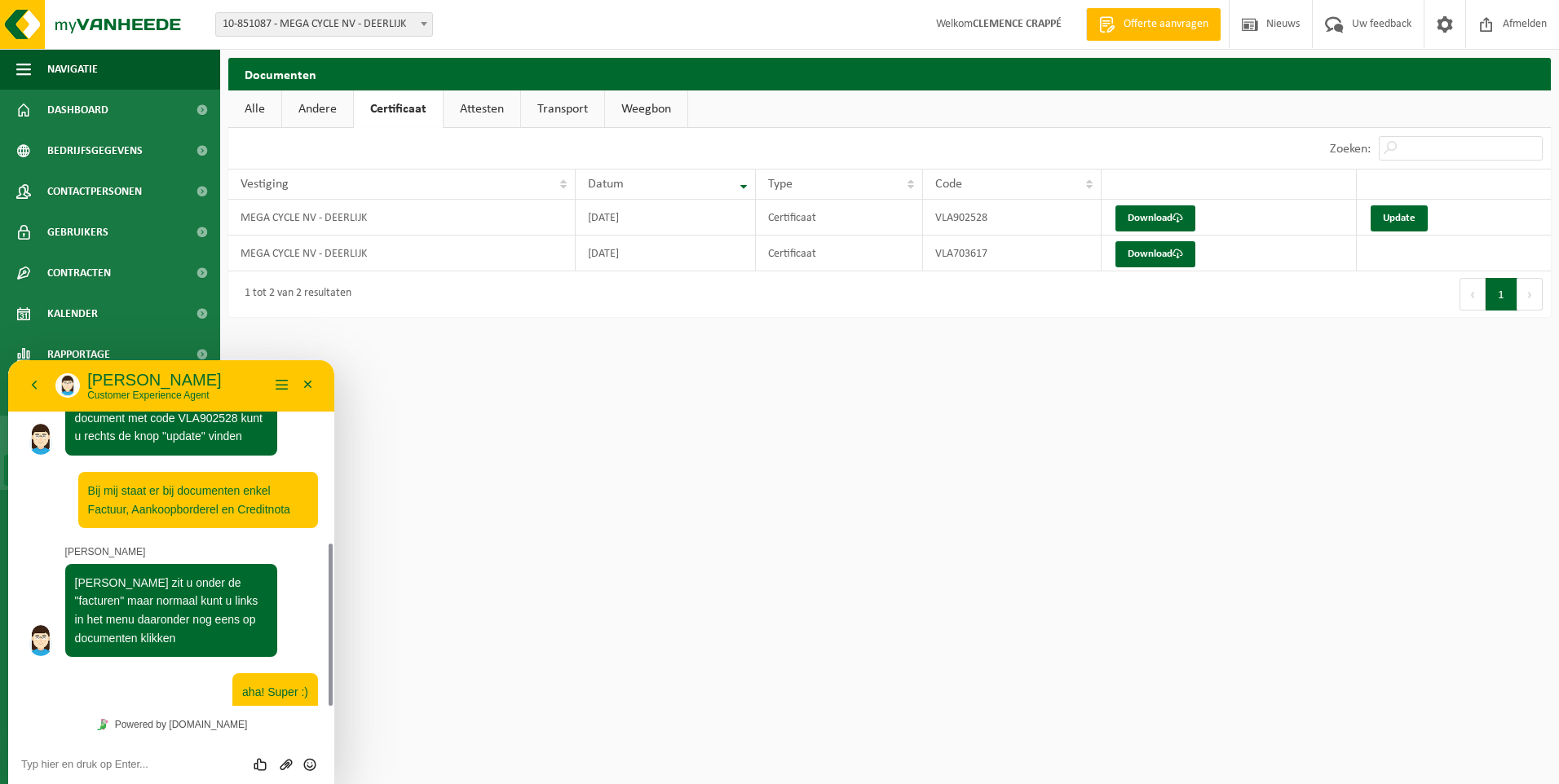
drag, startPoint x: 331, startPoint y: 560, endPoint x: 324, endPoint y: 510, distance: 50.5
click at [324, 513] on div at bounding box center [327, 533] width 12 height 345
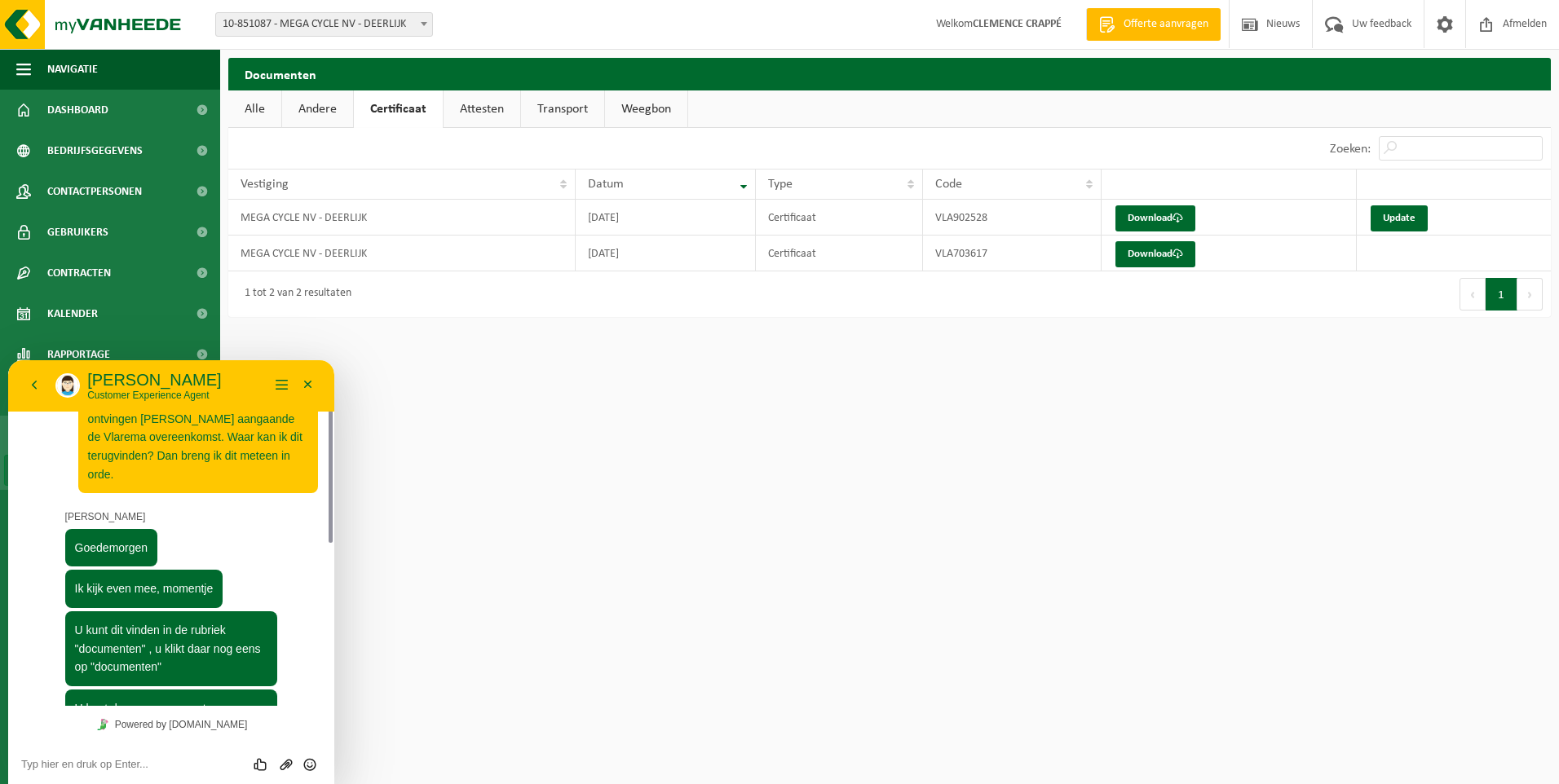
click at [329, 503] on div at bounding box center [327, 533] width 12 height 345
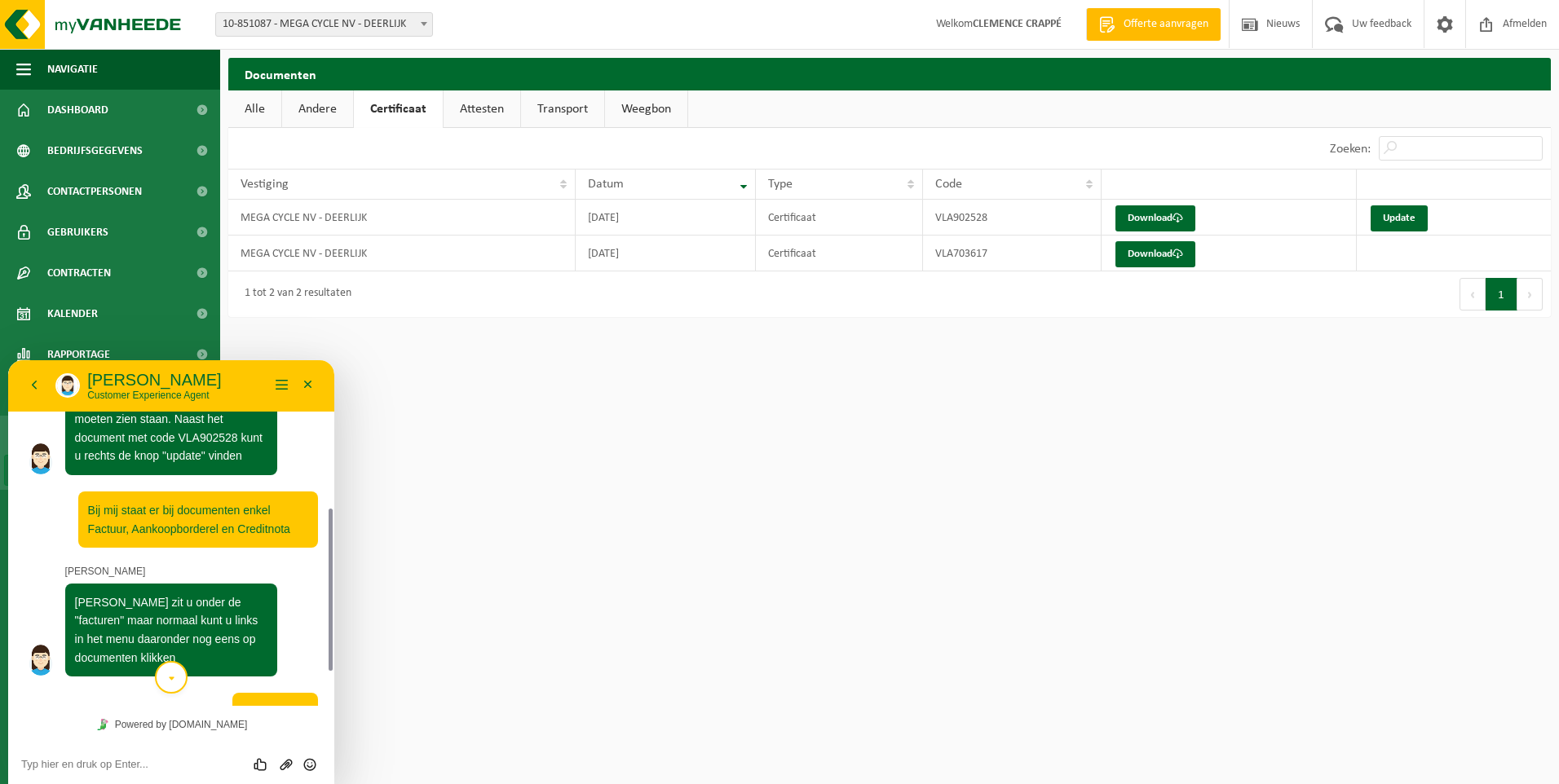
scroll to position [389, 0]
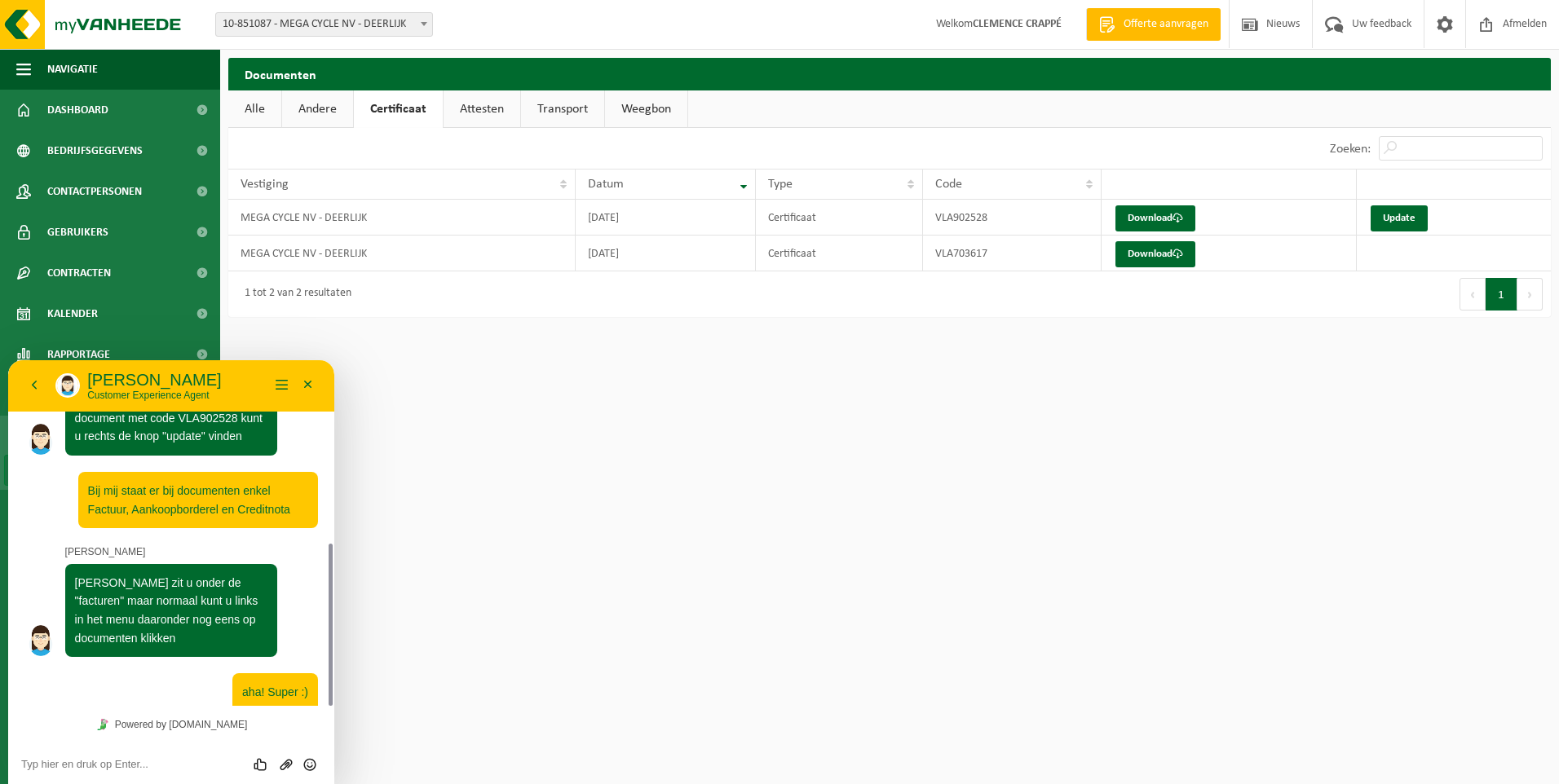
drag, startPoint x: 331, startPoint y: 598, endPoint x: 332, endPoint y: 638, distance: 40.0
click at [332, 638] on div at bounding box center [331, 625] width 4 height 163
click at [1410, 216] on link "Update" at bounding box center [1399, 218] width 57 height 26
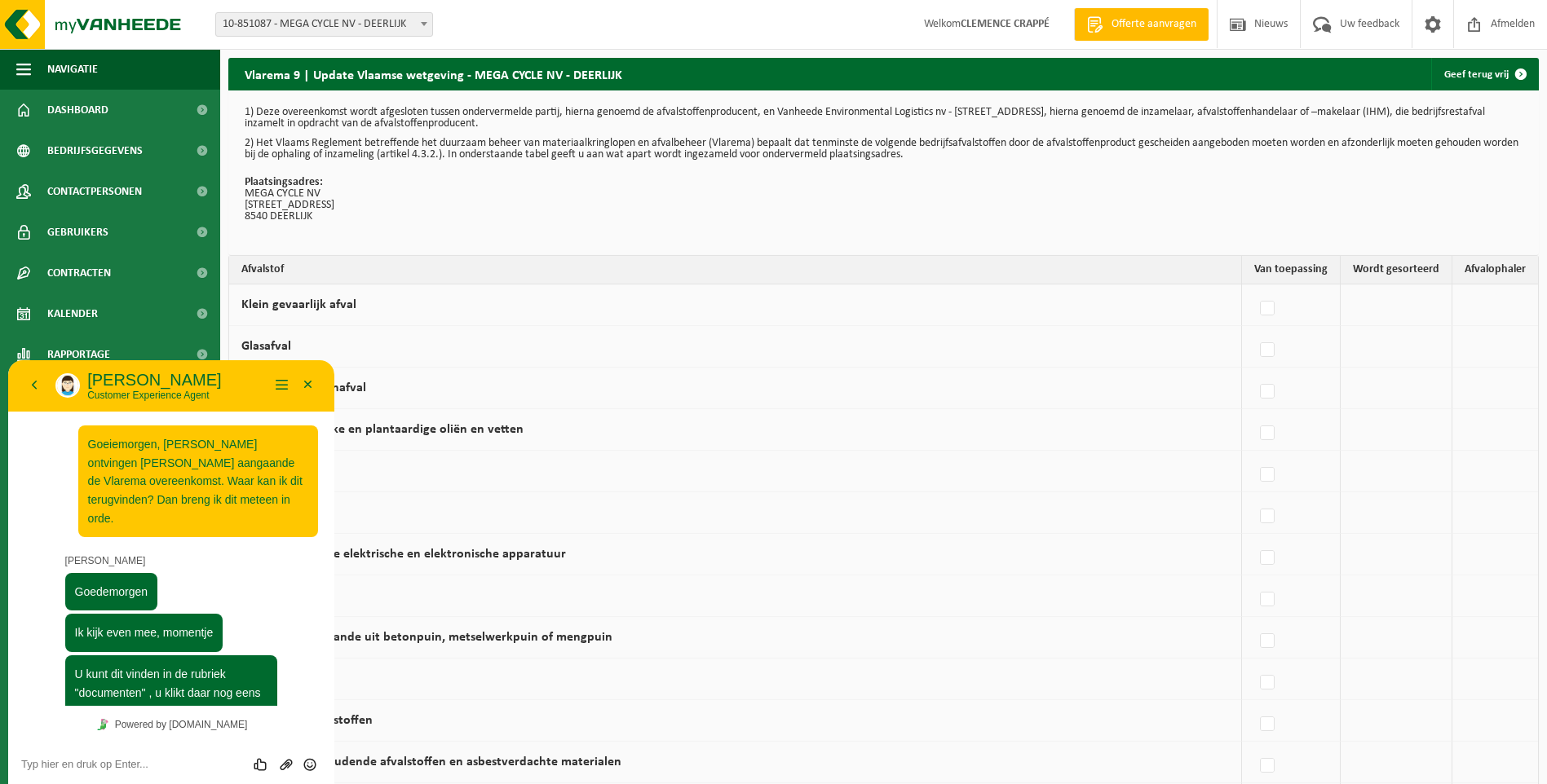
scroll to position [389, 0]
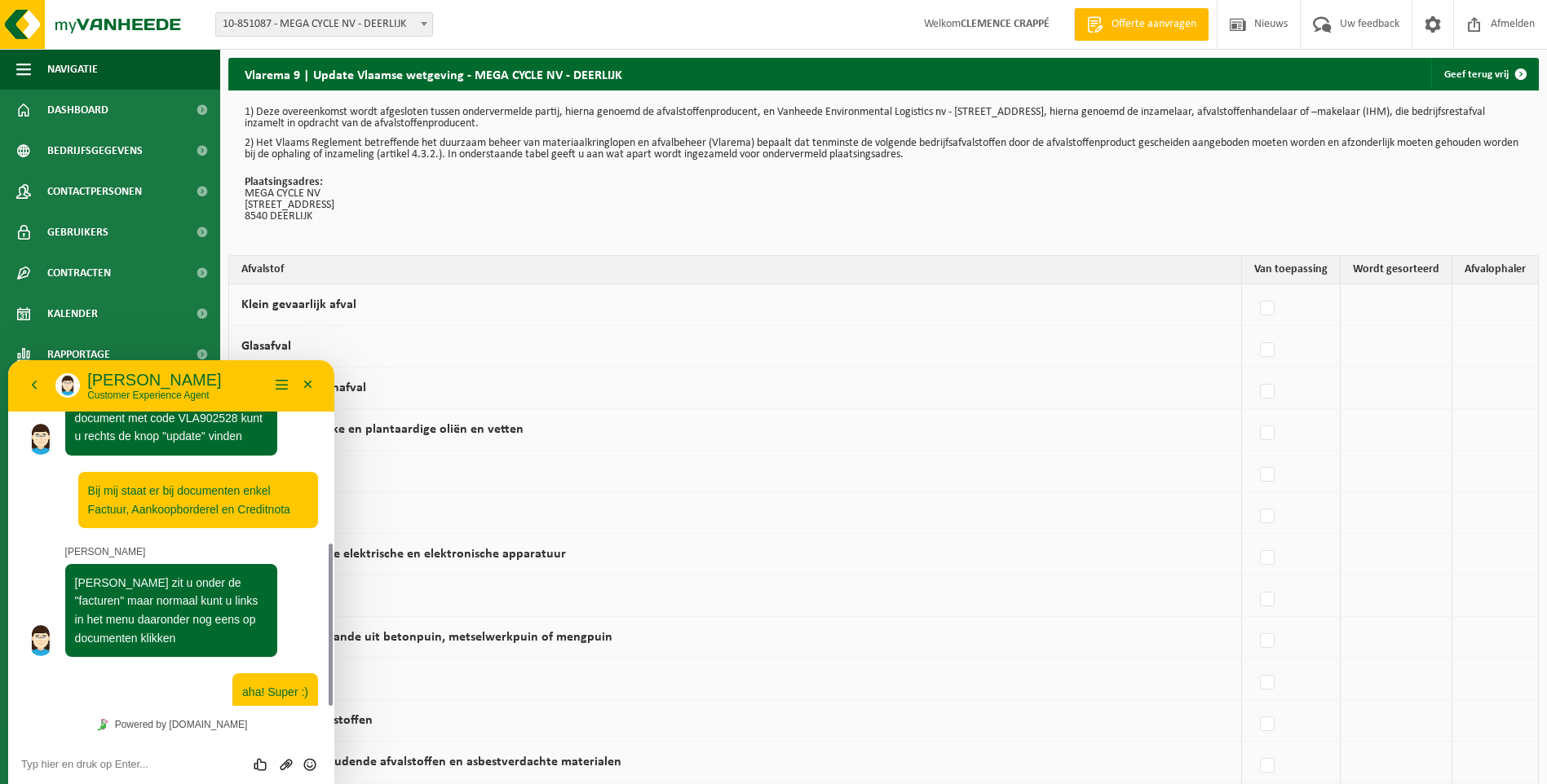
click at [407, 227] on div "1) Deze overeenkomst wordt afgesloten tussen ondervermelde partij, hierna genoe…" at bounding box center [884, 173] width 1311 height 164
click at [163, 774] on div "Beoordeel deze chat Upload bestand Emoji invoeren" at bounding box center [171, 764] width 326 height 41
click at [166, 768] on textarea at bounding box center [171, 765] width 300 height 13
type textarea "Dankuwel hoor. Ik kan aan de slag :)"
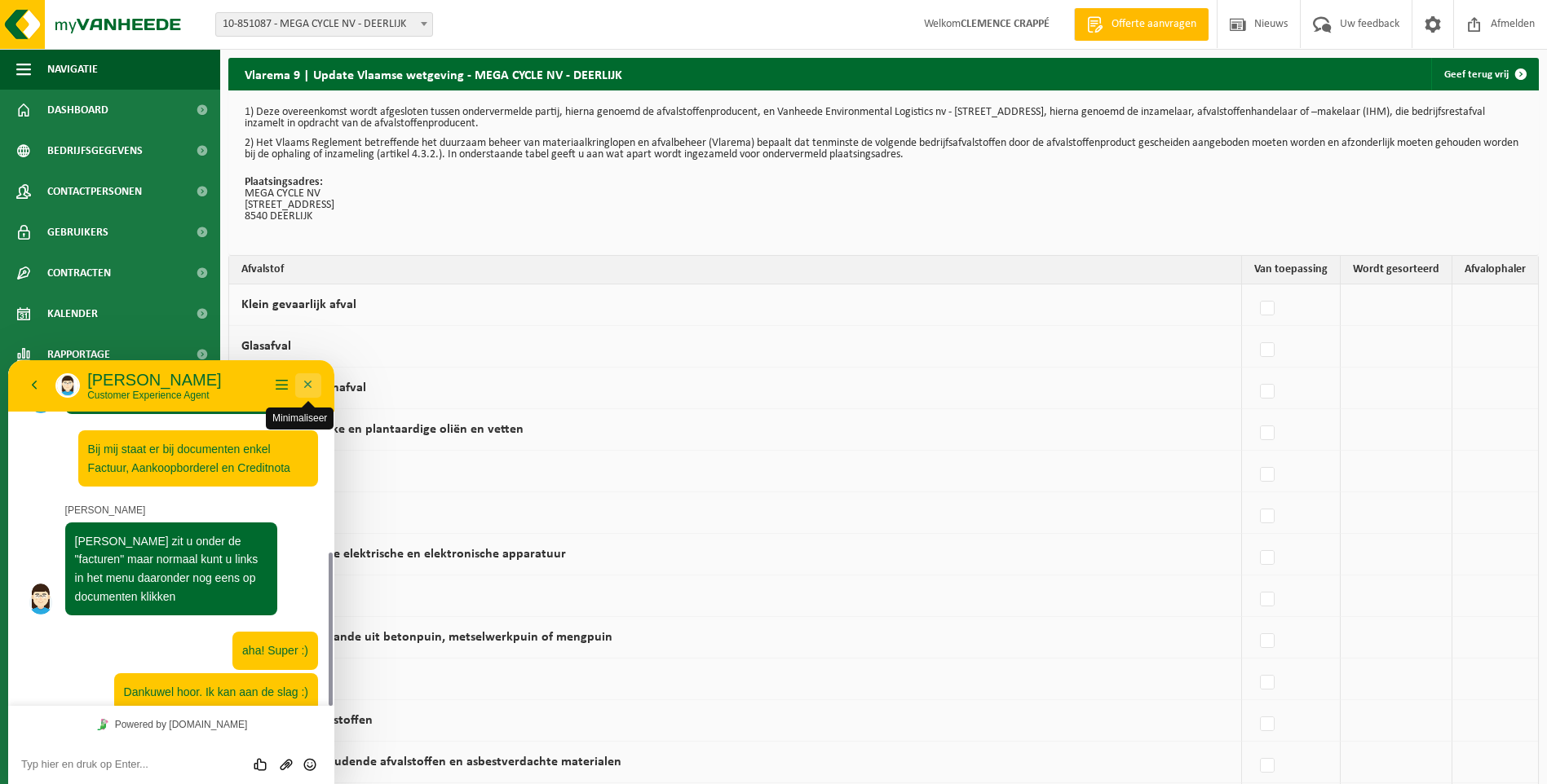
click at [316, 388] on button "Minimaliseer" at bounding box center [308, 386] width 27 height 25
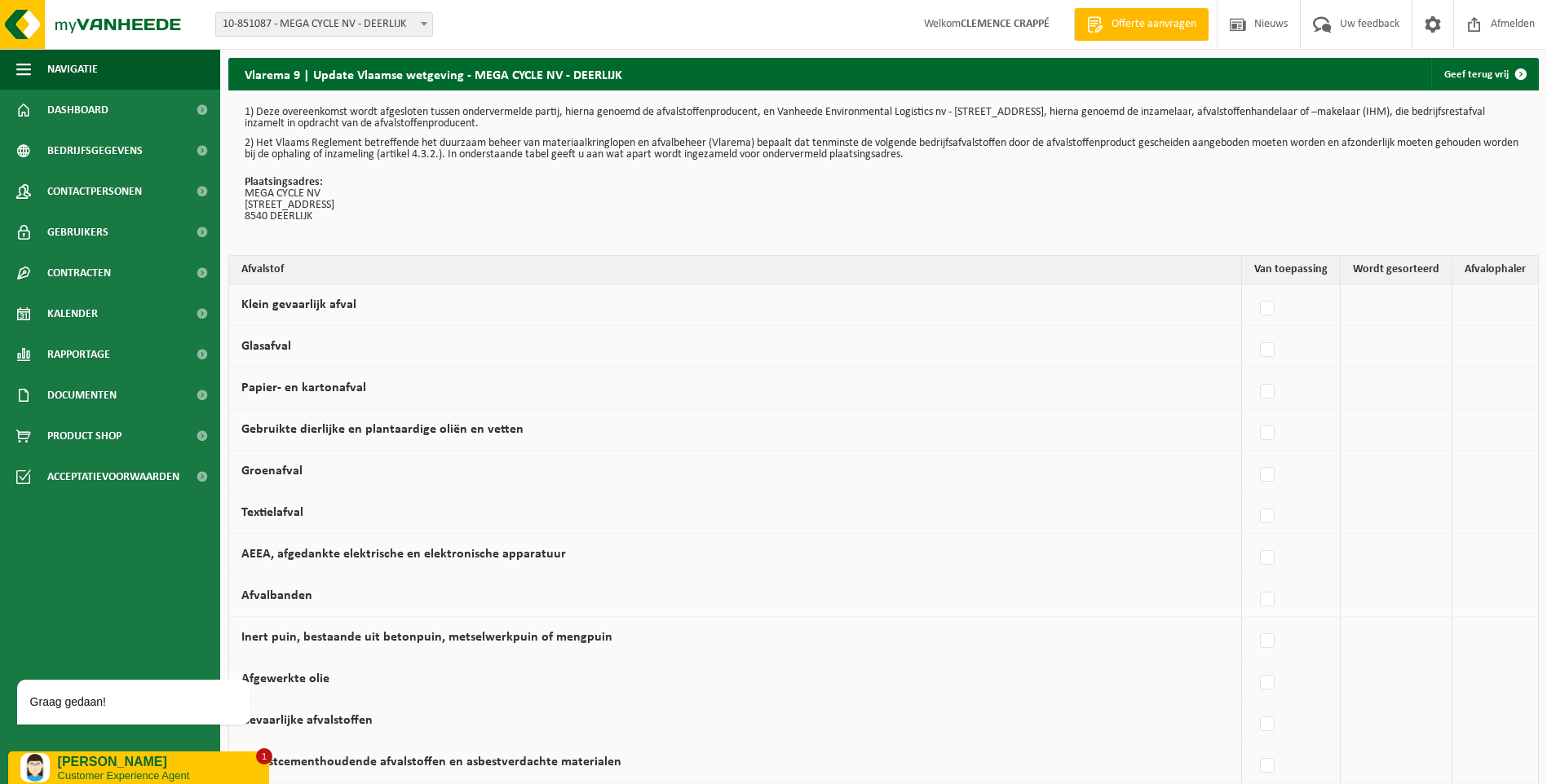
click at [196, 767] on p "[PERSON_NAME]" at bounding box center [157, 762] width 199 height 15
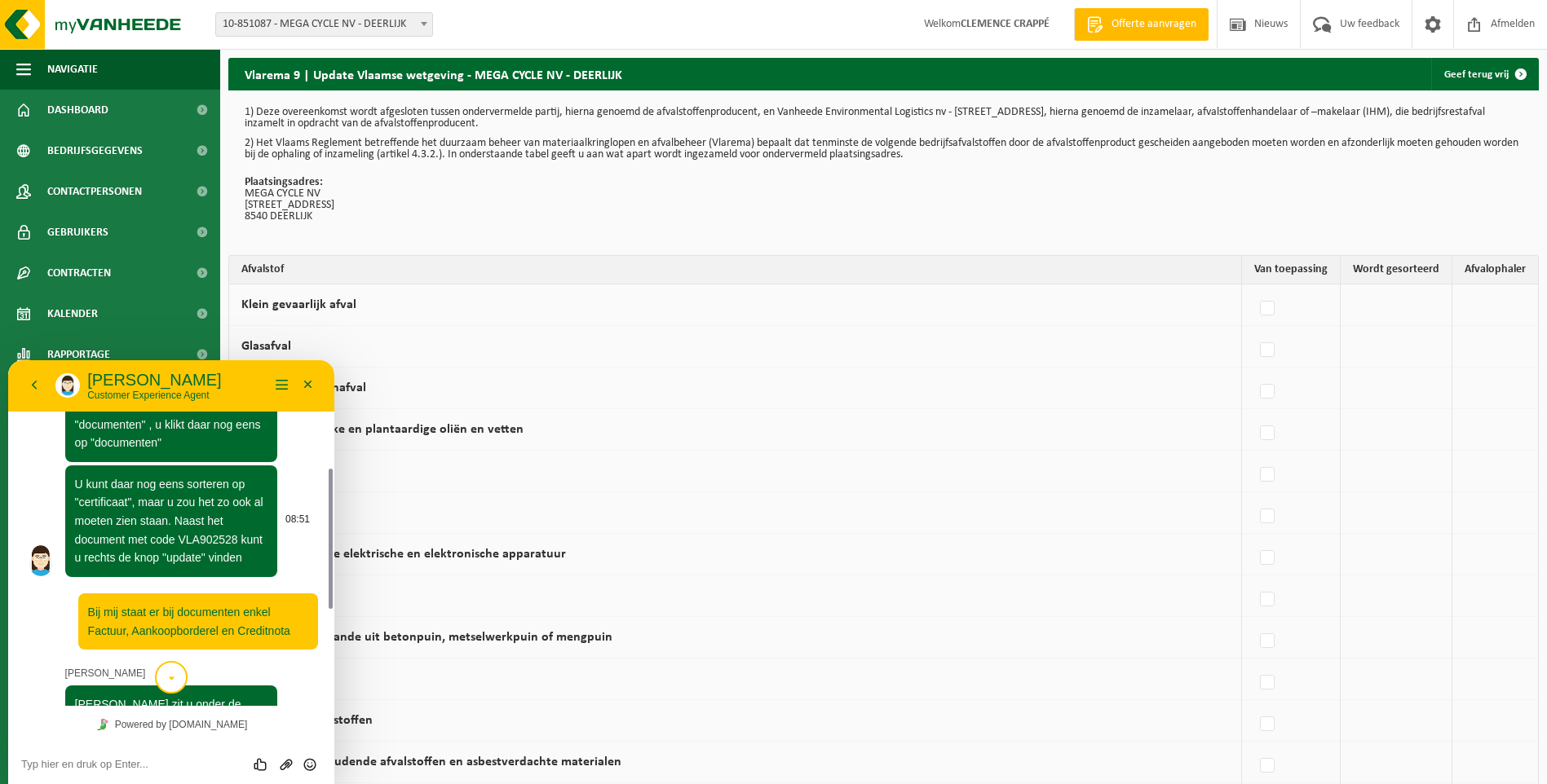
scroll to position [105, 0]
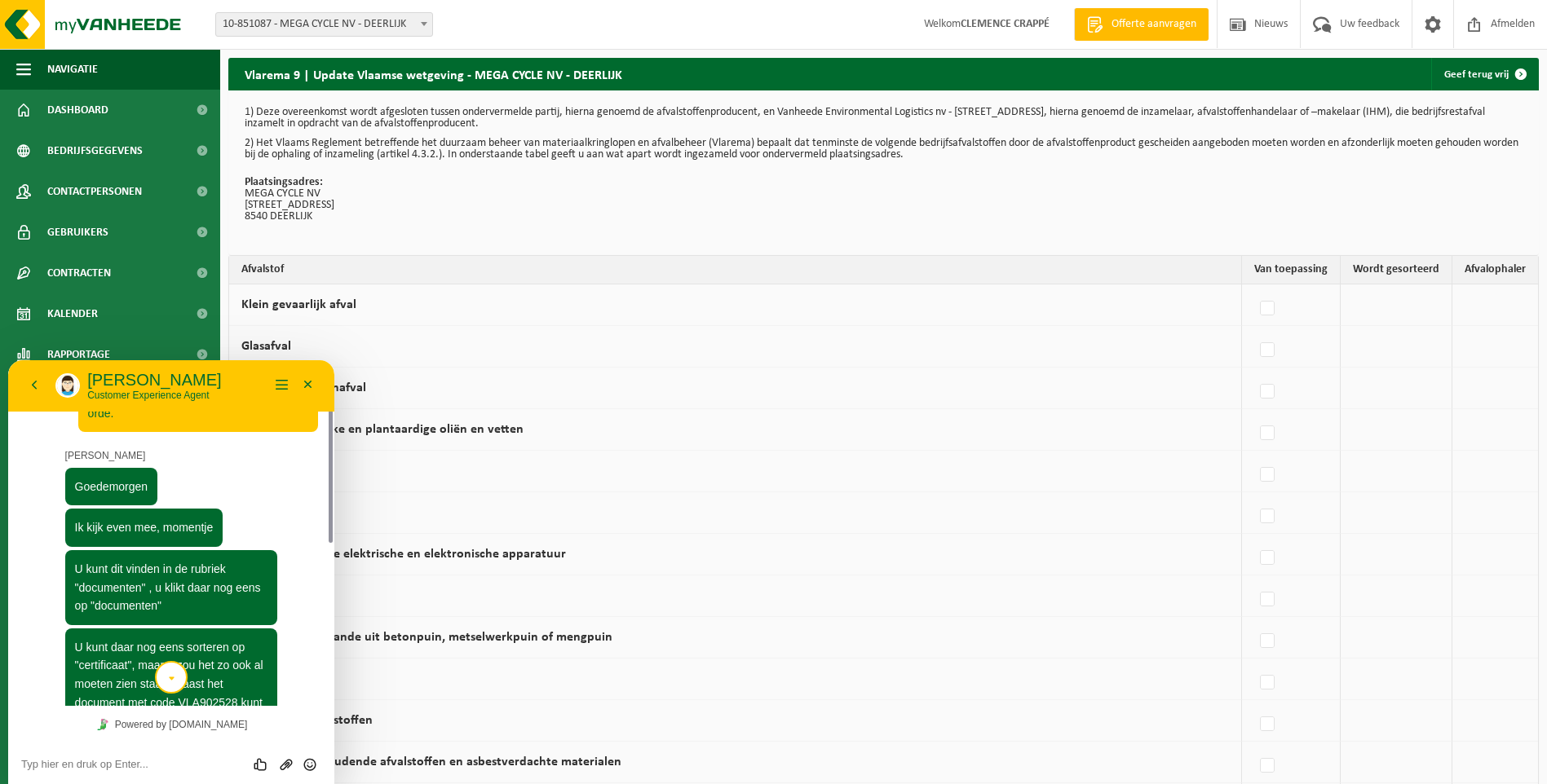
drag, startPoint x: 332, startPoint y: 529, endPoint x: 347, endPoint y: 1047, distance: 518.2
click at [335, 700] on html "Terug [PERSON_NAME] Customer Experience Agent Menu Minimaliseer Terug Powered b…" at bounding box center [171, 572] width 326 height 424
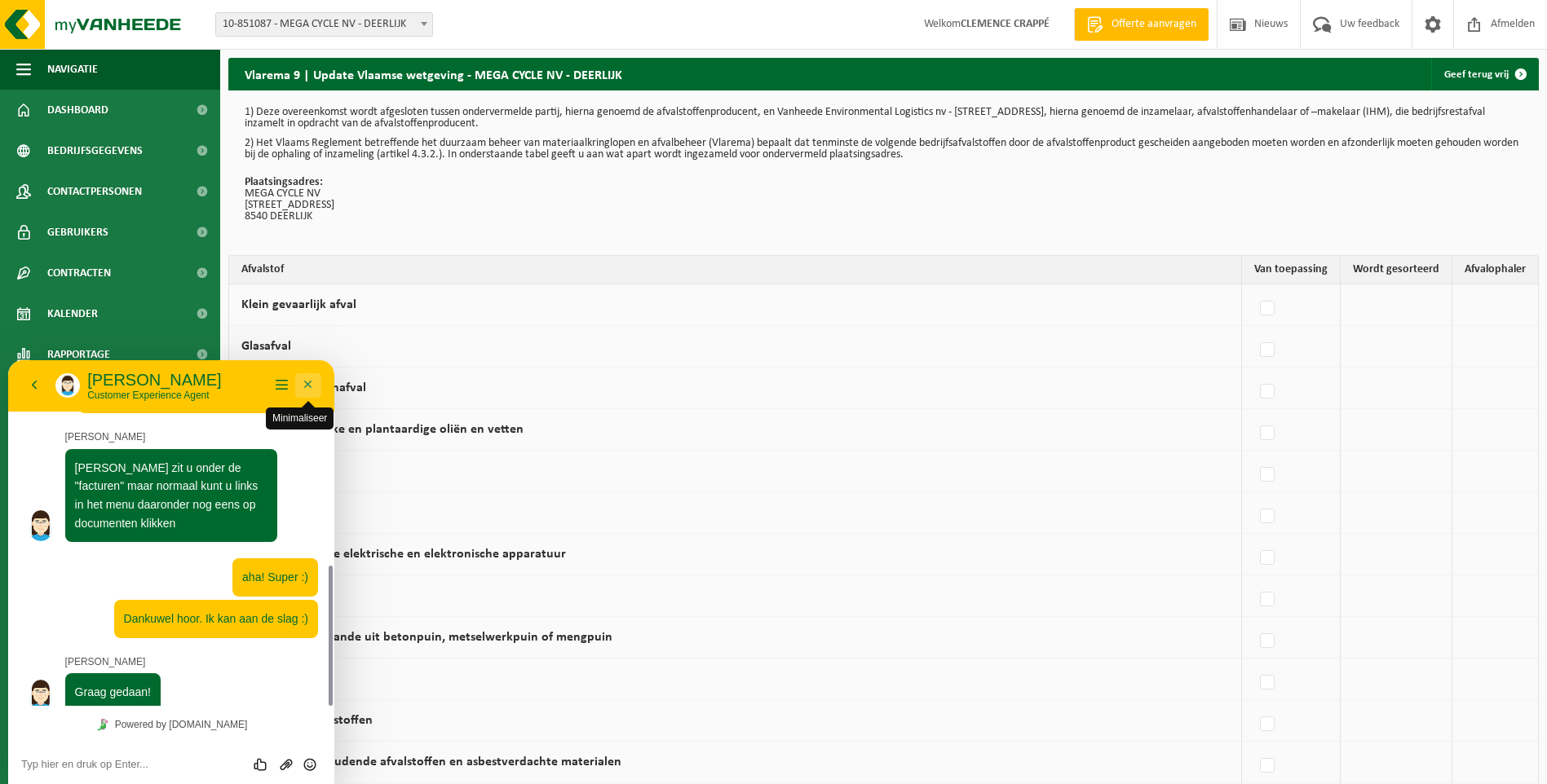
click at [313, 389] on button "Minimaliseer" at bounding box center [308, 386] width 27 height 25
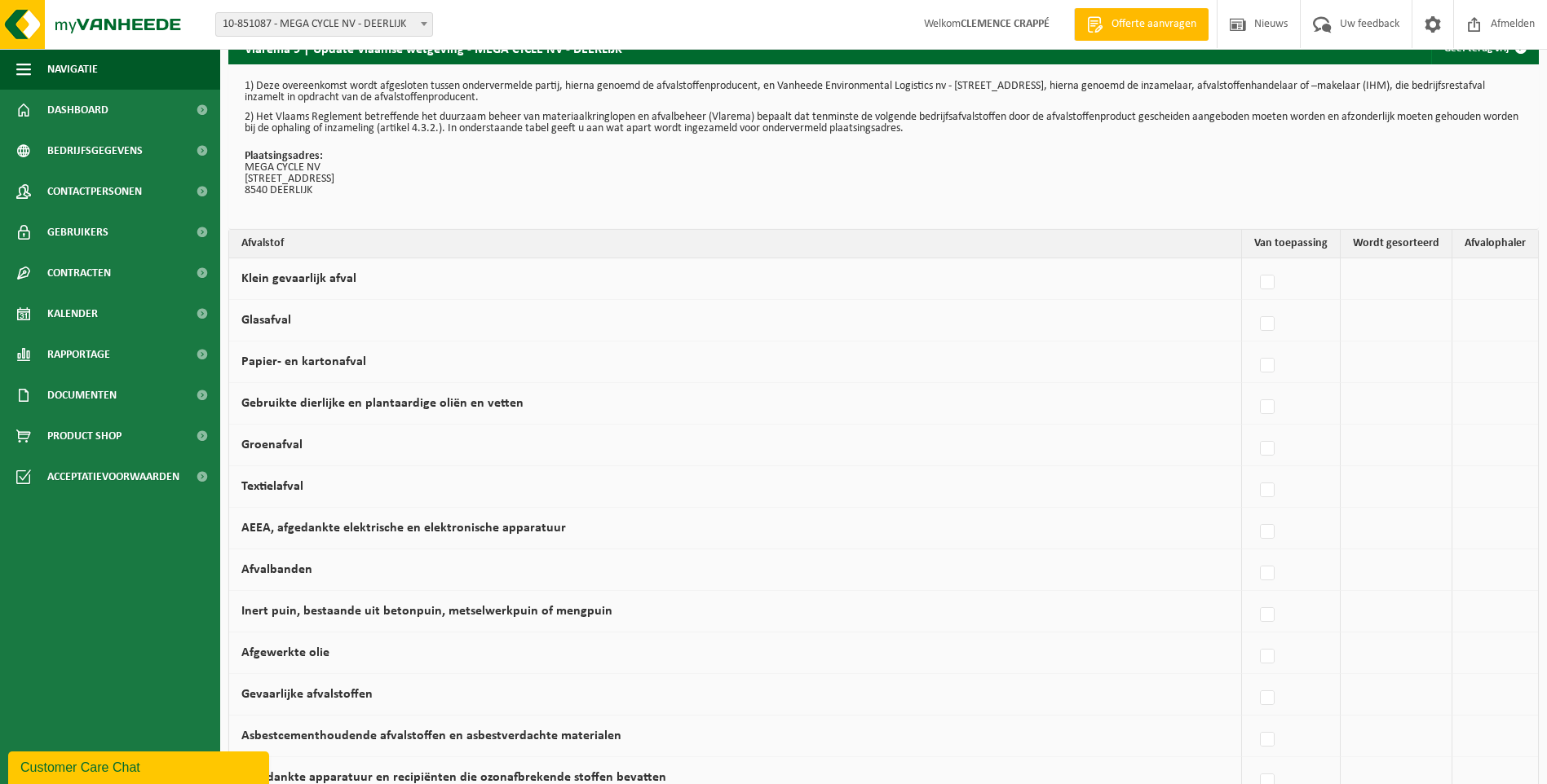
scroll to position [0, 0]
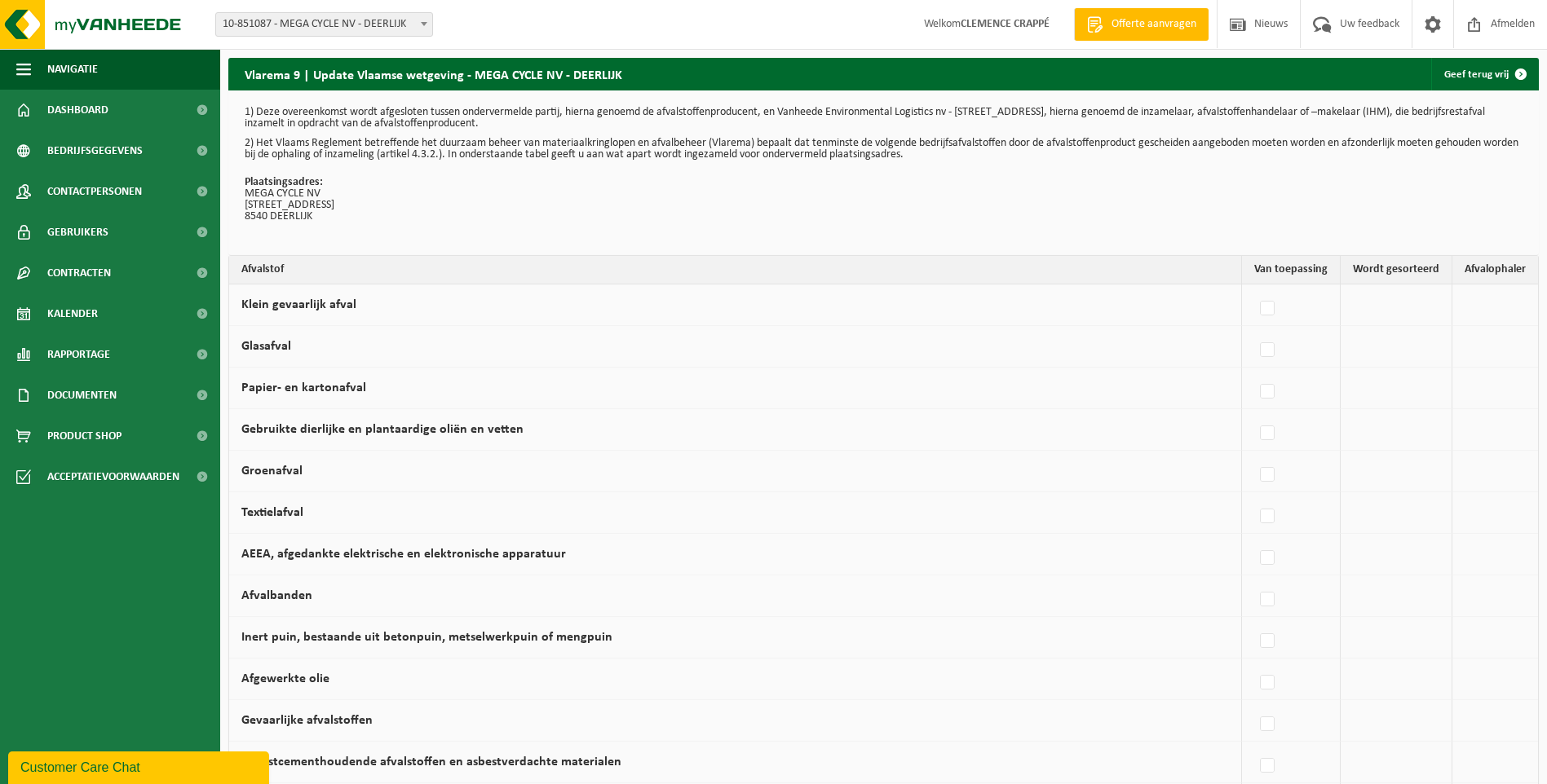
drag, startPoint x: 1168, startPoint y: 434, endPoint x: 1149, endPoint y: 352, distance: 84.2
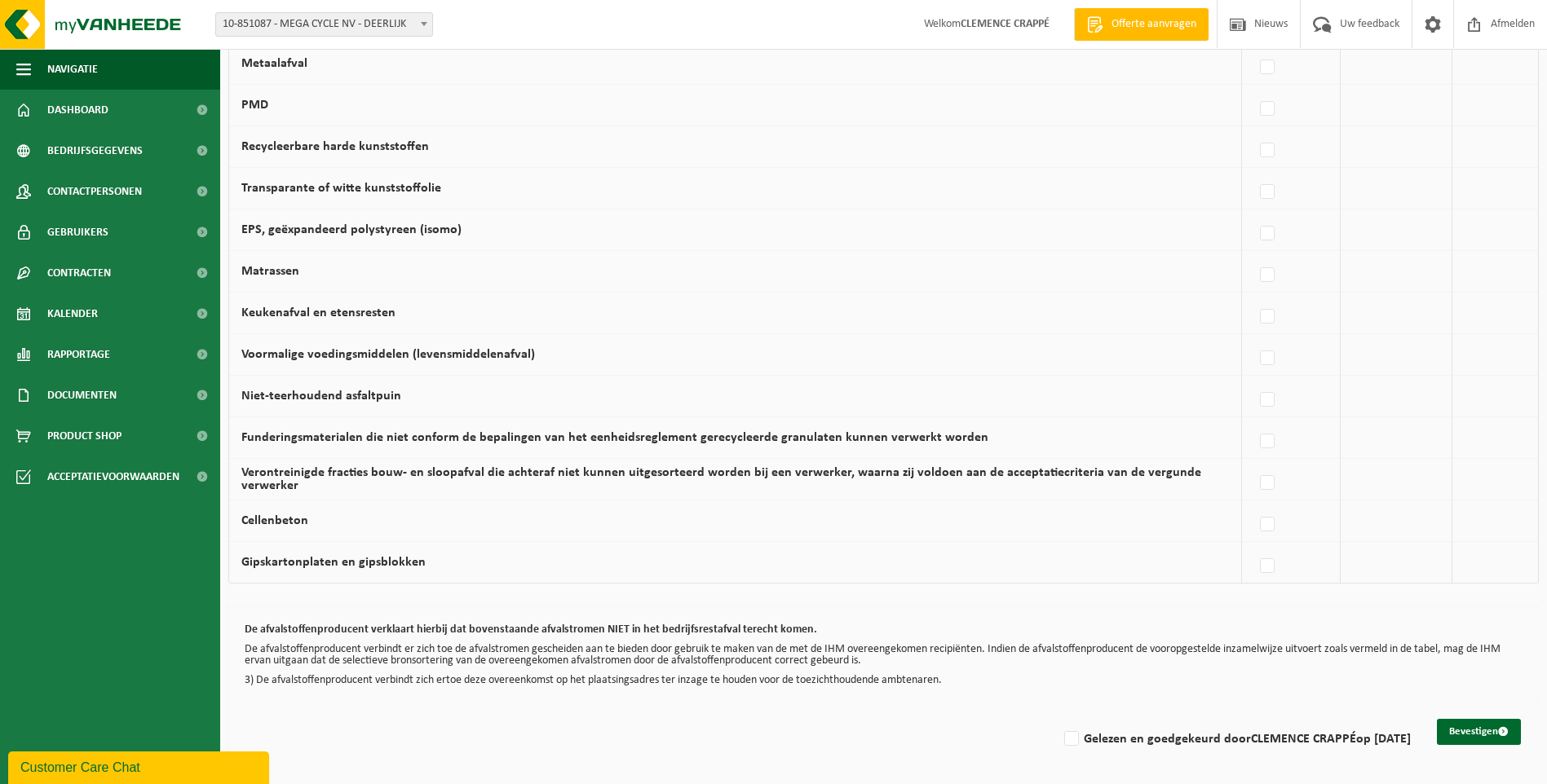
drag, startPoint x: 1149, startPoint y: 352, endPoint x: 1162, endPoint y: 472, distance: 120.7
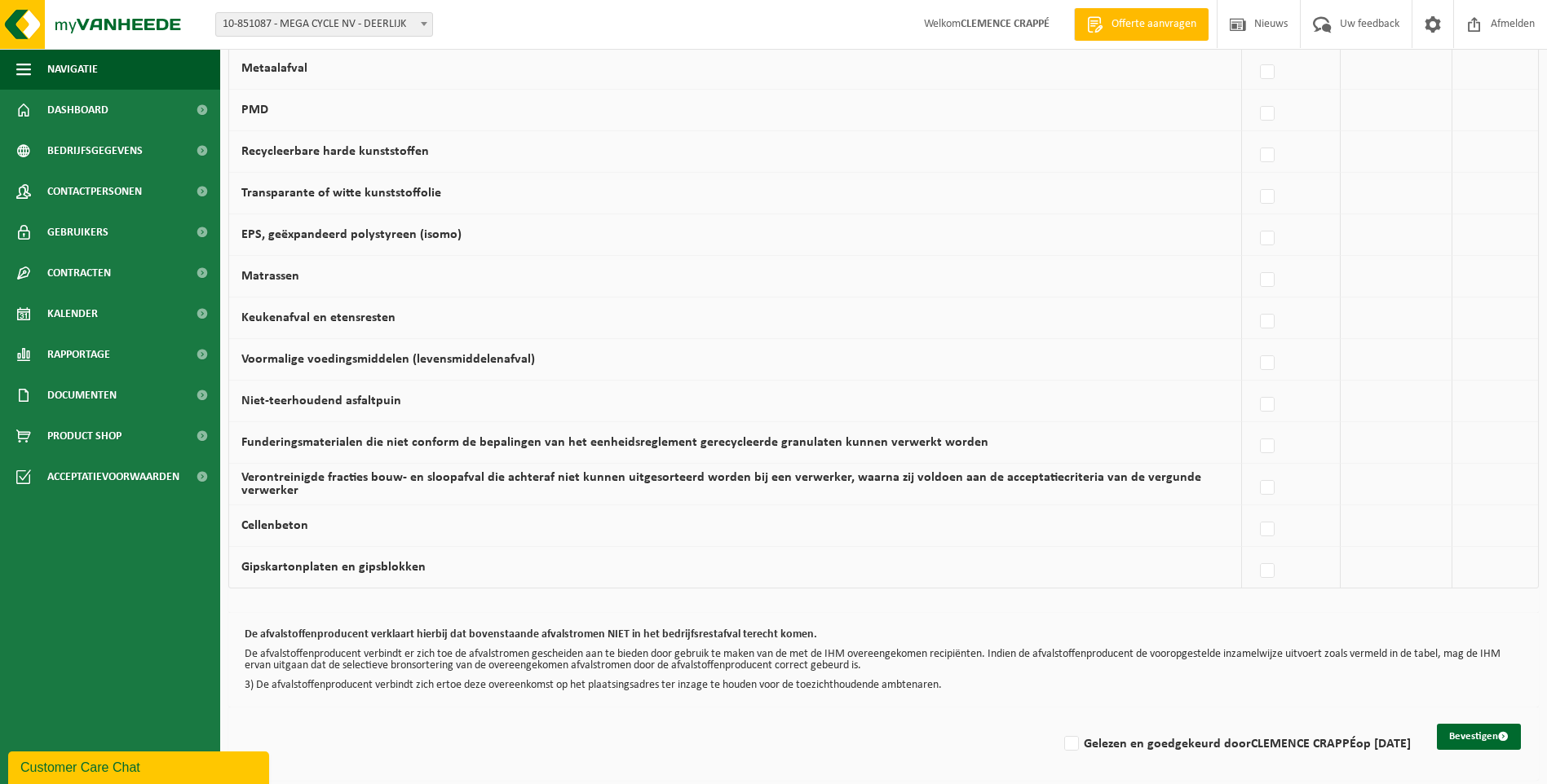
scroll to position [825, 0]
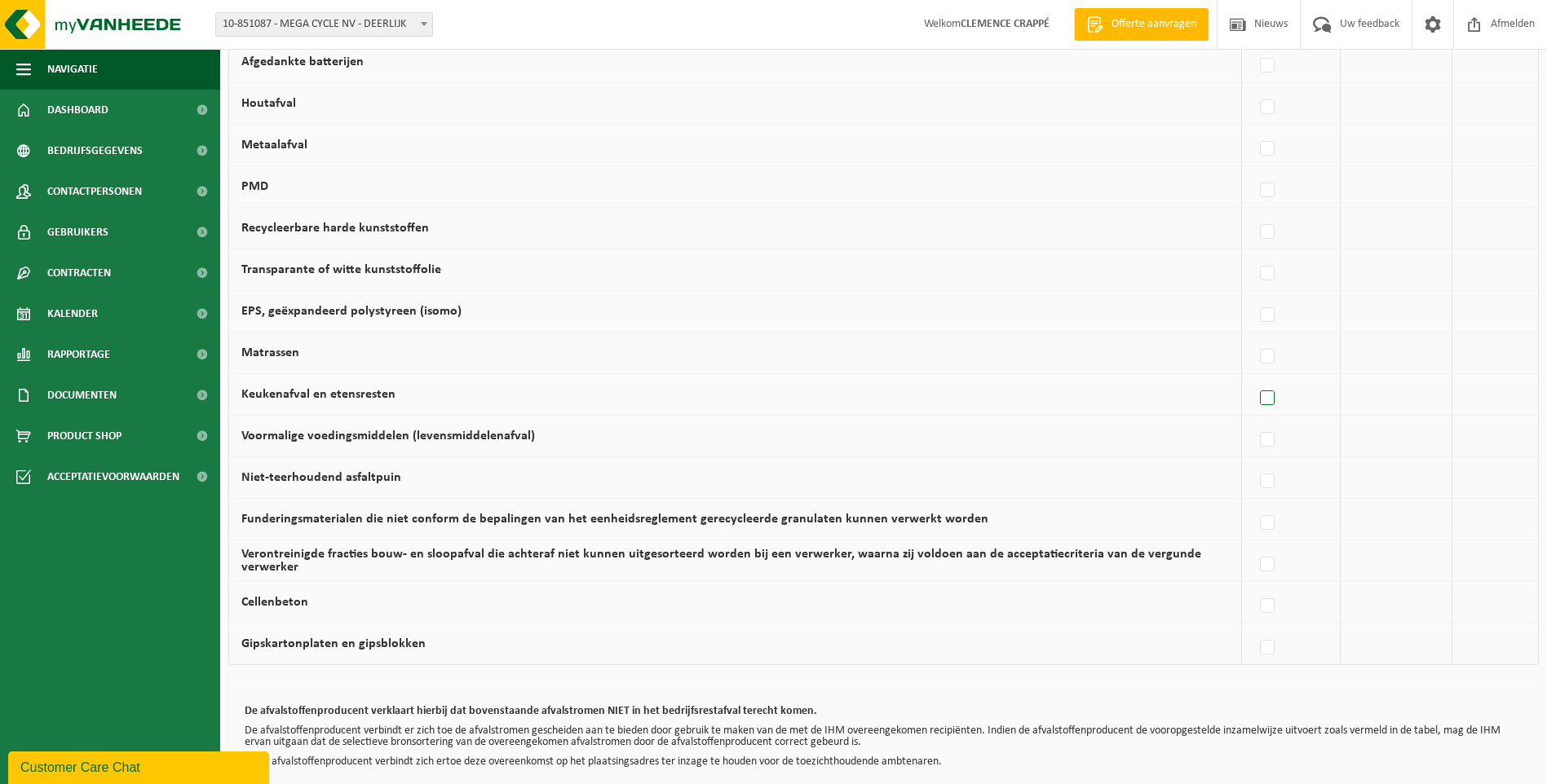
click at [1277, 398] on label at bounding box center [1268, 398] width 23 height 25
click at [1254, 378] on input "Keukenafval en etensresten" at bounding box center [1254, 377] width 1 height 1
checkbox input "true"
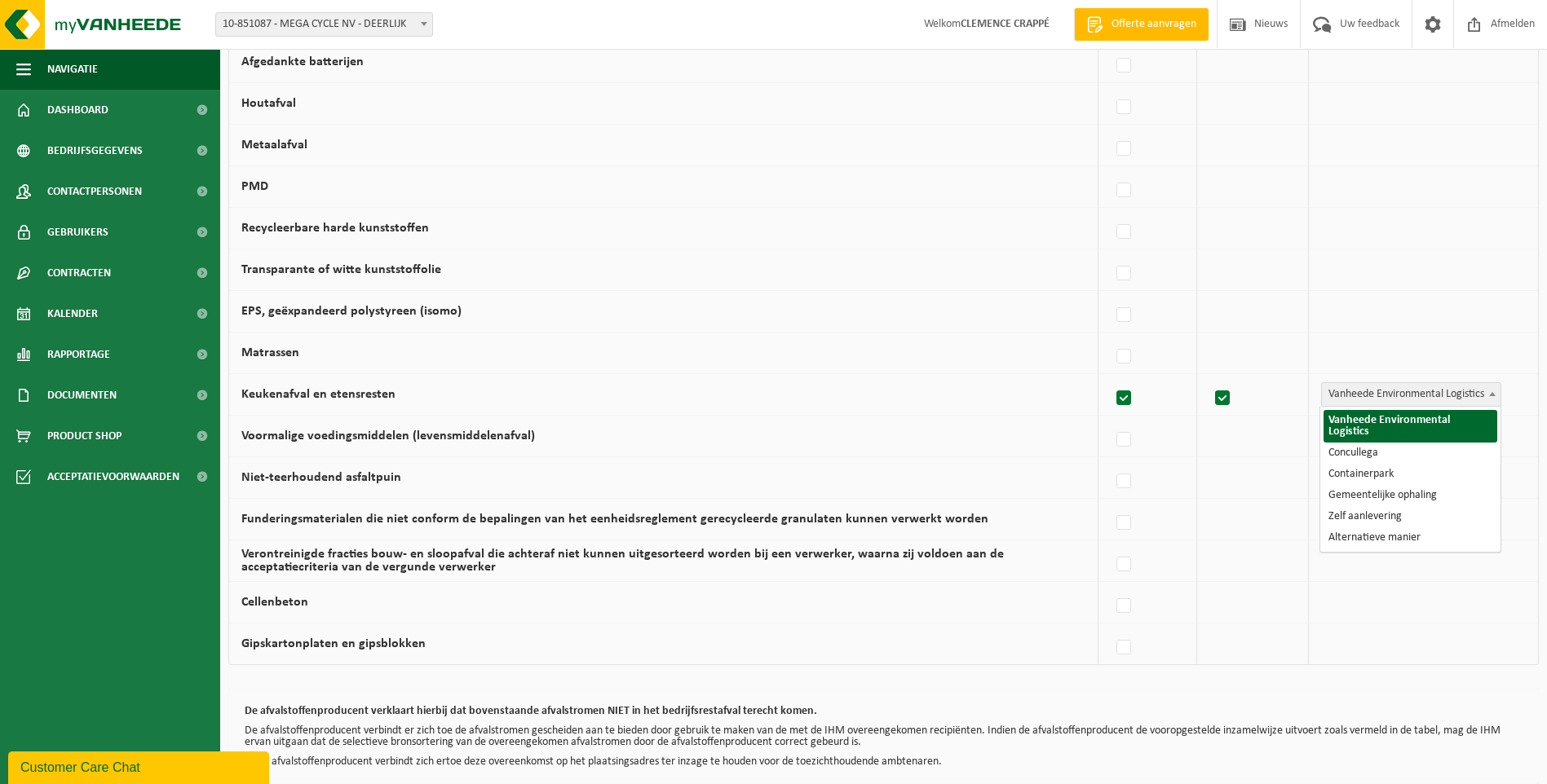
click at [1487, 387] on span at bounding box center [1493, 393] width 16 height 21
click at [1483, 394] on span "Vanheede Environmental Logistics" at bounding box center [1411, 394] width 178 height 23
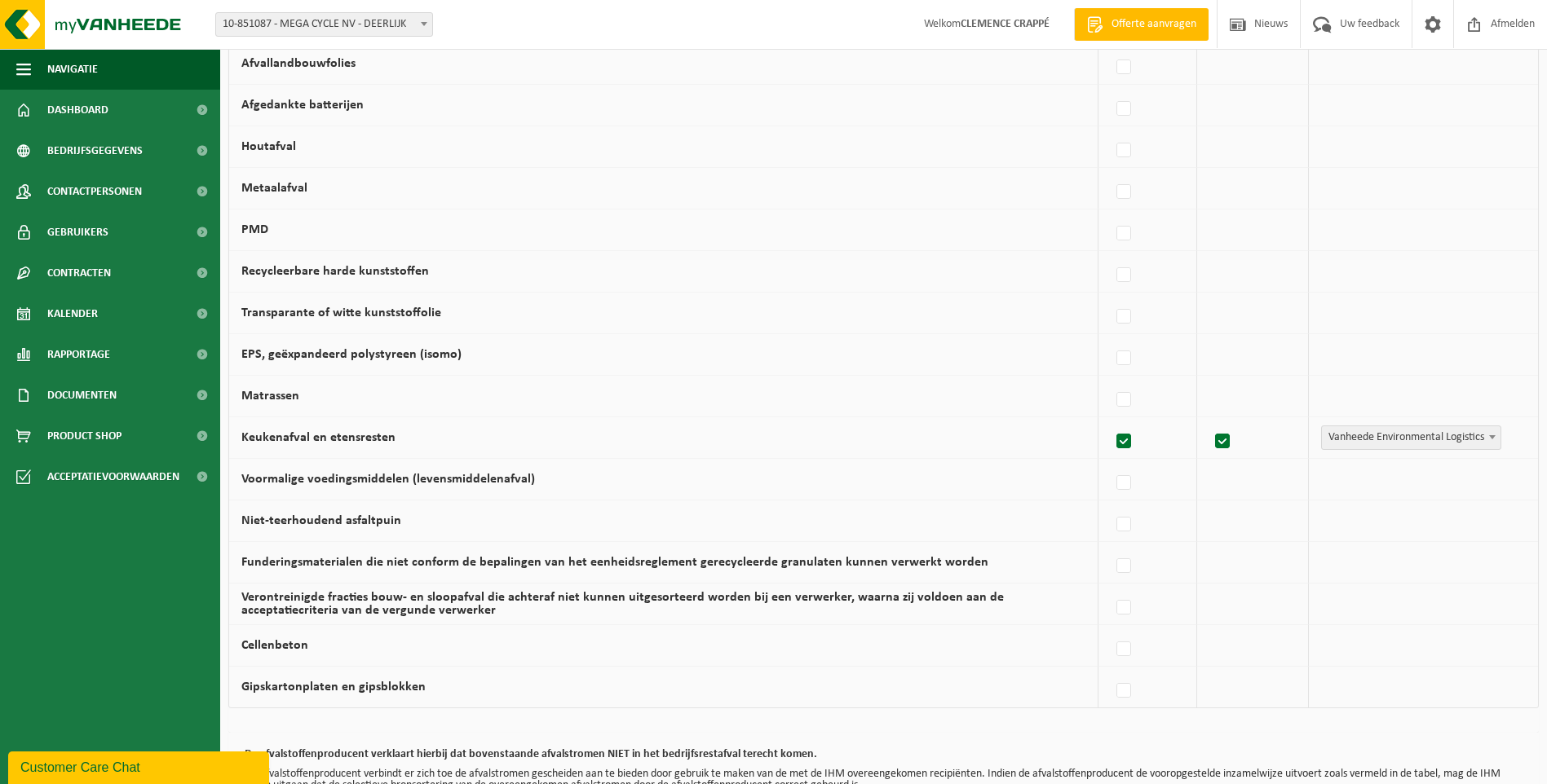
scroll to position [744, 0]
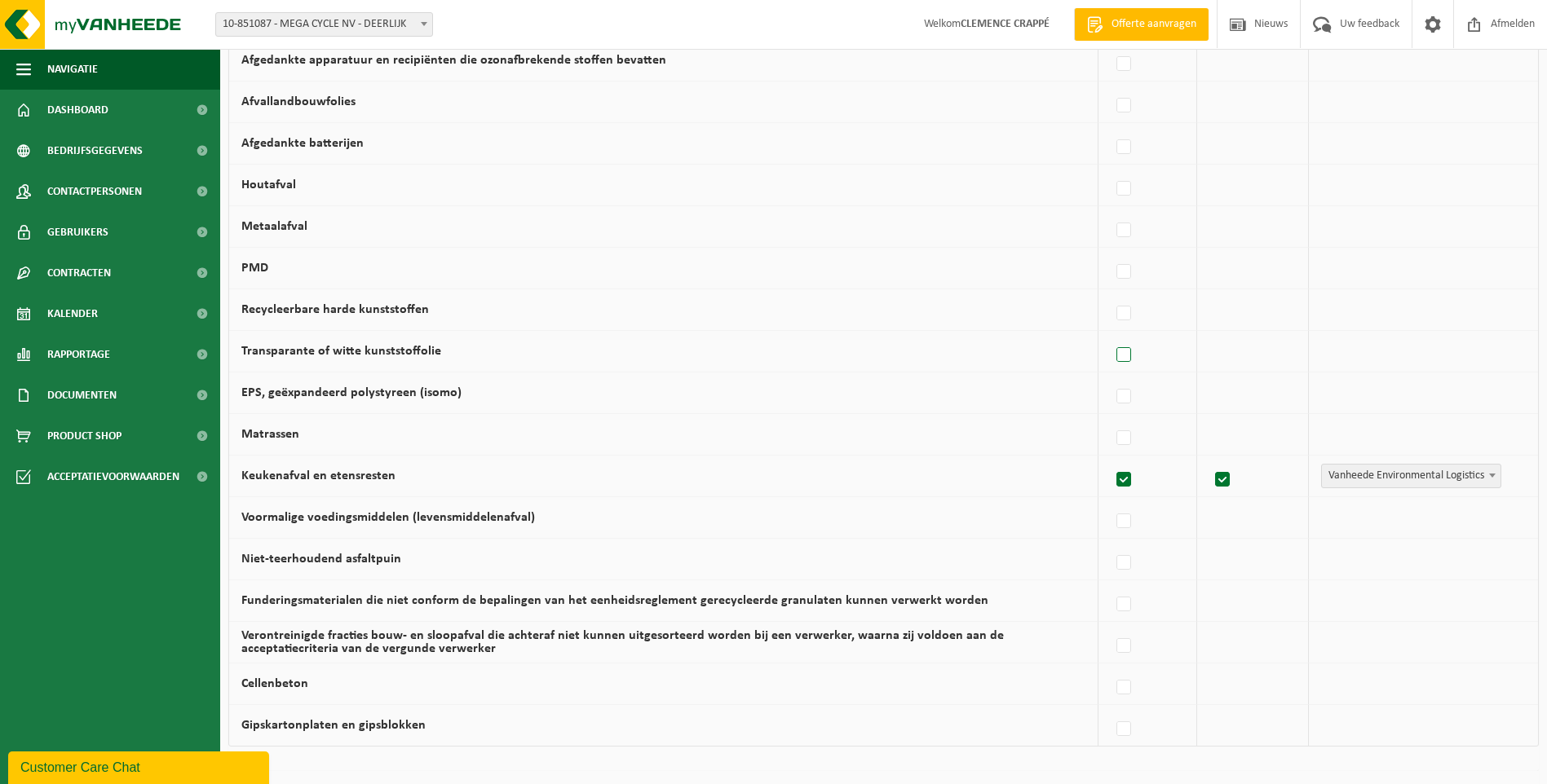
click at [1121, 359] on label at bounding box center [1125, 355] width 23 height 25
click at [1111, 335] on input "Transparante of witte kunststoffolie" at bounding box center [1110, 334] width 1 height 1
checkbox input "true"
click at [1132, 267] on label at bounding box center [1125, 272] width 23 height 25
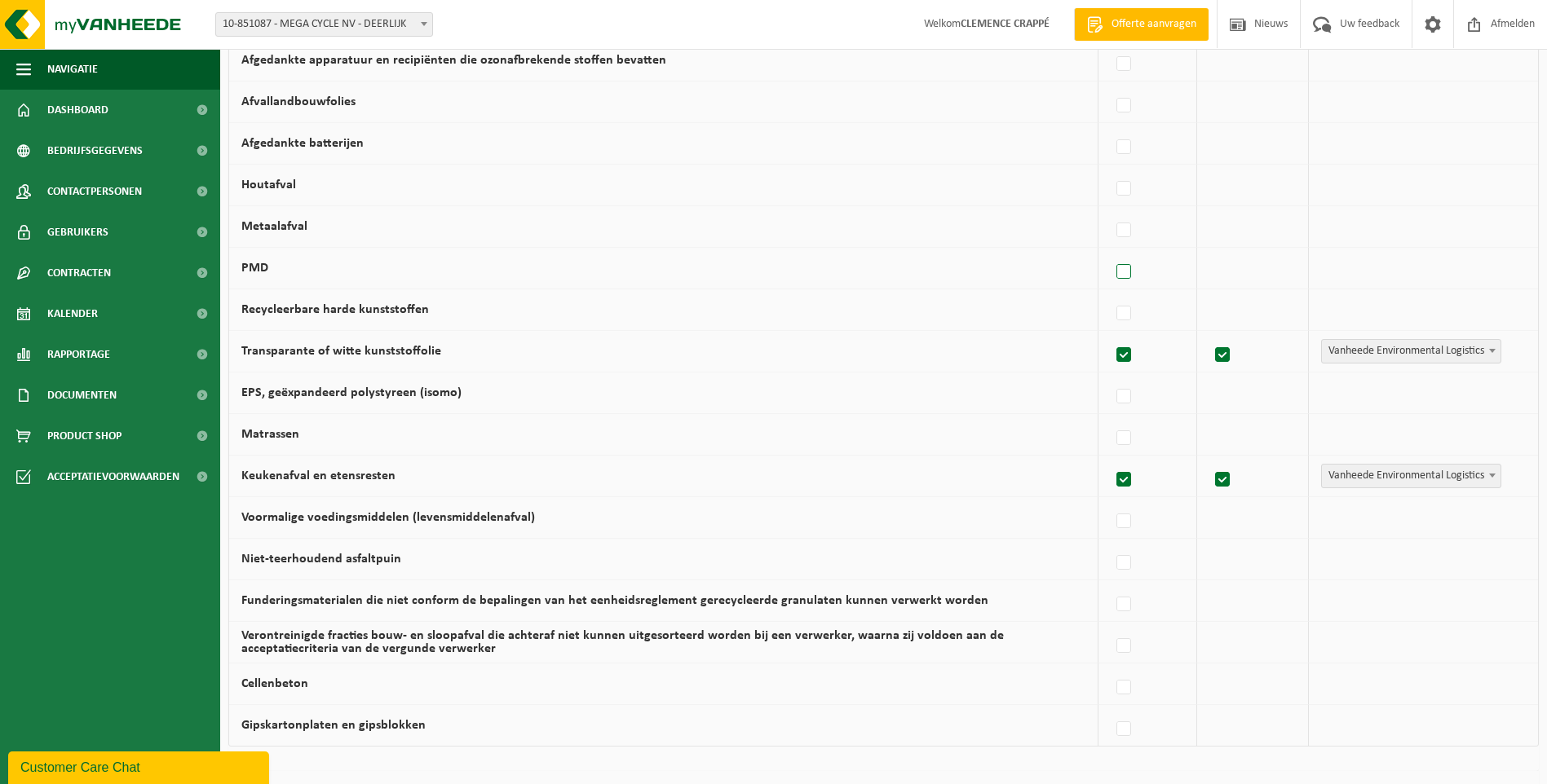
click at [1111, 252] on input "PMD" at bounding box center [1110, 251] width 1 height 1
checkbox input "true"
click at [1128, 230] on label at bounding box center [1125, 230] width 23 height 25
click at [1111, 210] on input "Metaalafval" at bounding box center [1110, 209] width 1 height 1
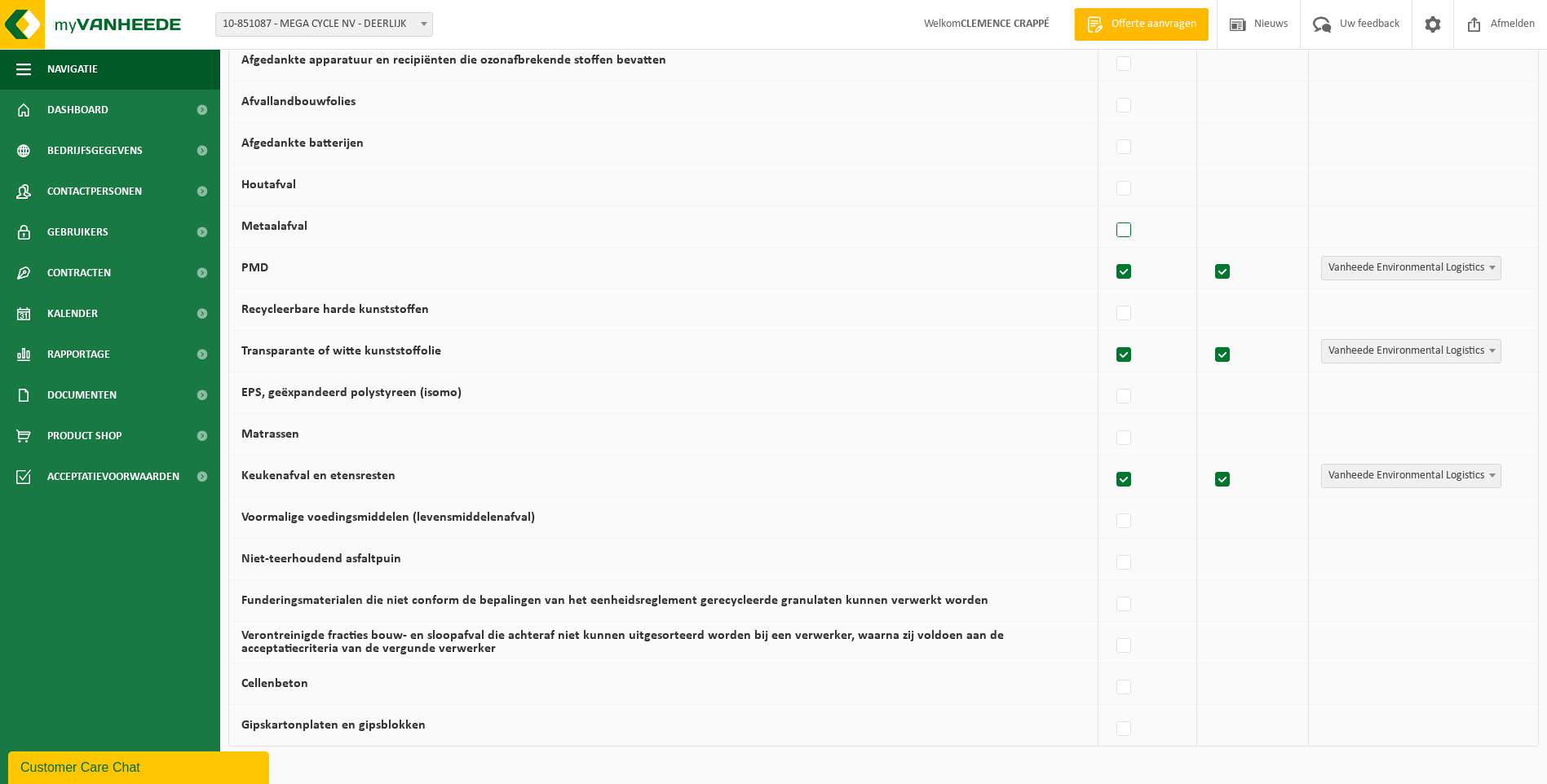
checkbox input "true"
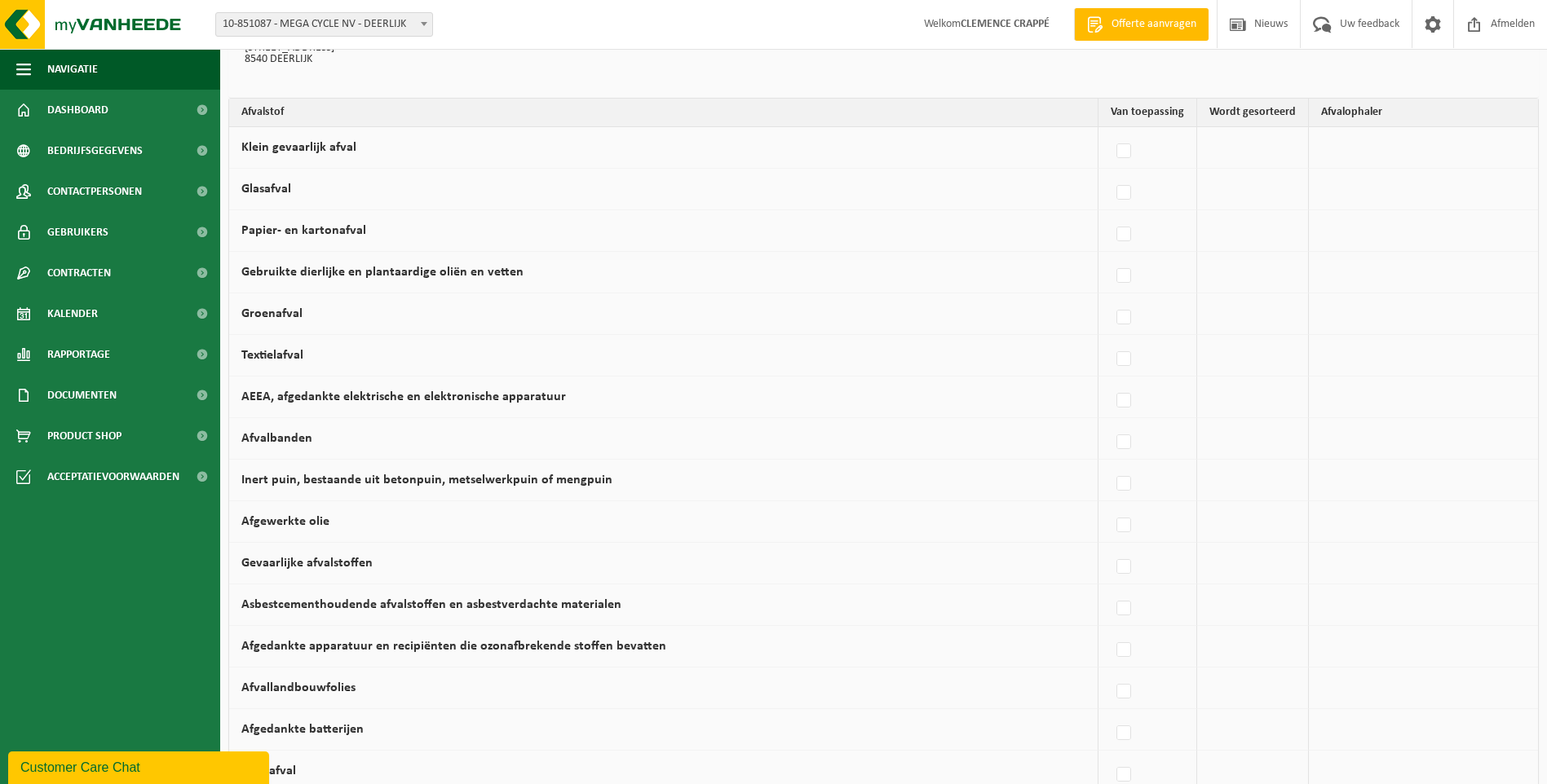
scroll to position [149, 0]
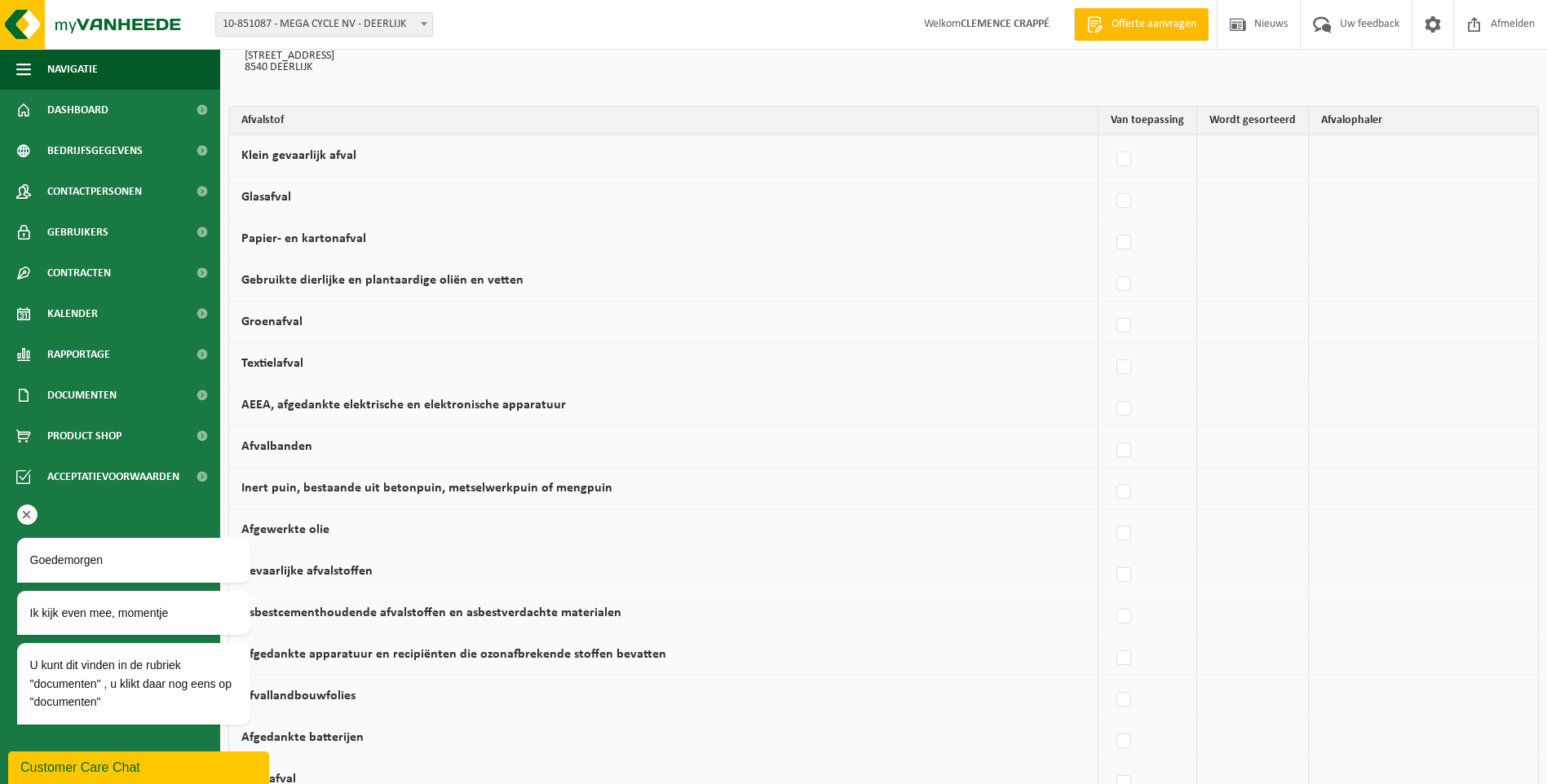
click at [29, 512] on icon "Chat aandachtstrekker" at bounding box center [27, 515] width 15 height 15
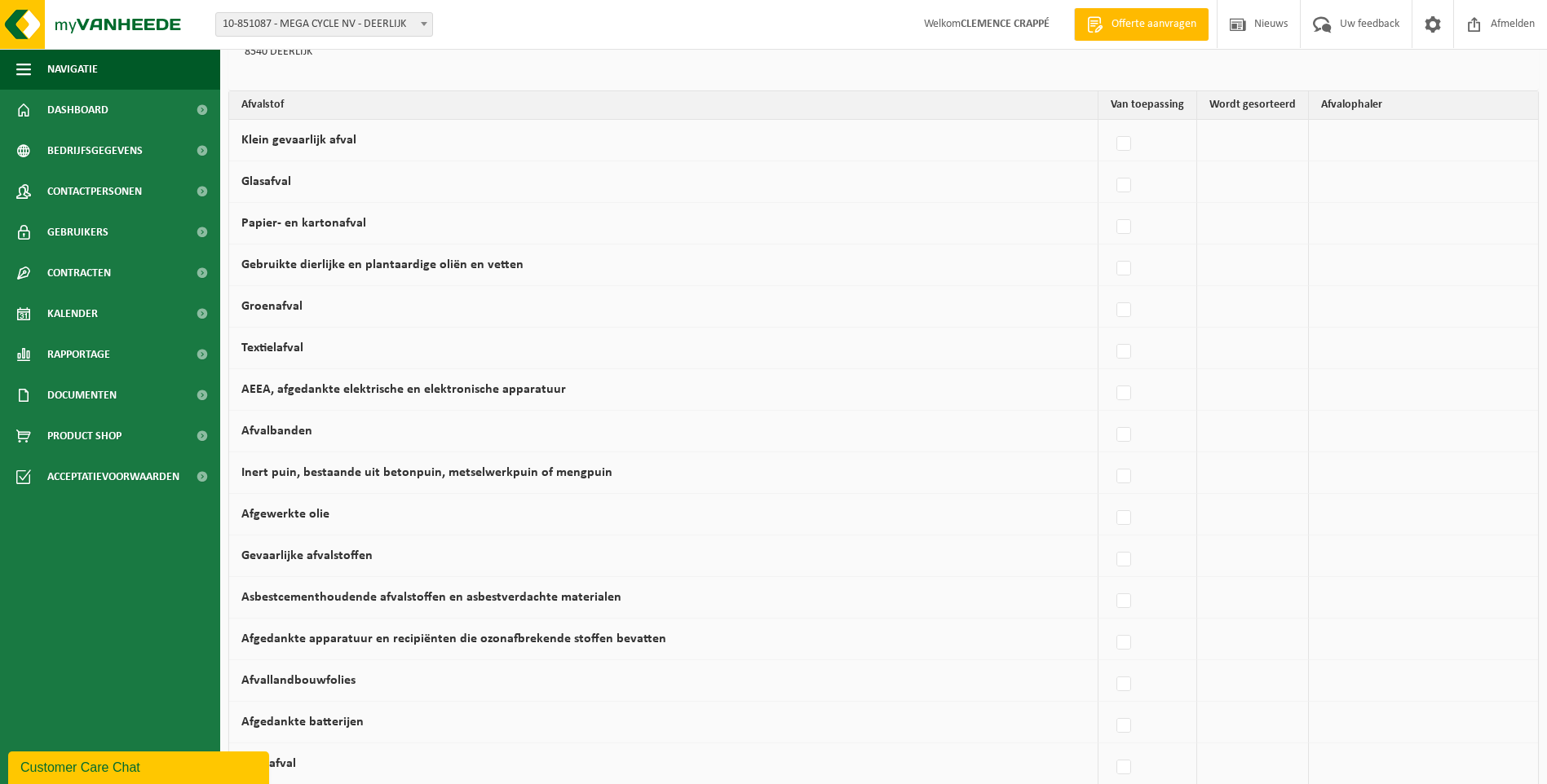
scroll to position [159, 0]
